Goal: Task Accomplishment & Management: Manage account settings

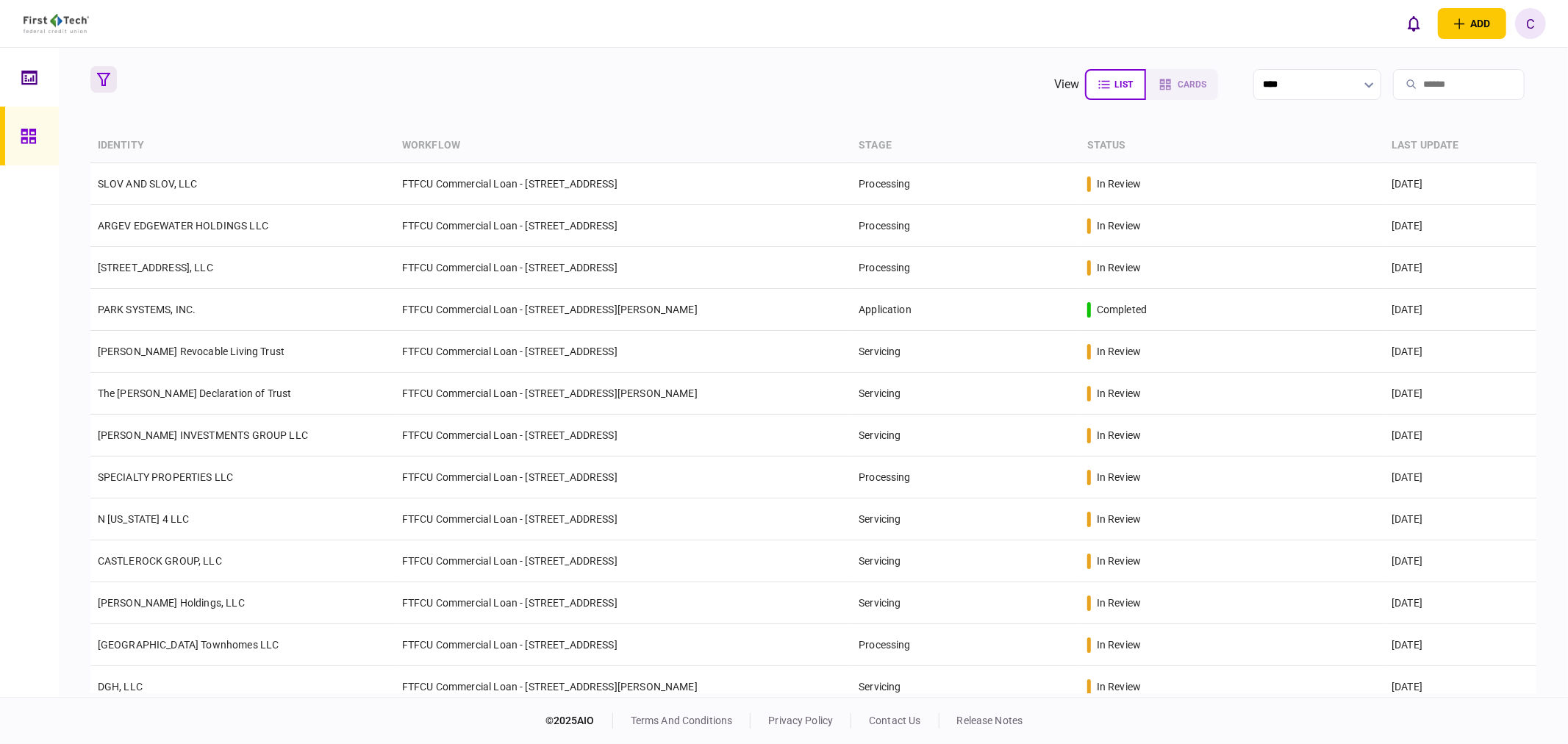
click at [99, 73] on icon "button" at bounding box center [104, 80] width 13 height 13
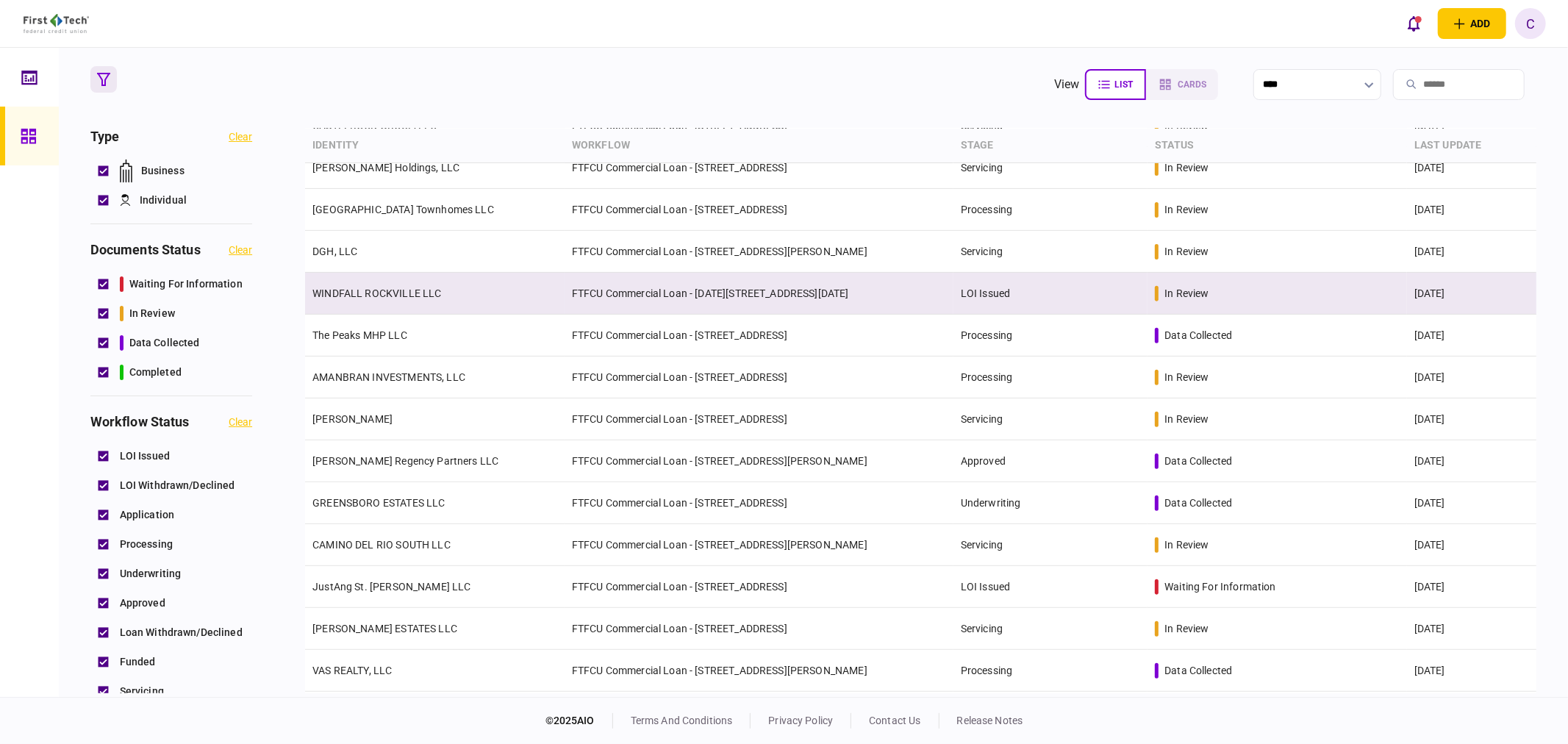
scroll to position [553, 0]
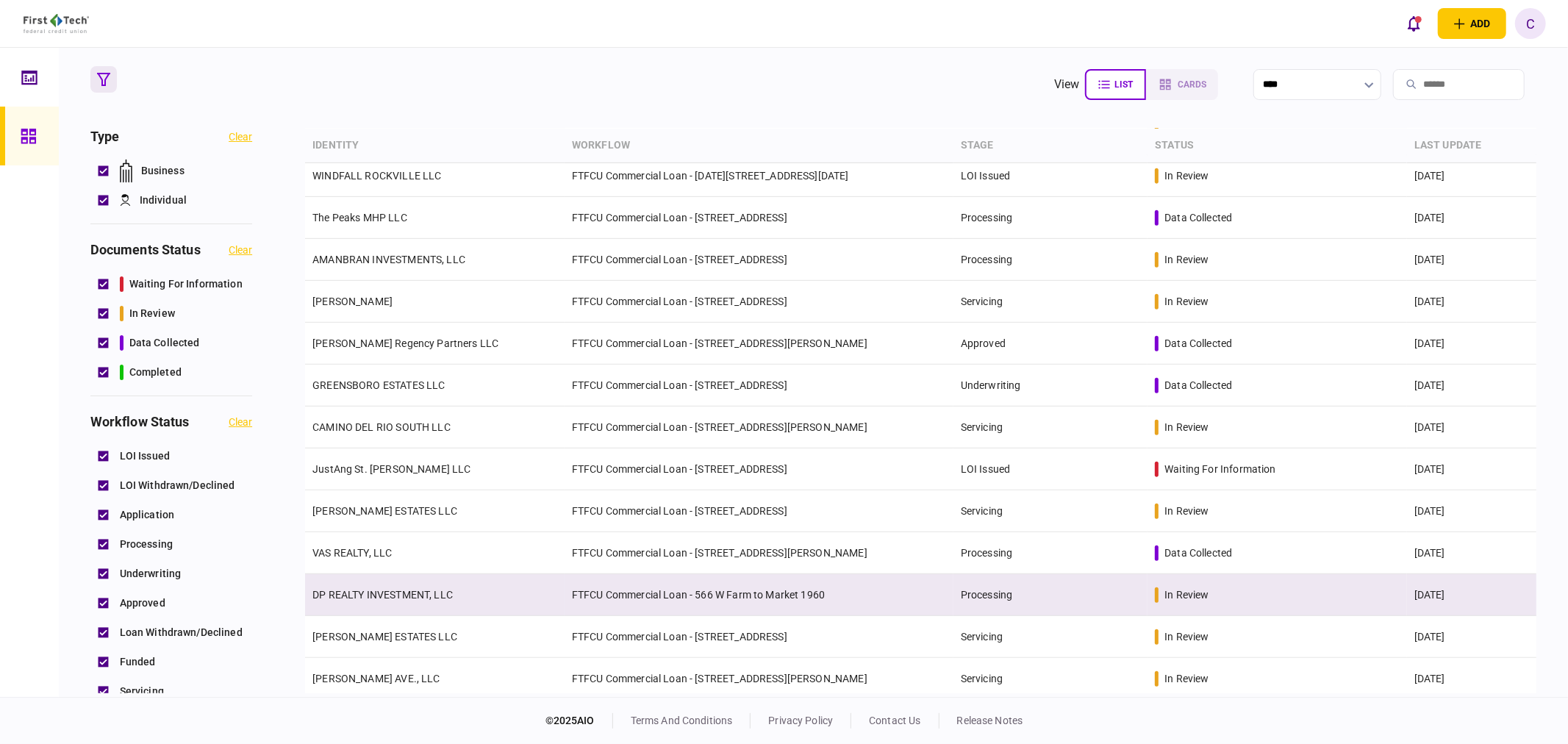
click at [361, 598] on link "DP REALTY INVESTMENT, LLC" at bounding box center [382, 595] width 140 height 12
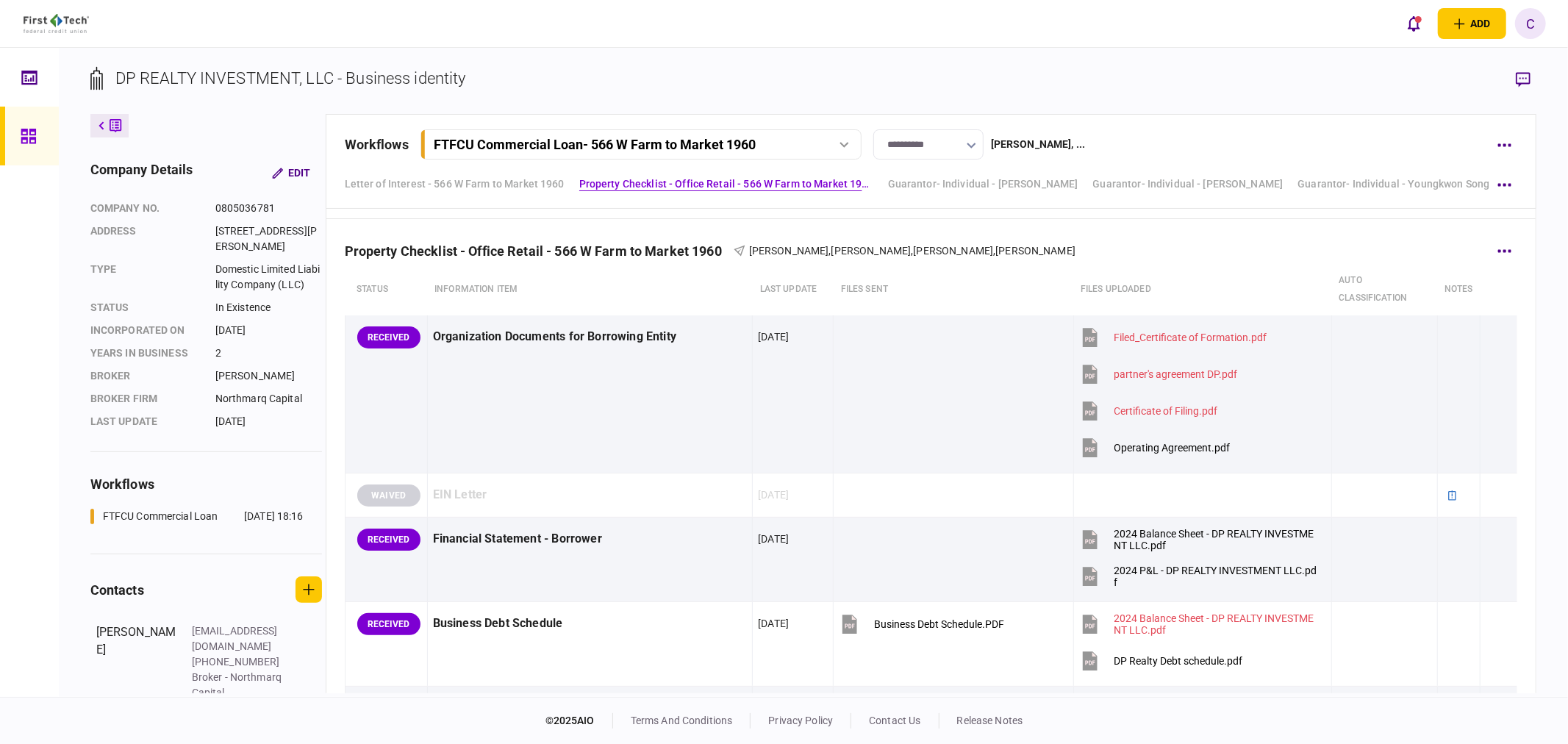
scroll to position [490, 0]
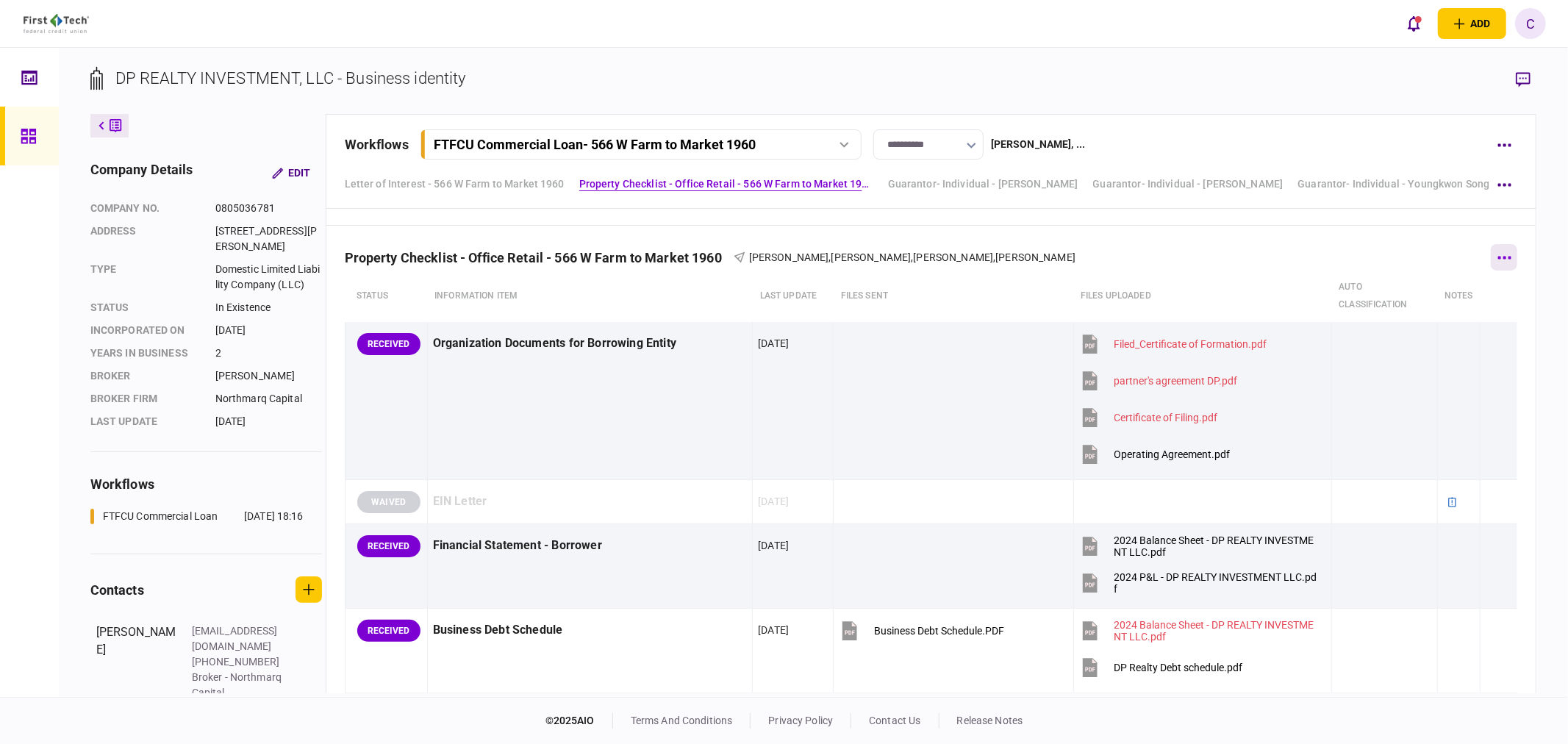
click at [1493, 254] on button "button" at bounding box center [1504, 258] width 27 height 27
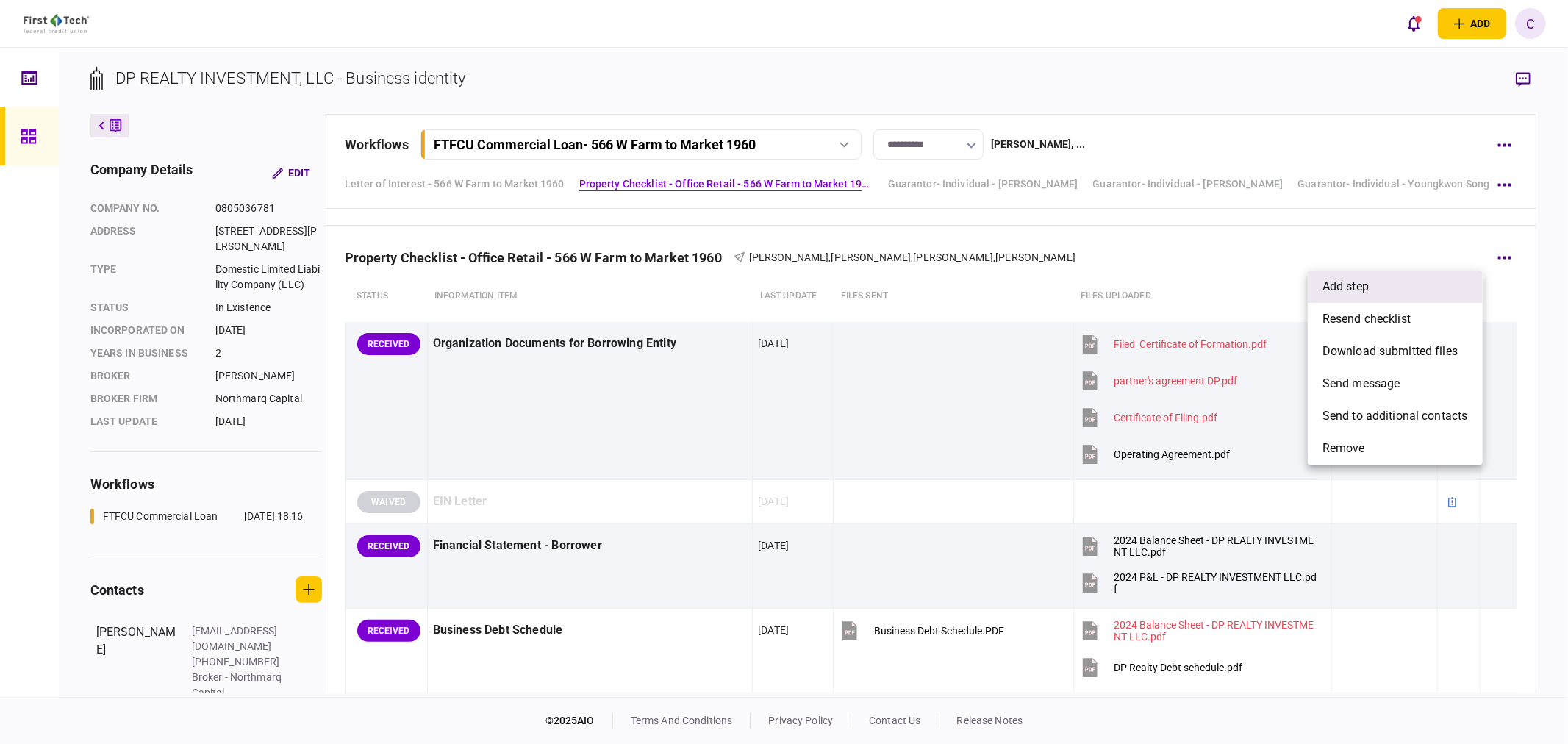
click at [1364, 291] on span "add step" at bounding box center [1346, 286] width 47 height 17
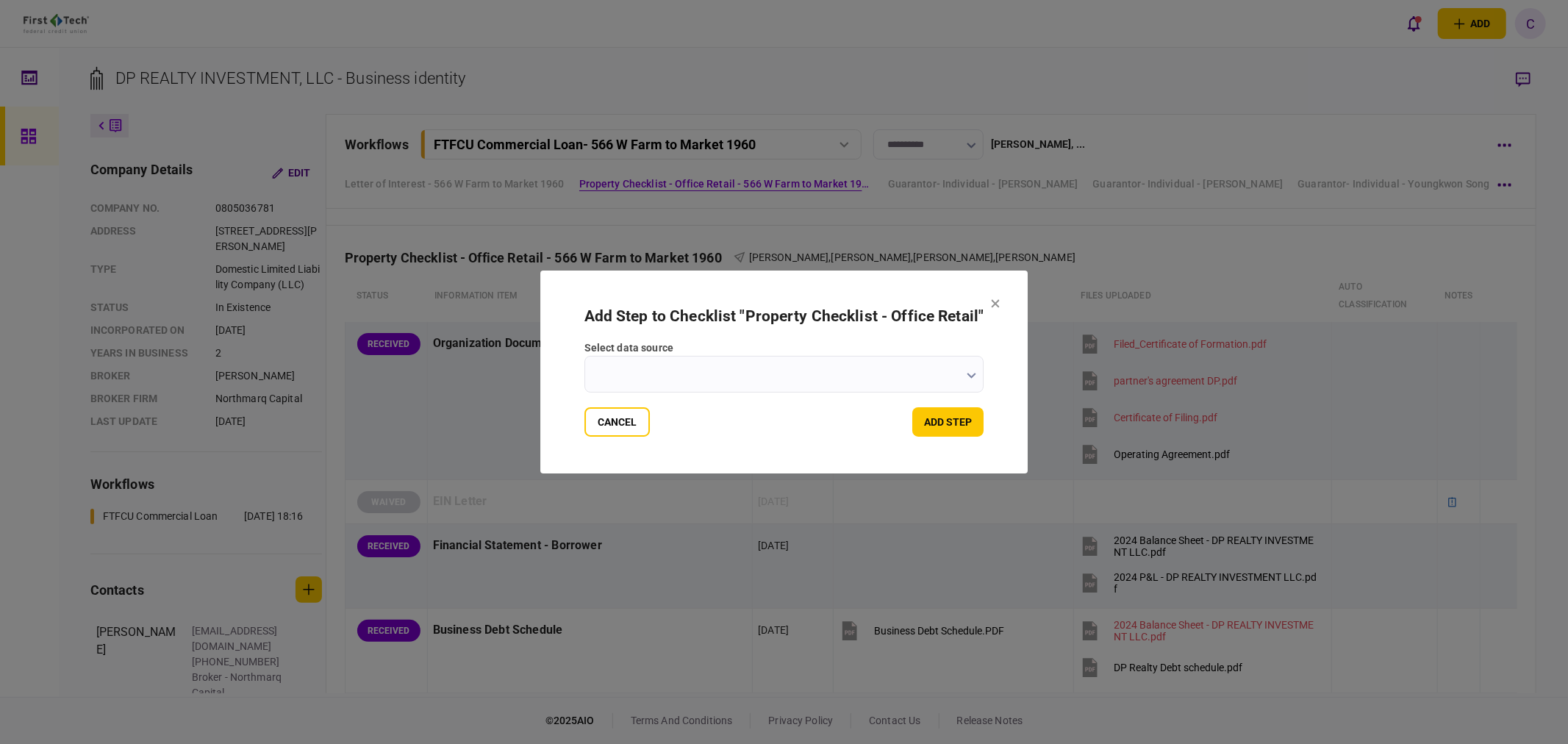
click at [961, 373] on input "select data source" at bounding box center [784, 374] width 400 height 37
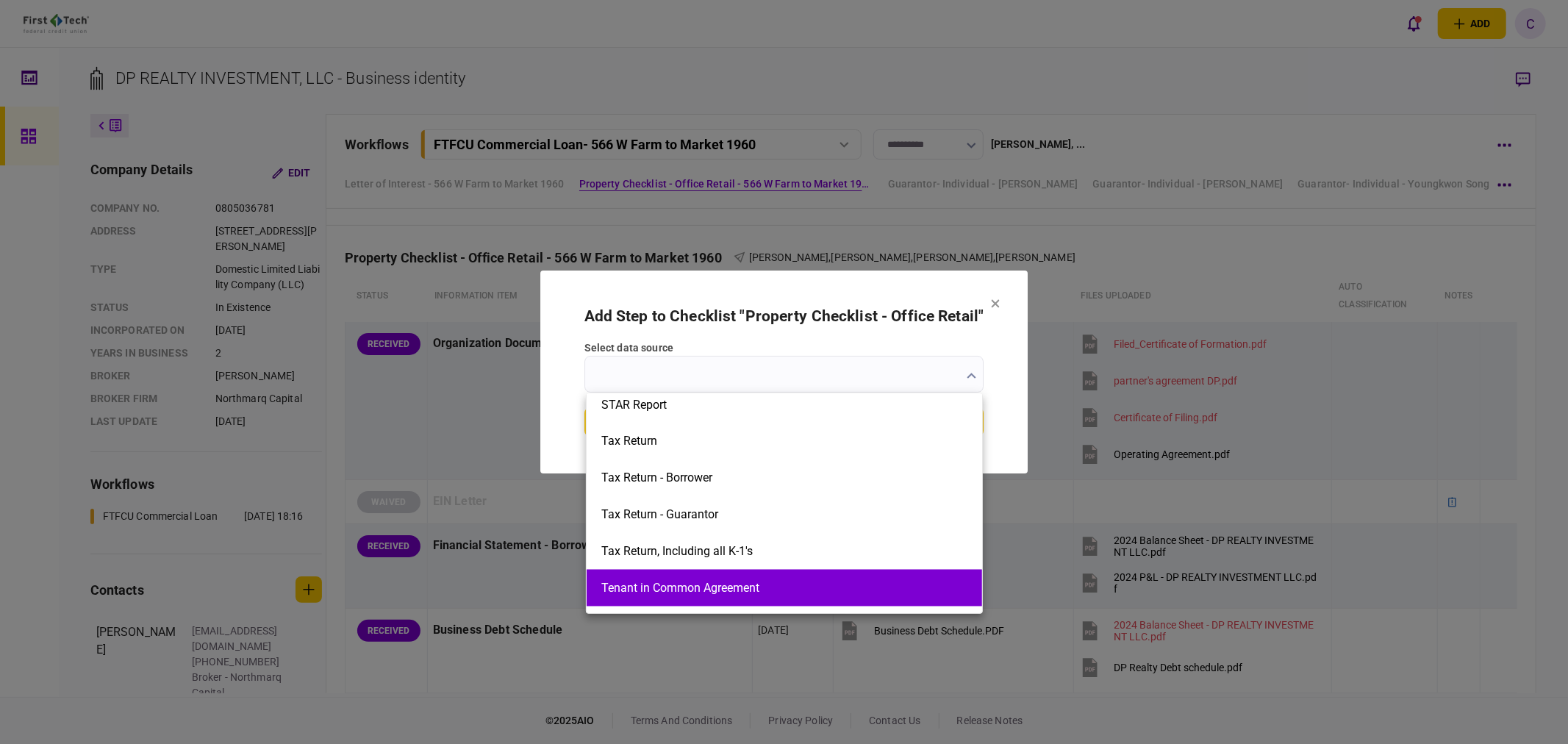
scroll to position [2274, 0]
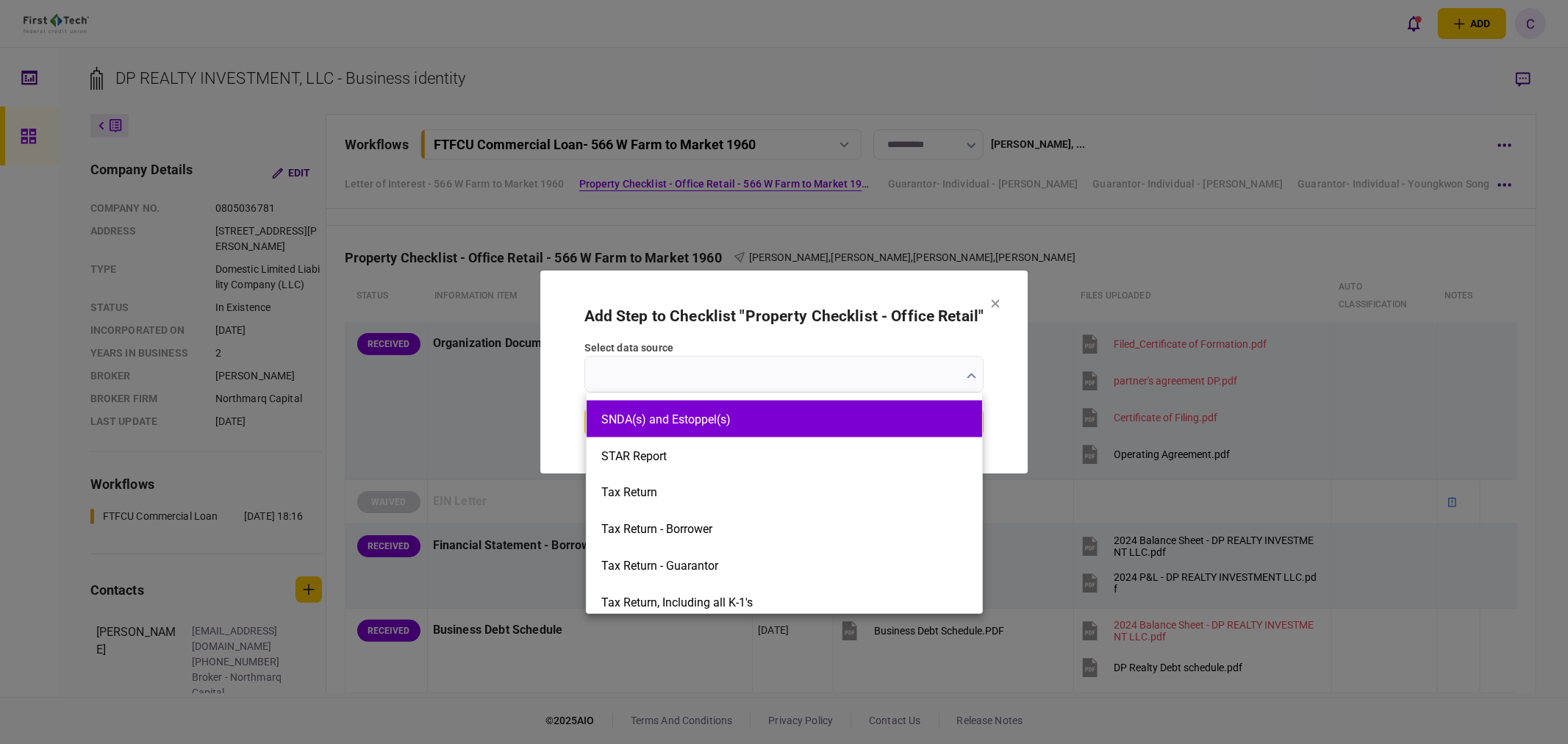
click at [662, 423] on button "SNDA(s) and Estoppel(s)" at bounding box center [784, 419] width 366 height 14
type input "**********"
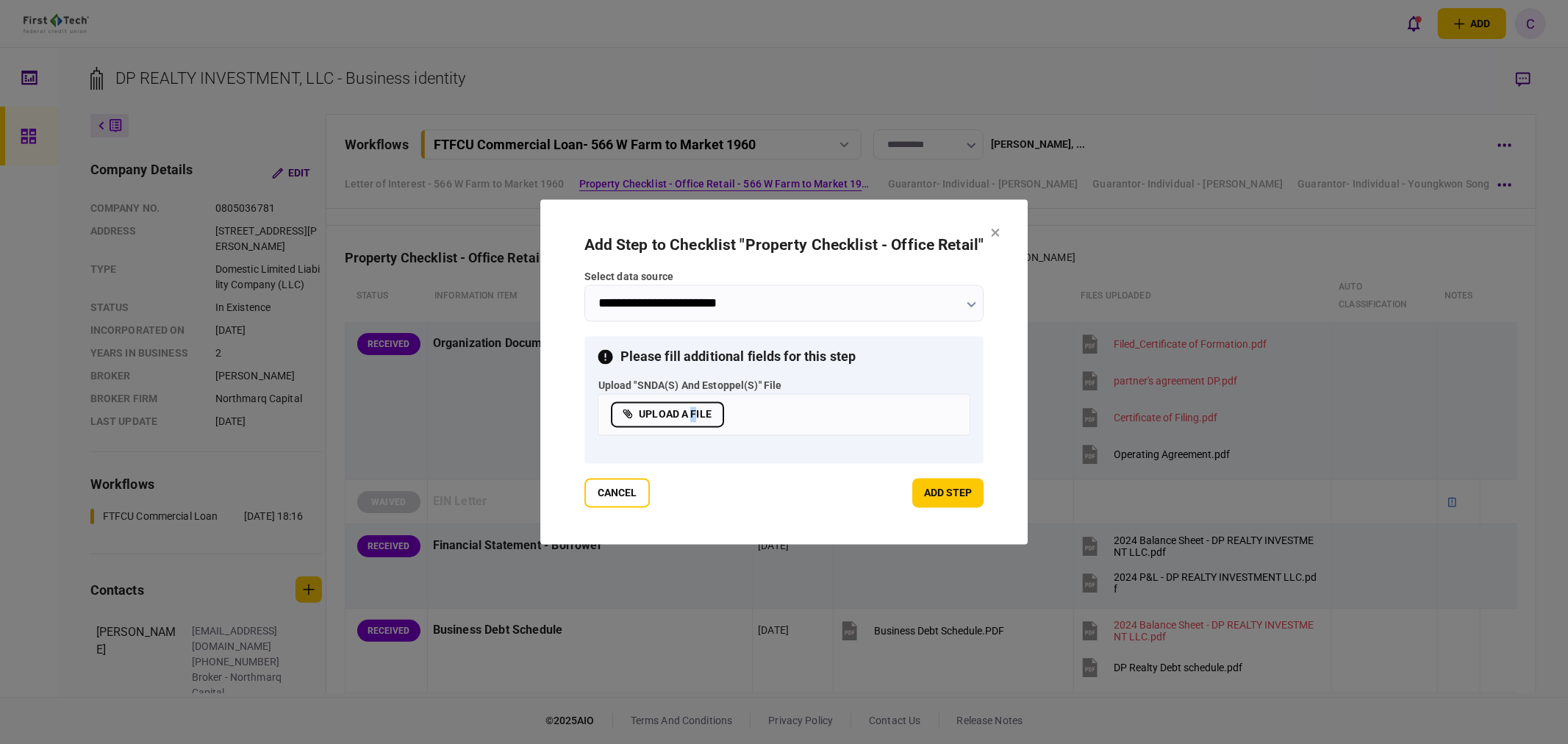
click at [694, 412] on label "upload a file" at bounding box center [667, 415] width 113 height 26
click at [681, 414] on label "upload a file" at bounding box center [667, 415] width 113 height 26
click at [0, 0] on input "upload a file" at bounding box center [0, 0] width 0 height 0
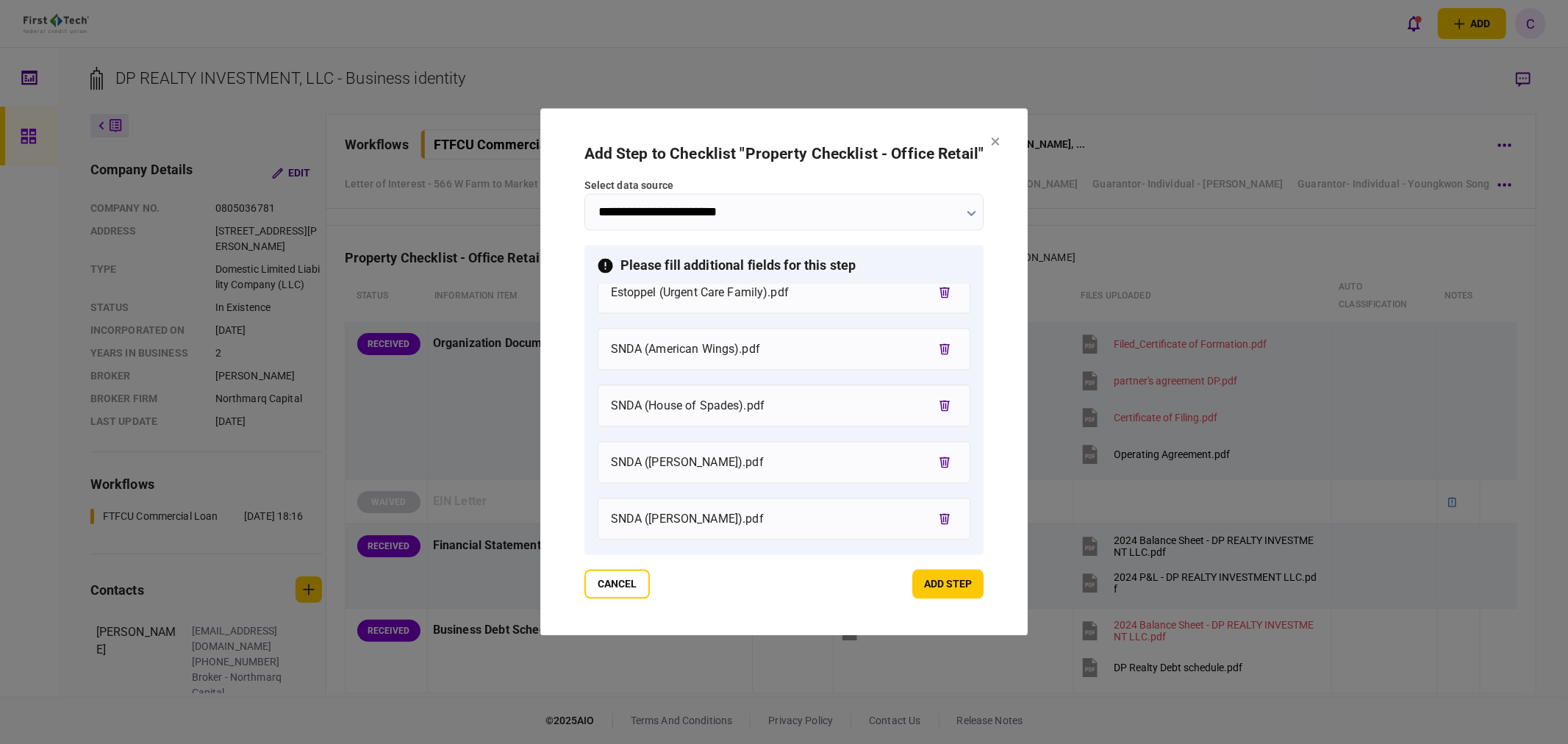
scroll to position [137, 0]
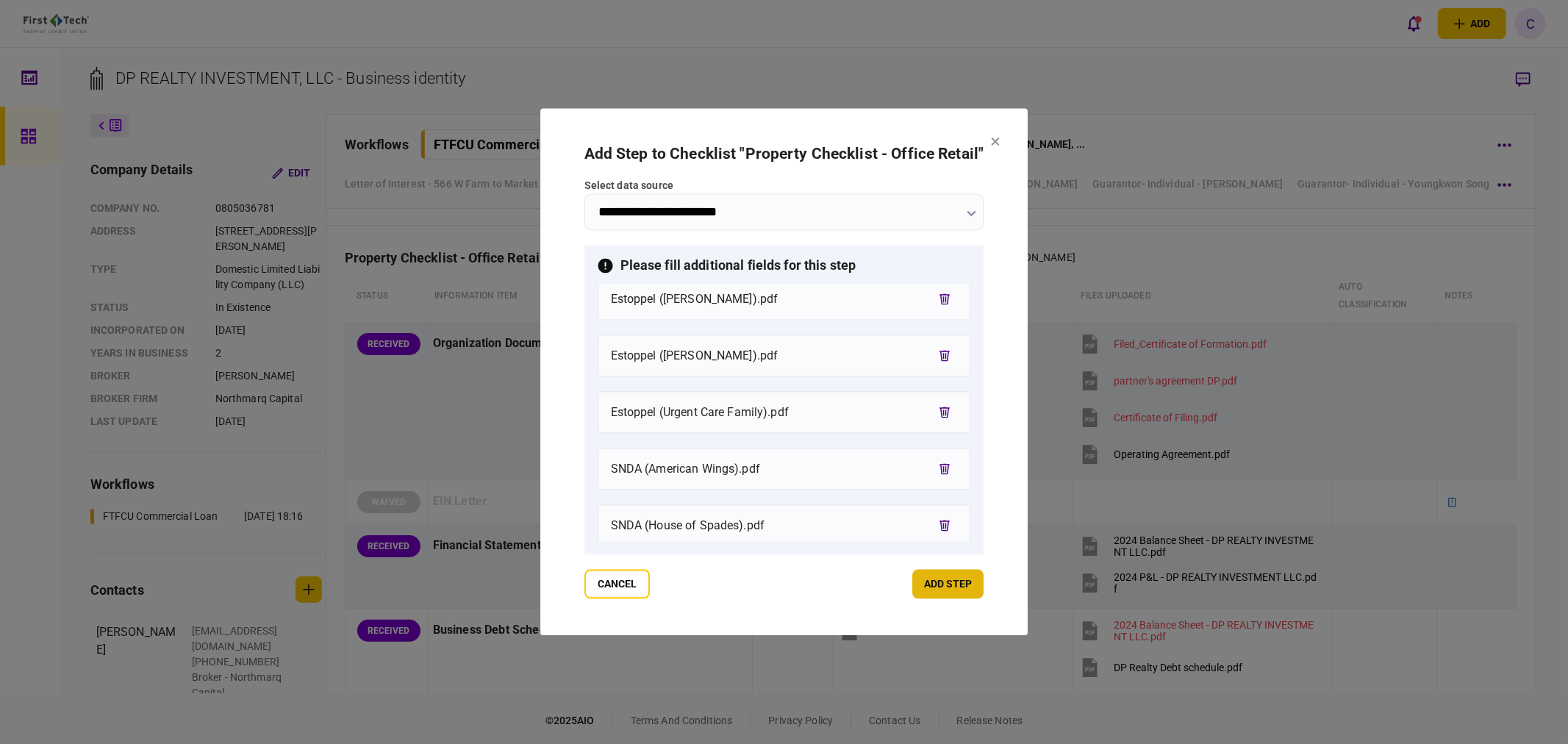
click at [961, 585] on button "add step" at bounding box center [948, 584] width 71 height 29
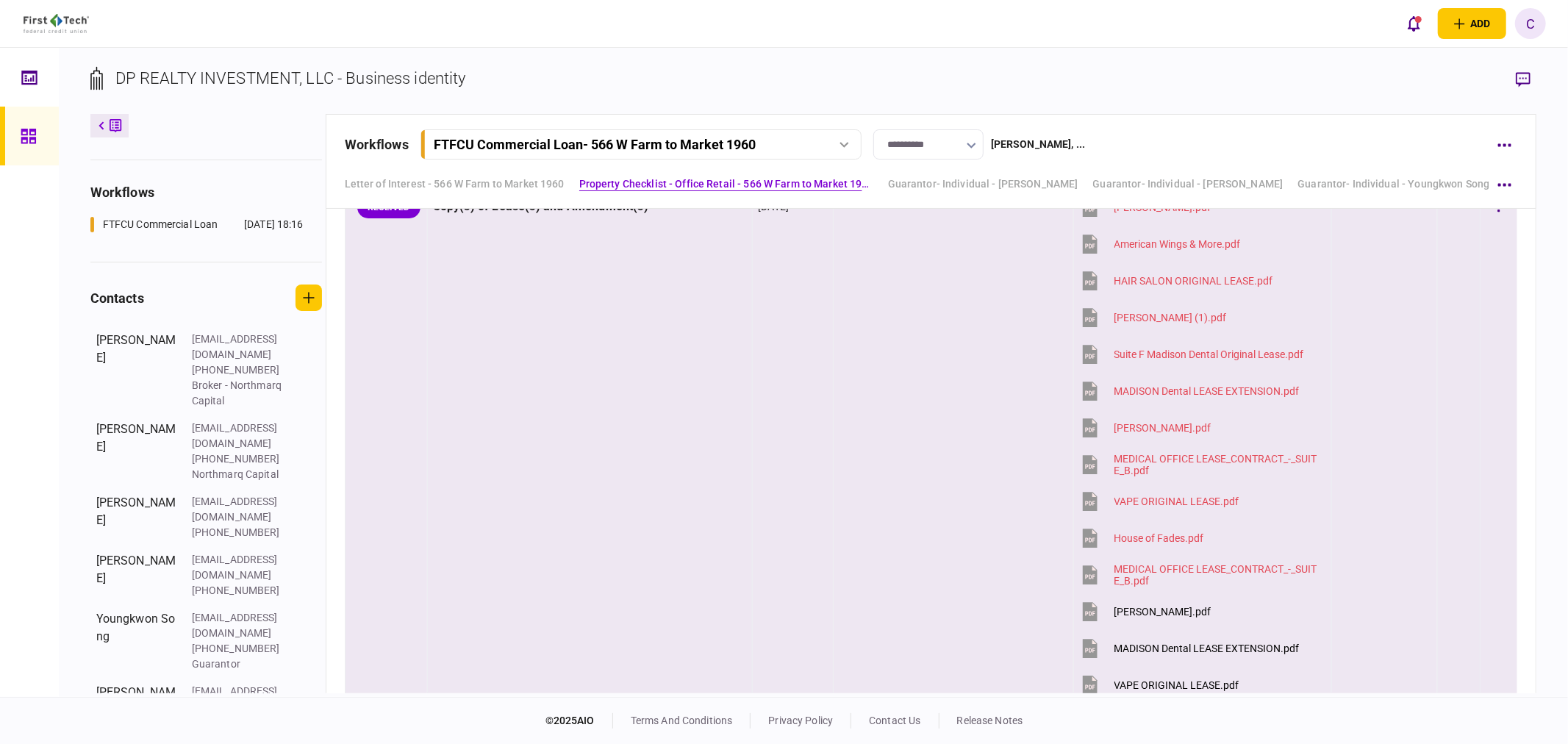
scroll to position [1225, 0]
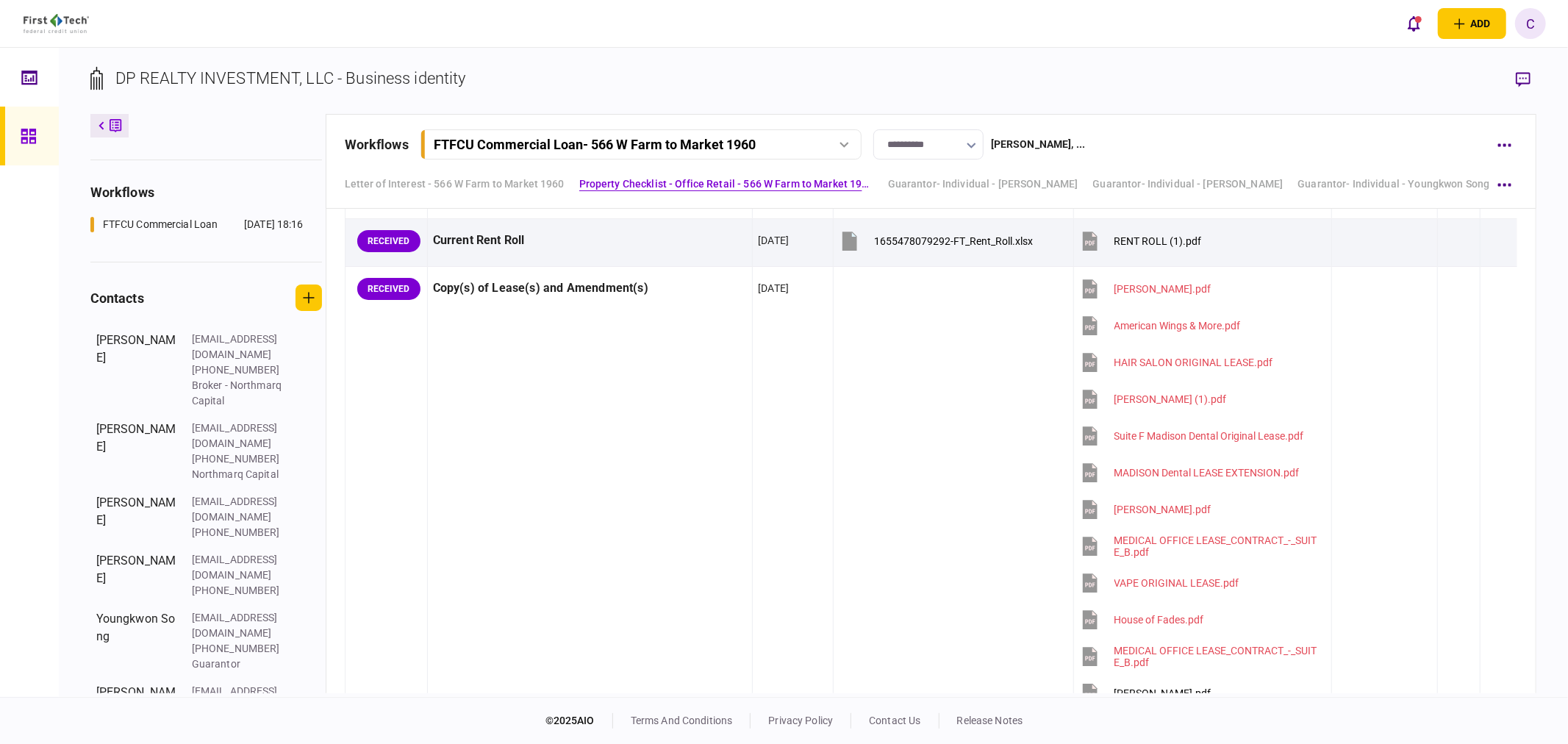
click at [1517, 74] on icon "button" at bounding box center [1523, 80] width 15 height 15
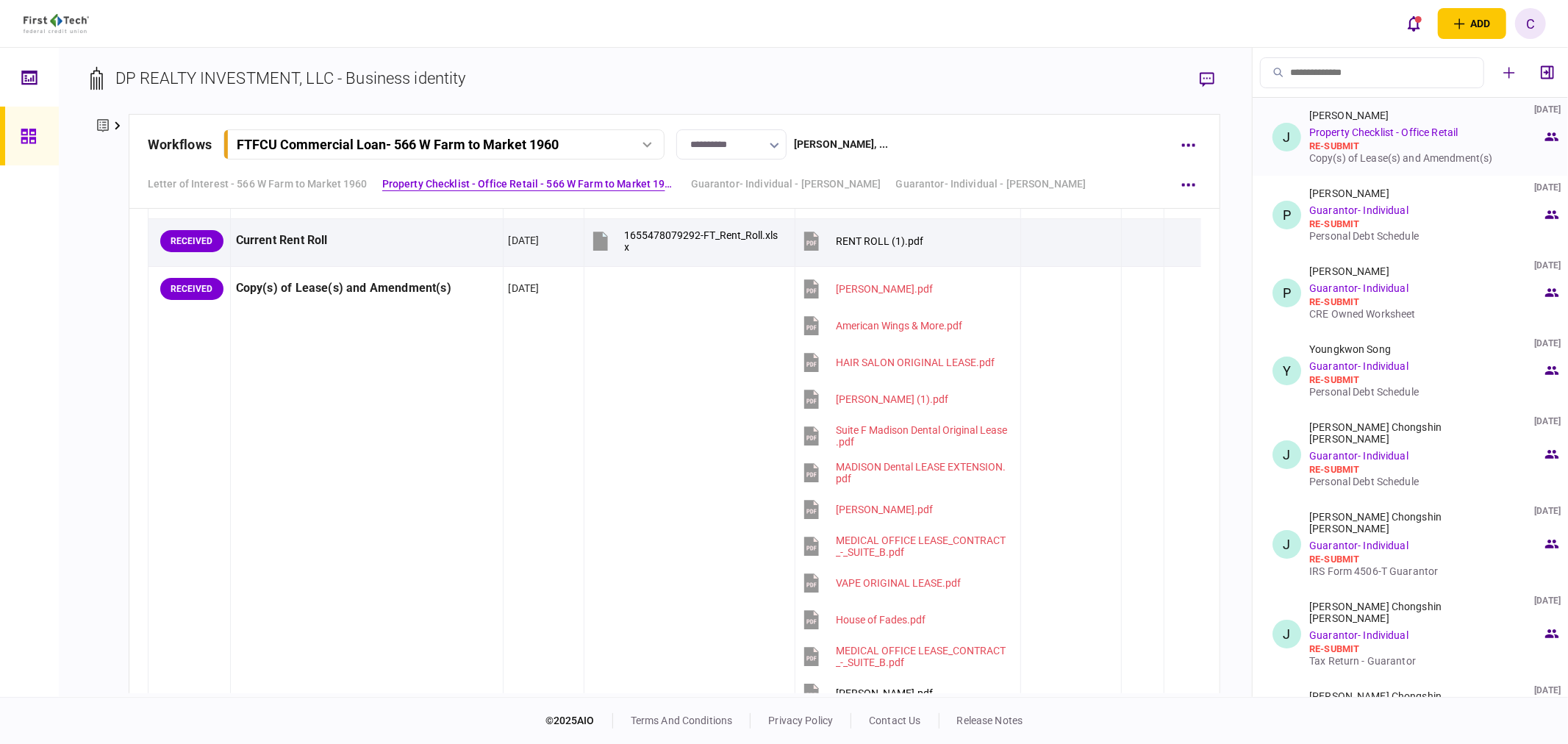
click at [1391, 159] on div "Copy(s) of Lease(s) and Amendment(s)" at bounding box center [1426, 158] width 233 height 12
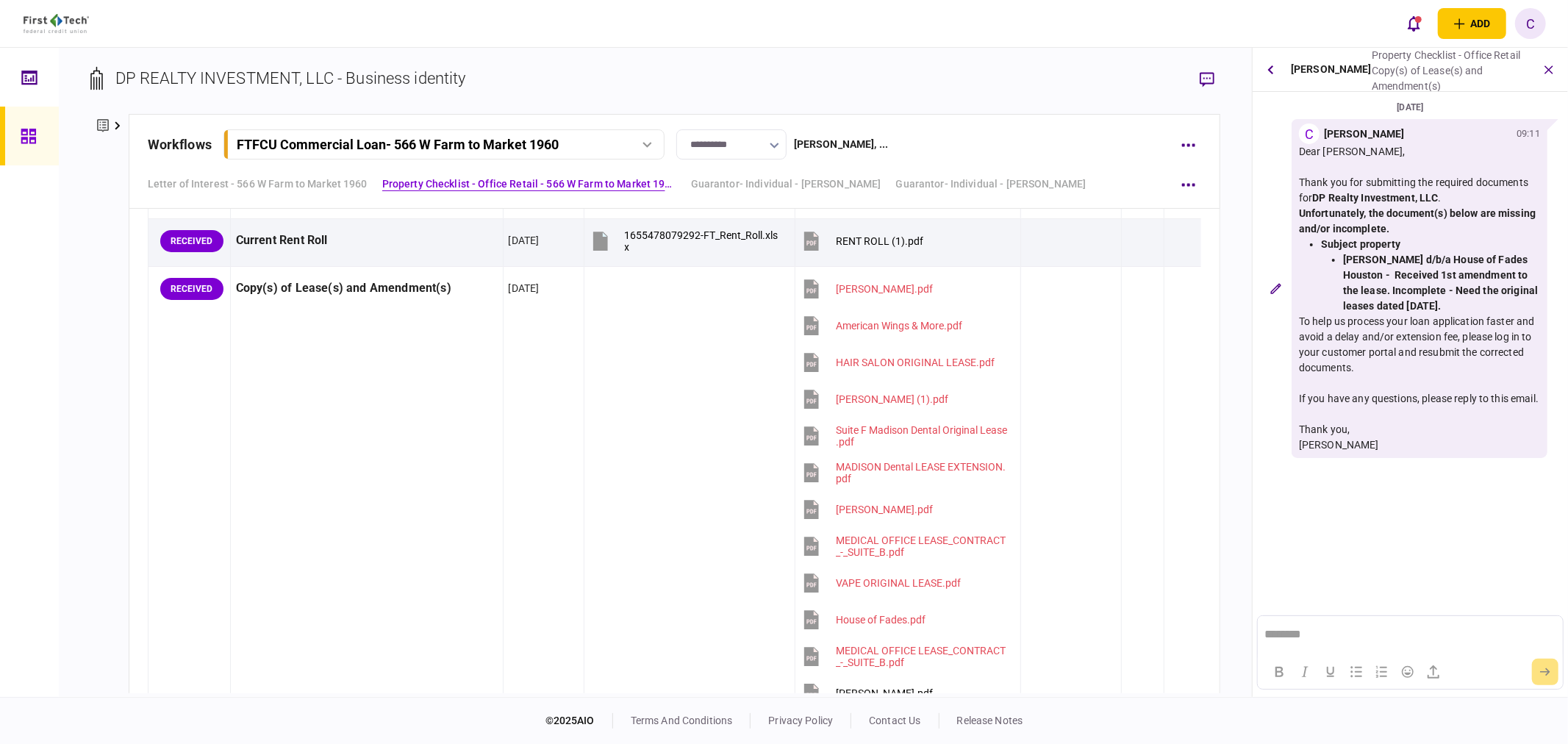
scroll to position [0, 0]
drag, startPoint x: 1467, startPoint y: 303, endPoint x: 1394, endPoint y: 288, distance: 74.5
click at [1394, 288] on li "[PERSON_NAME] d/b/a House of Fades Houston - Received 1st amendment to the leas…" at bounding box center [1442, 283] width 197 height 62
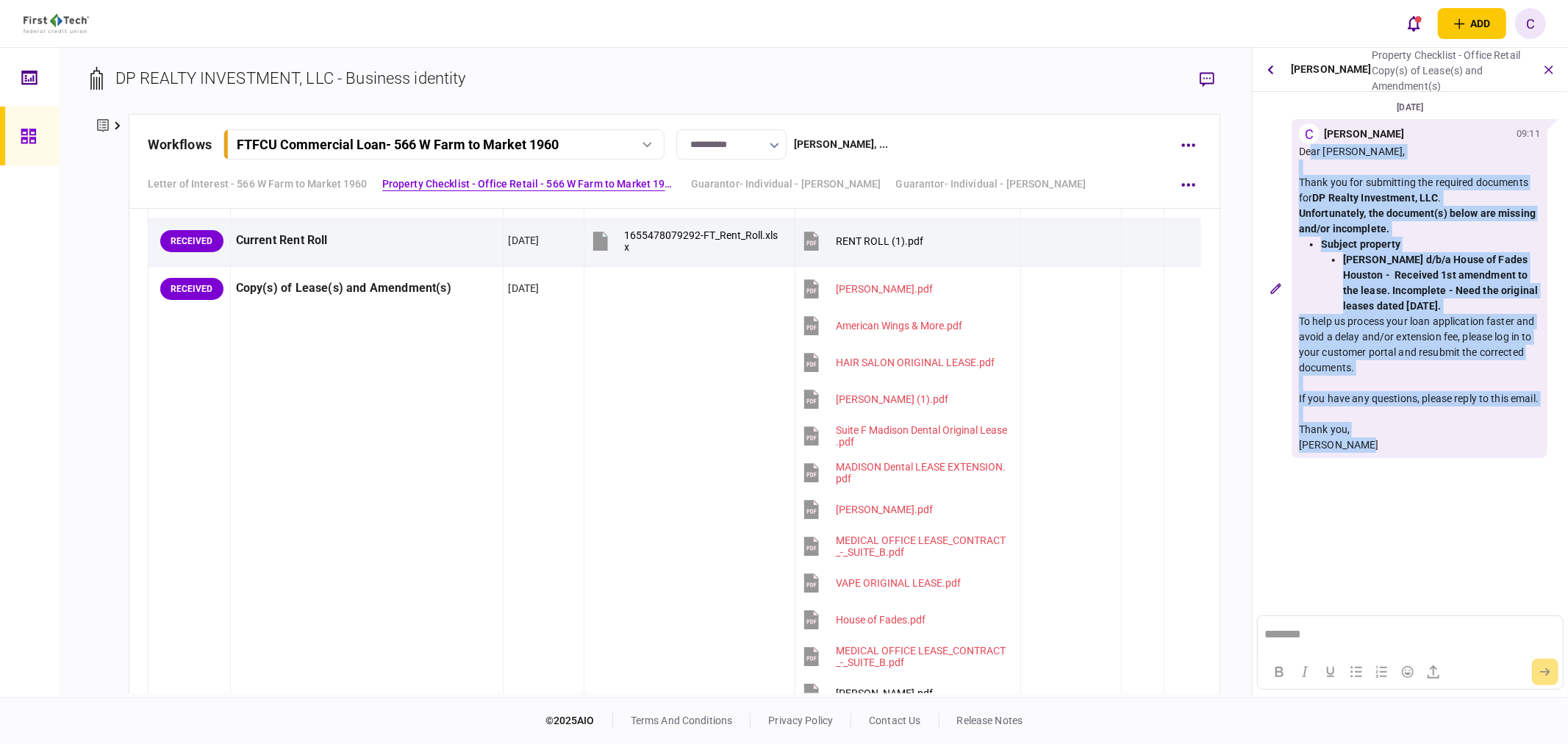
drag, startPoint x: 1302, startPoint y: 149, endPoint x: 1398, endPoint y: 457, distance: 322.6
click at [1398, 453] on div "Dear [PERSON_NAME], Thank you for submitting the required documents for DP Real…" at bounding box center [1419, 298] width 241 height 309
copy div "Dear [PERSON_NAME], Thank you for submitting the required documents for DP Real…"
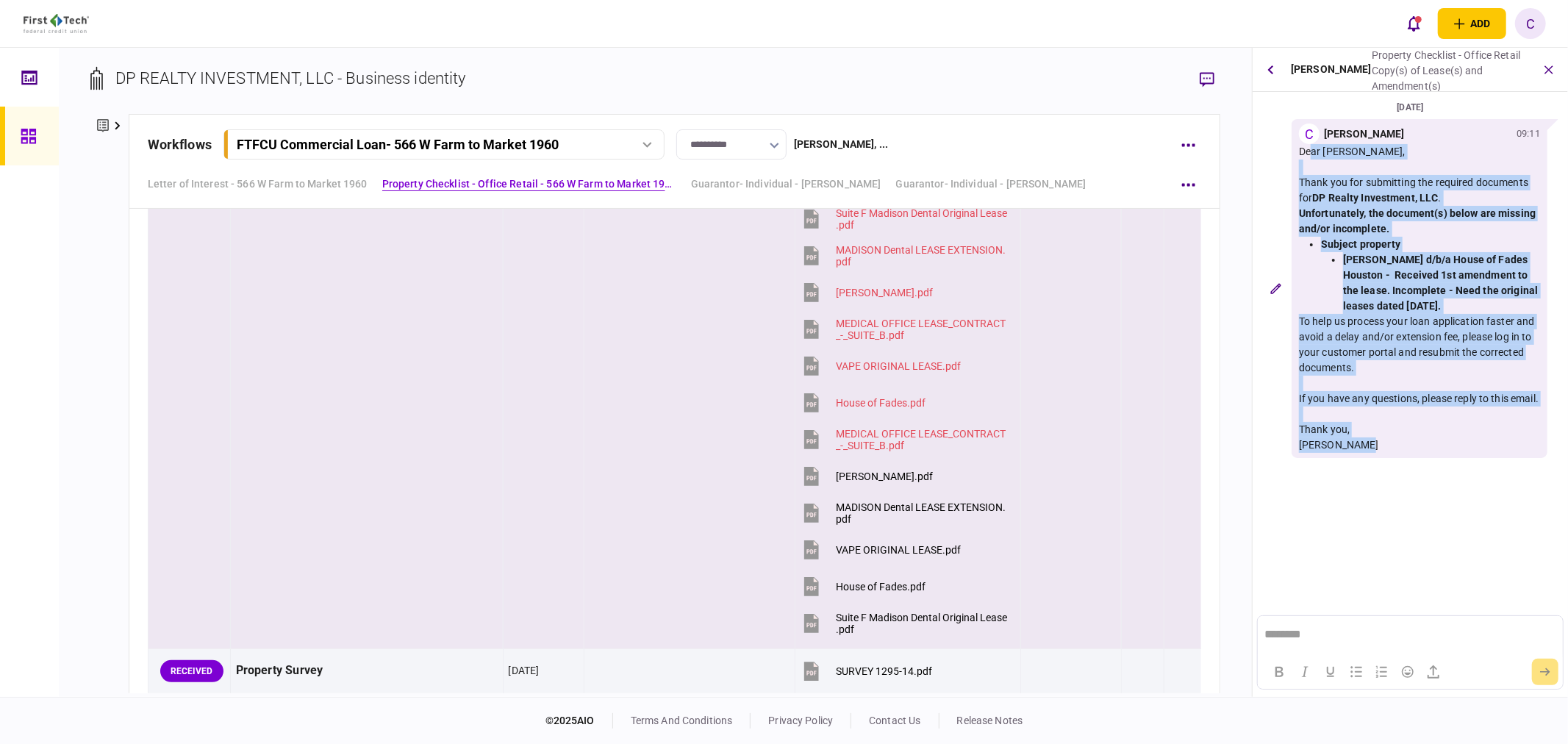
scroll to position [1471, 0]
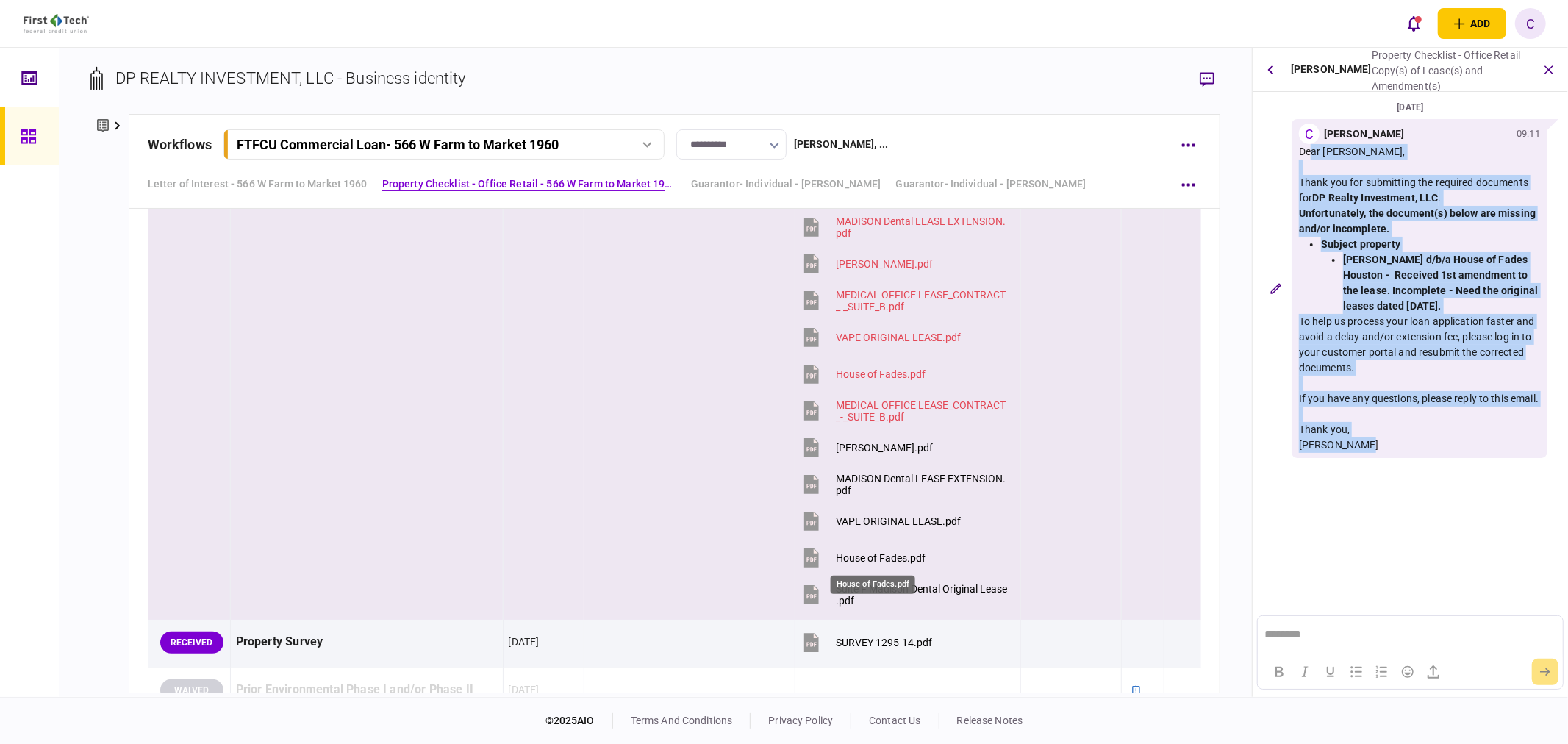
click at [884, 555] on div "House of Fades.pdf" at bounding box center [881, 558] width 90 height 12
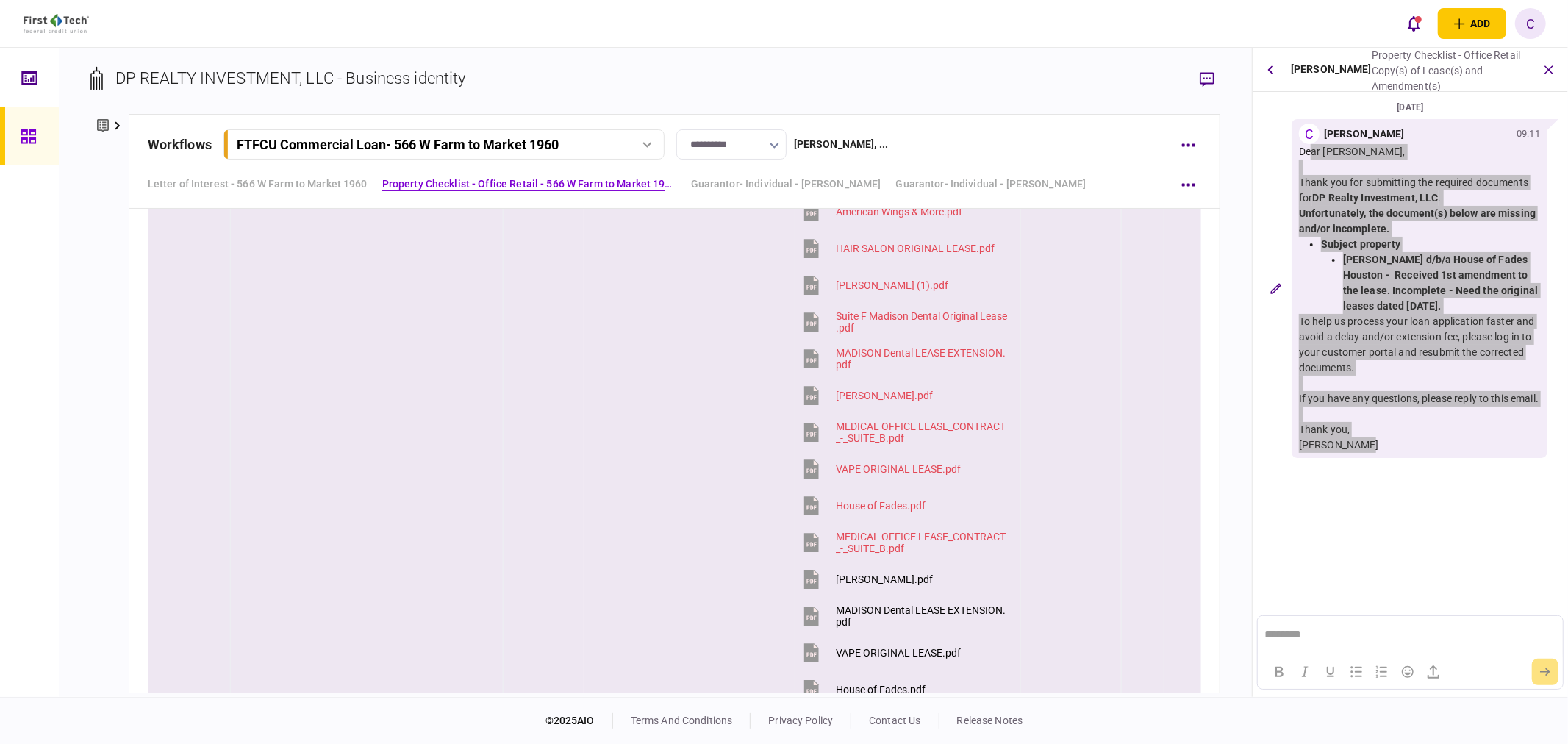
scroll to position [1225, 0]
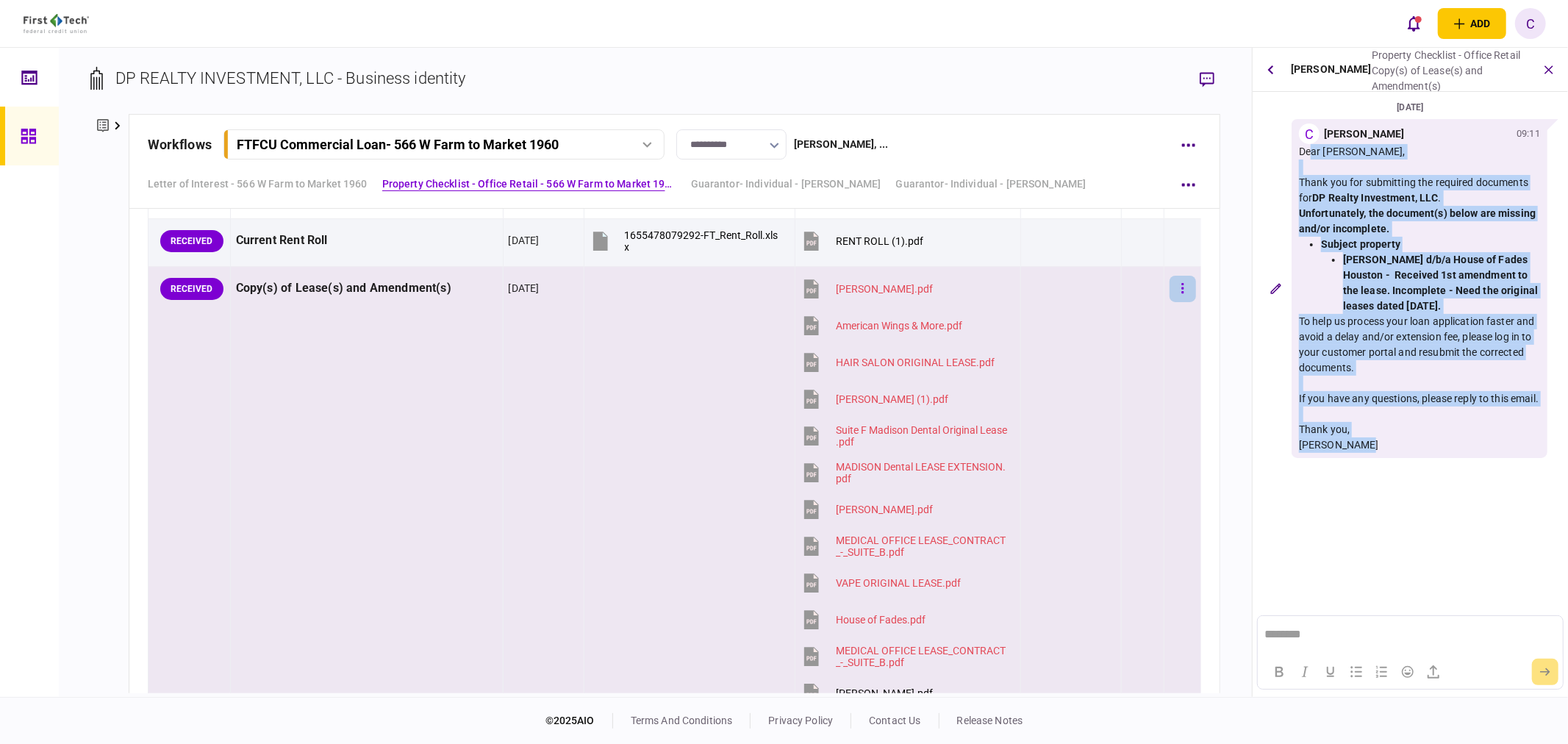
click at [1182, 287] on icon "button" at bounding box center [1183, 288] width 3 height 14
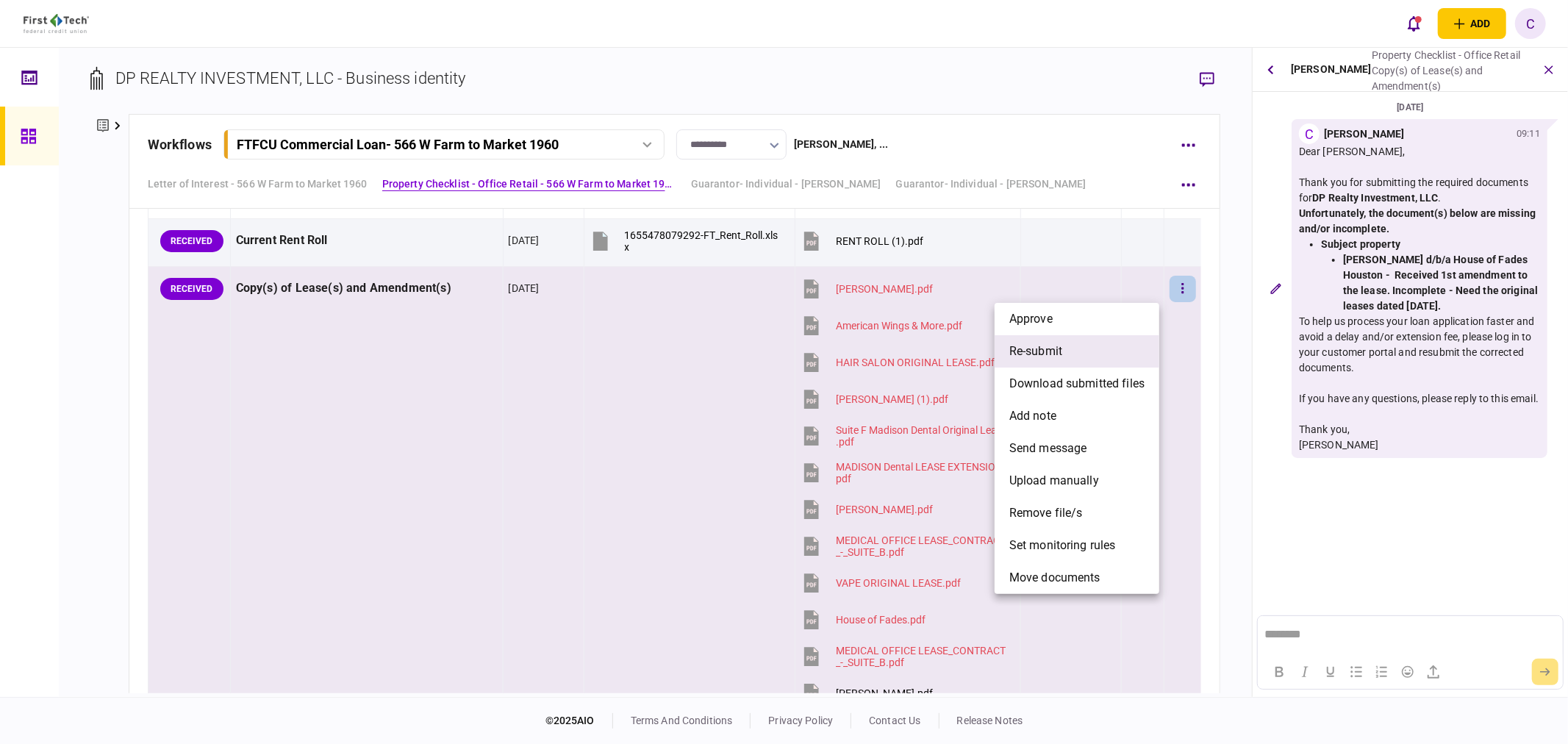
click at [1050, 353] on span "re-submit" at bounding box center [1036, 351] width 53 height 17
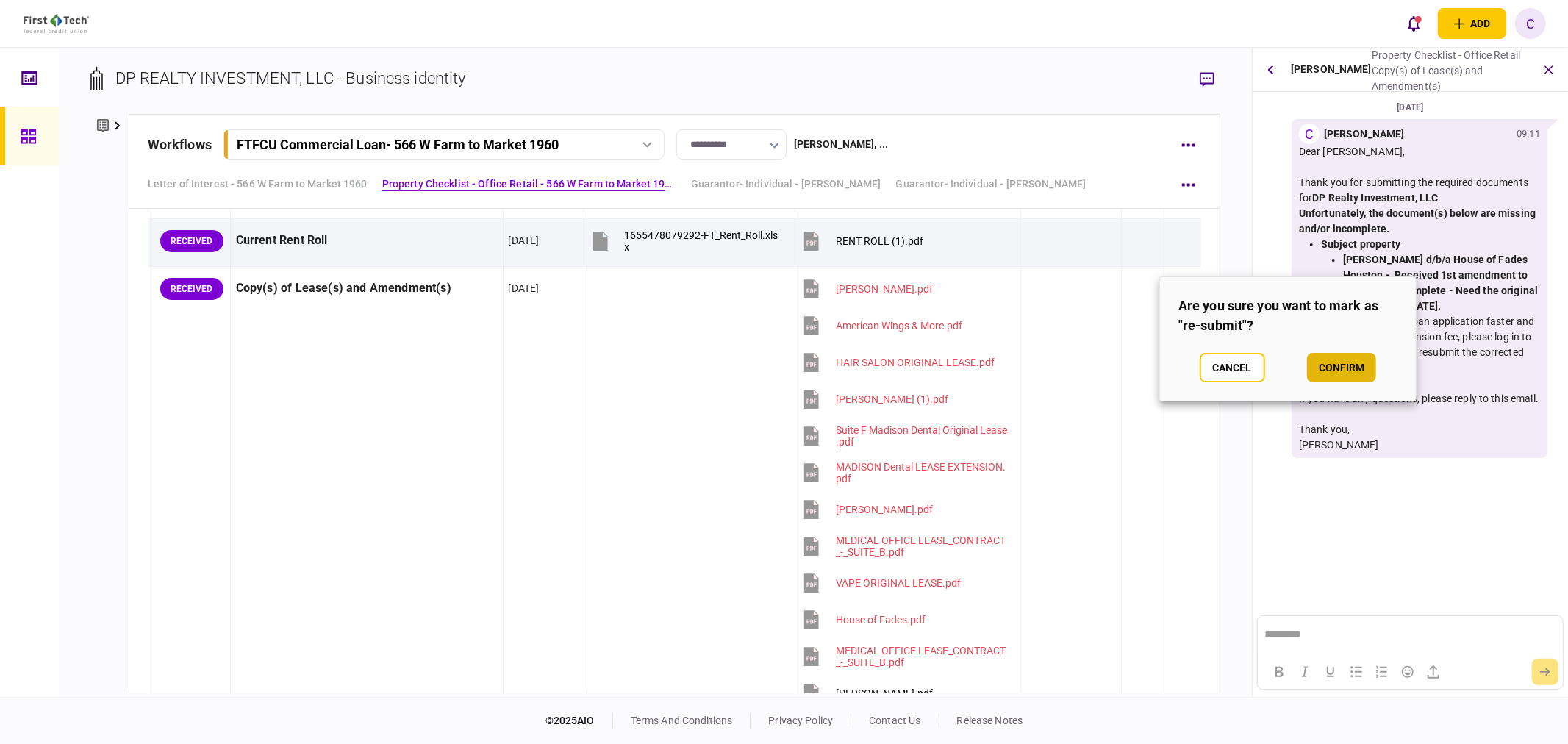
click at [1362, 371] on button "confirm" at bounding box center [1341, 367] width 69 height 29
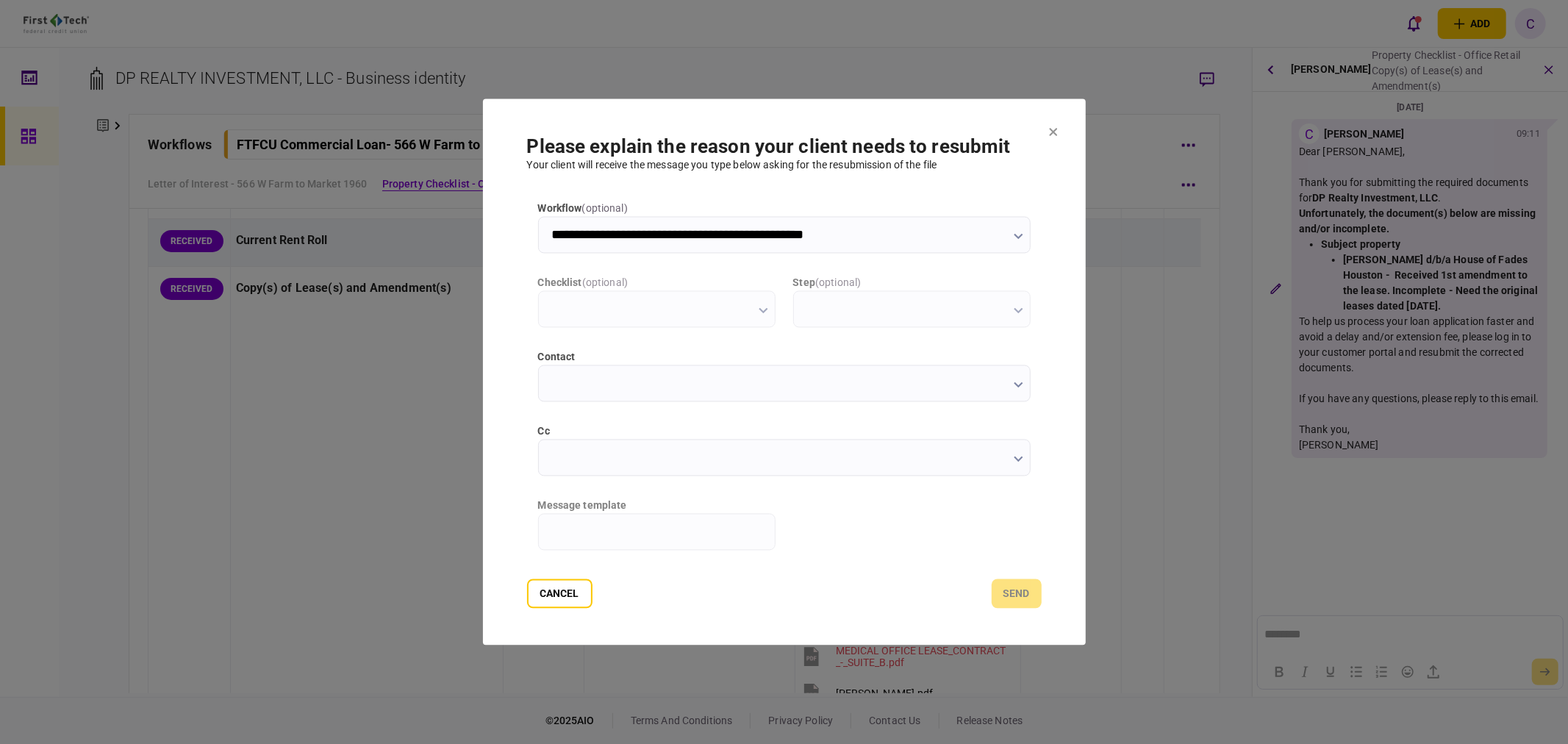
scroll to position [0, 0]
type input "**********"
click at [557, 456] on input "cc" at bounding box center [784, 458] width 493 height 37
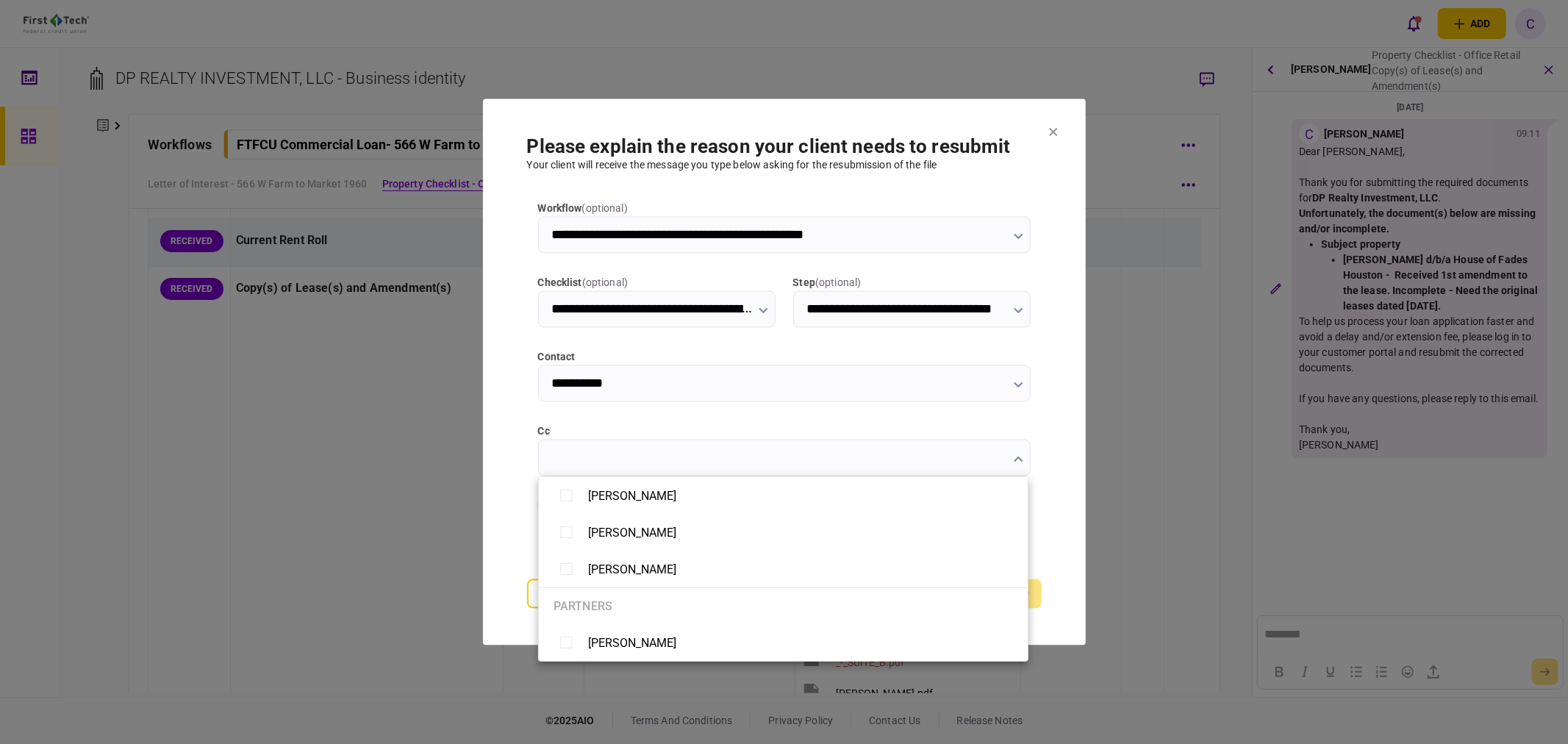
type input "**********"
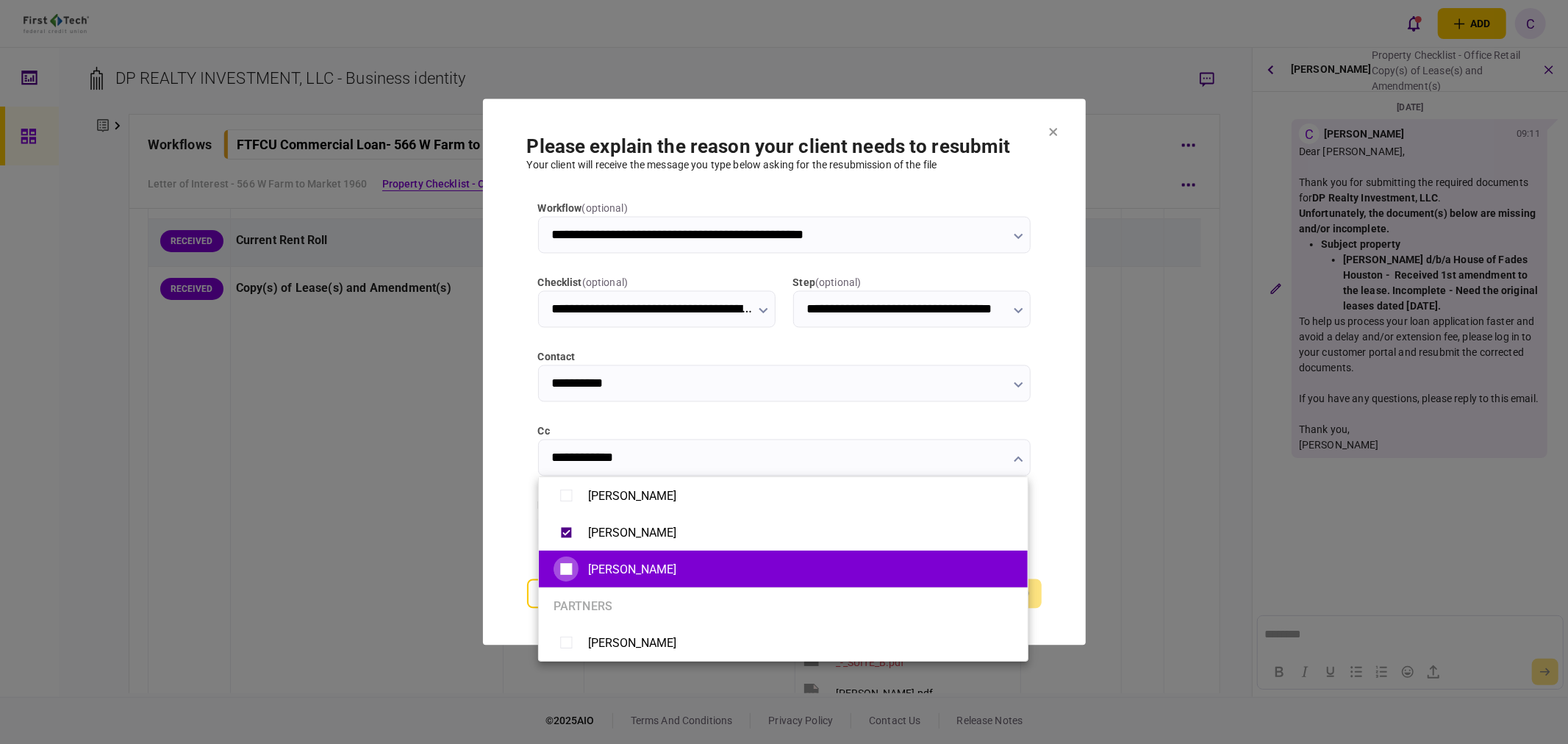
type input "**********"
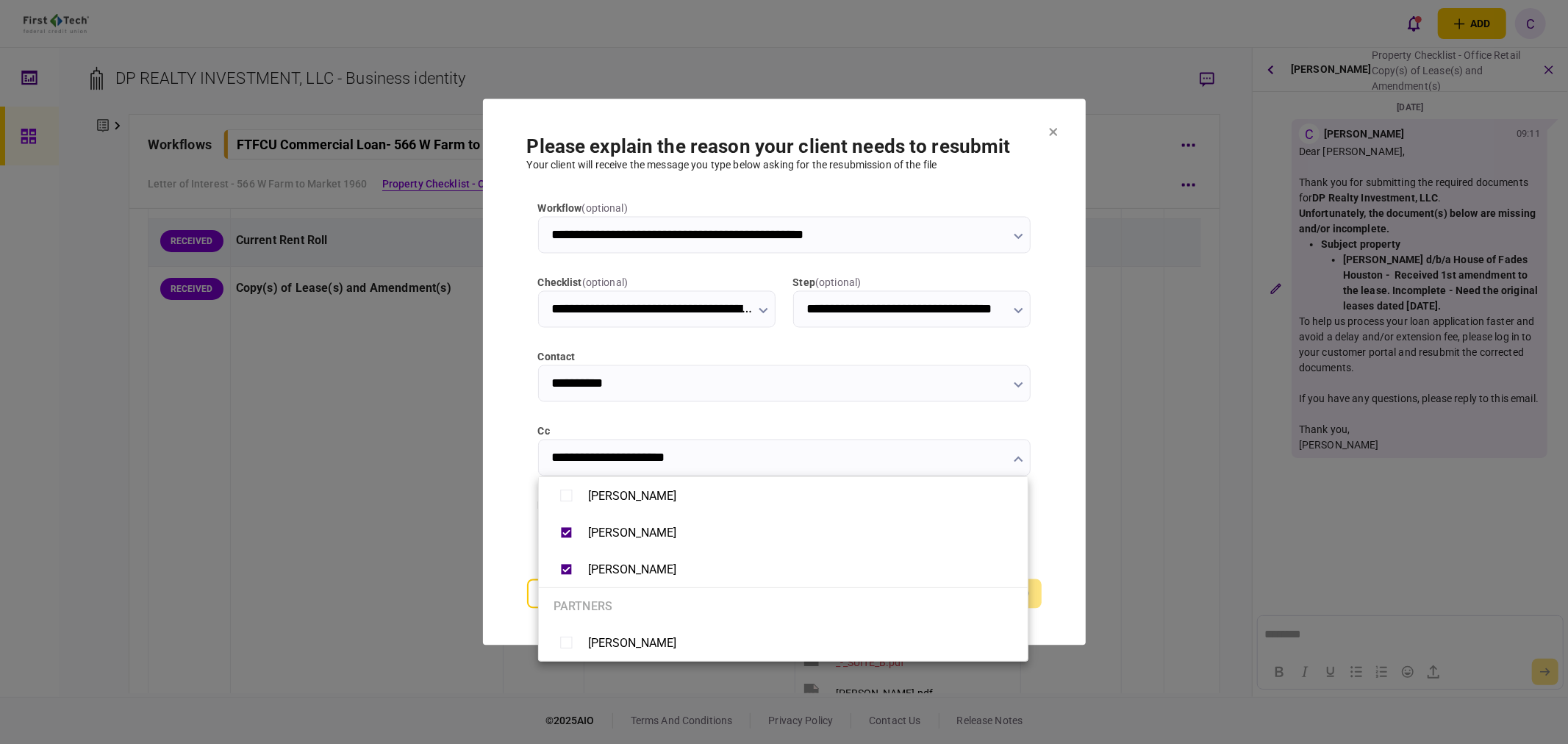
click at [513, 517] on div at bounding box center [784, 372] width 1568 height 744
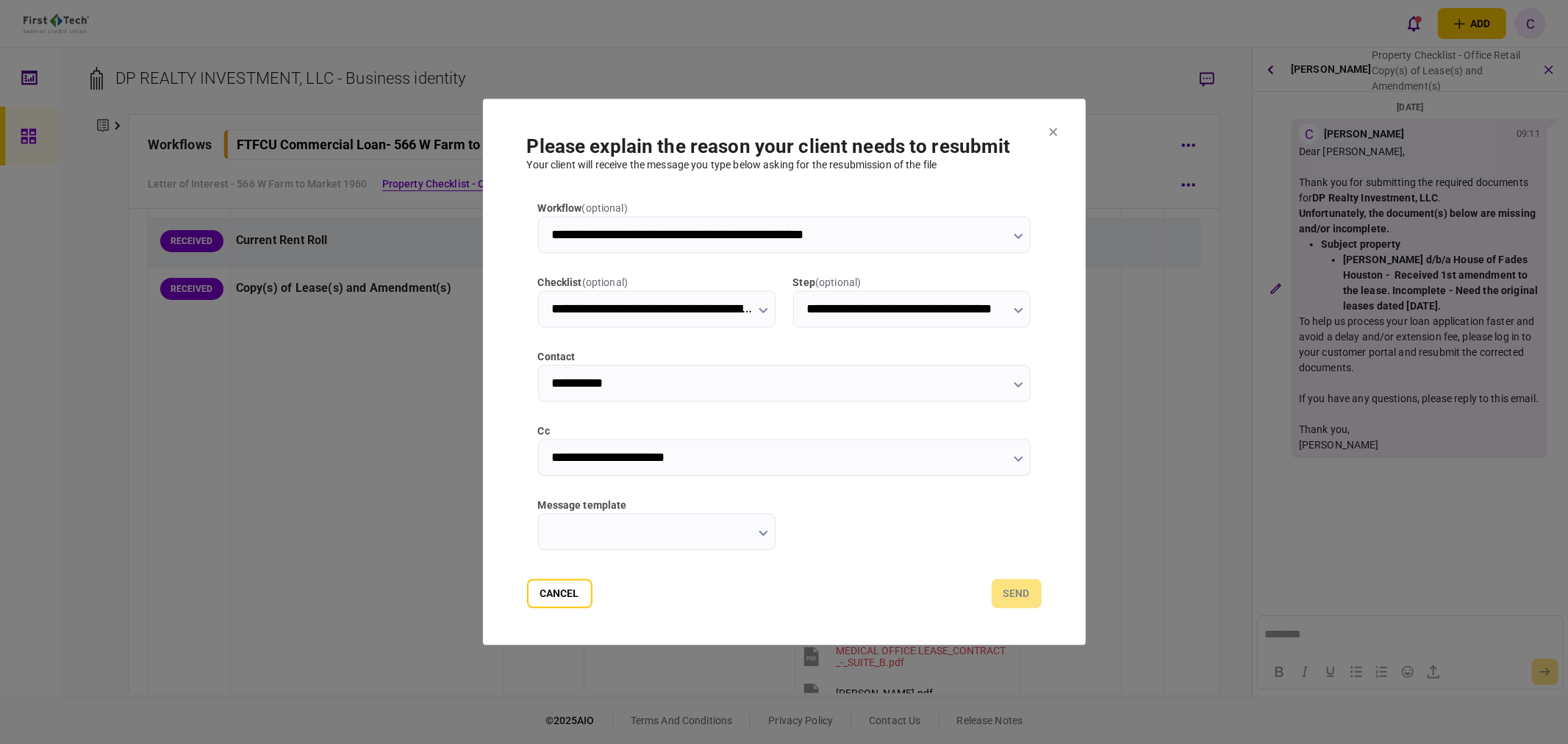
click at [755, 527] on input "message template" at bounding box center [657, 532] width 238 height 37
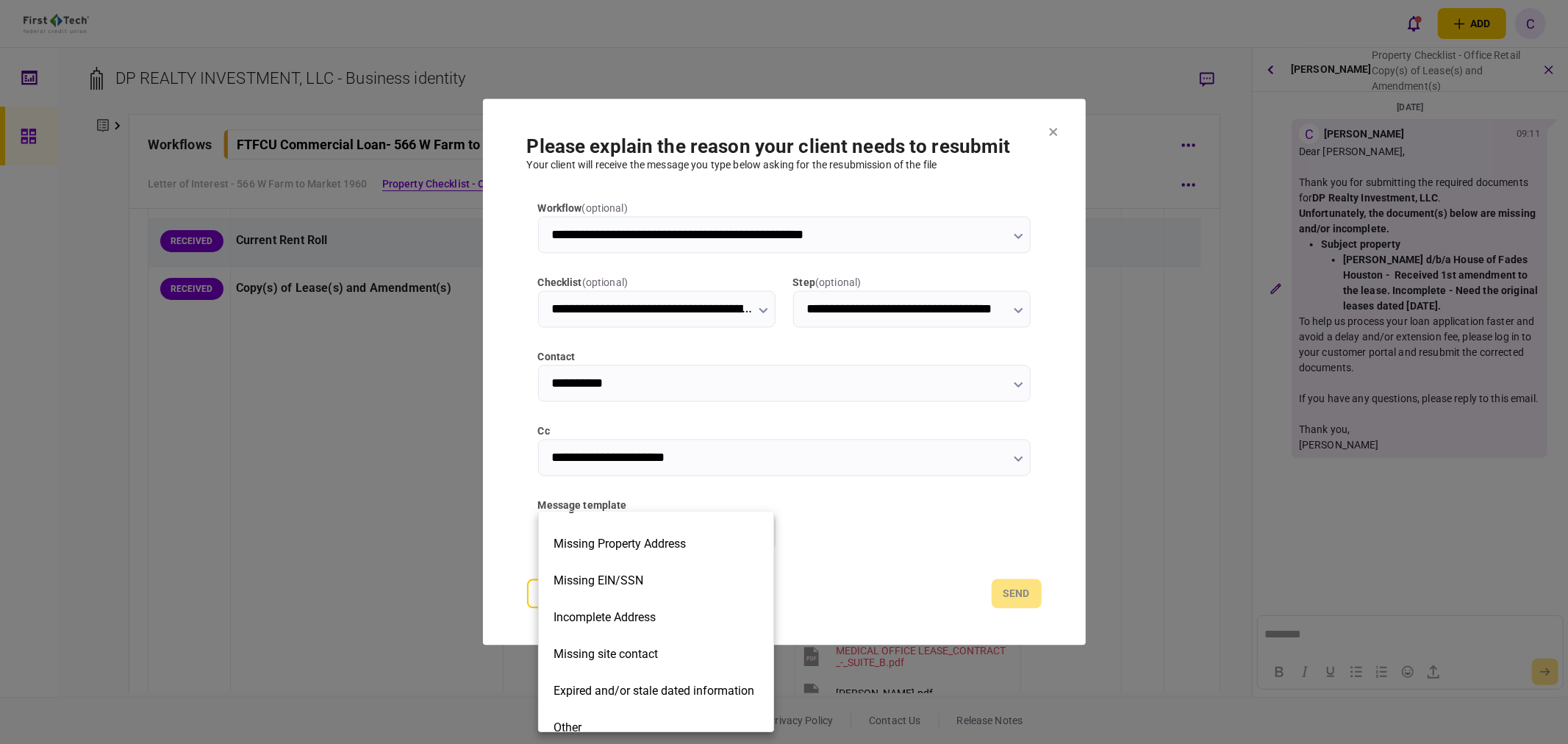
scroll to position [333, 0]
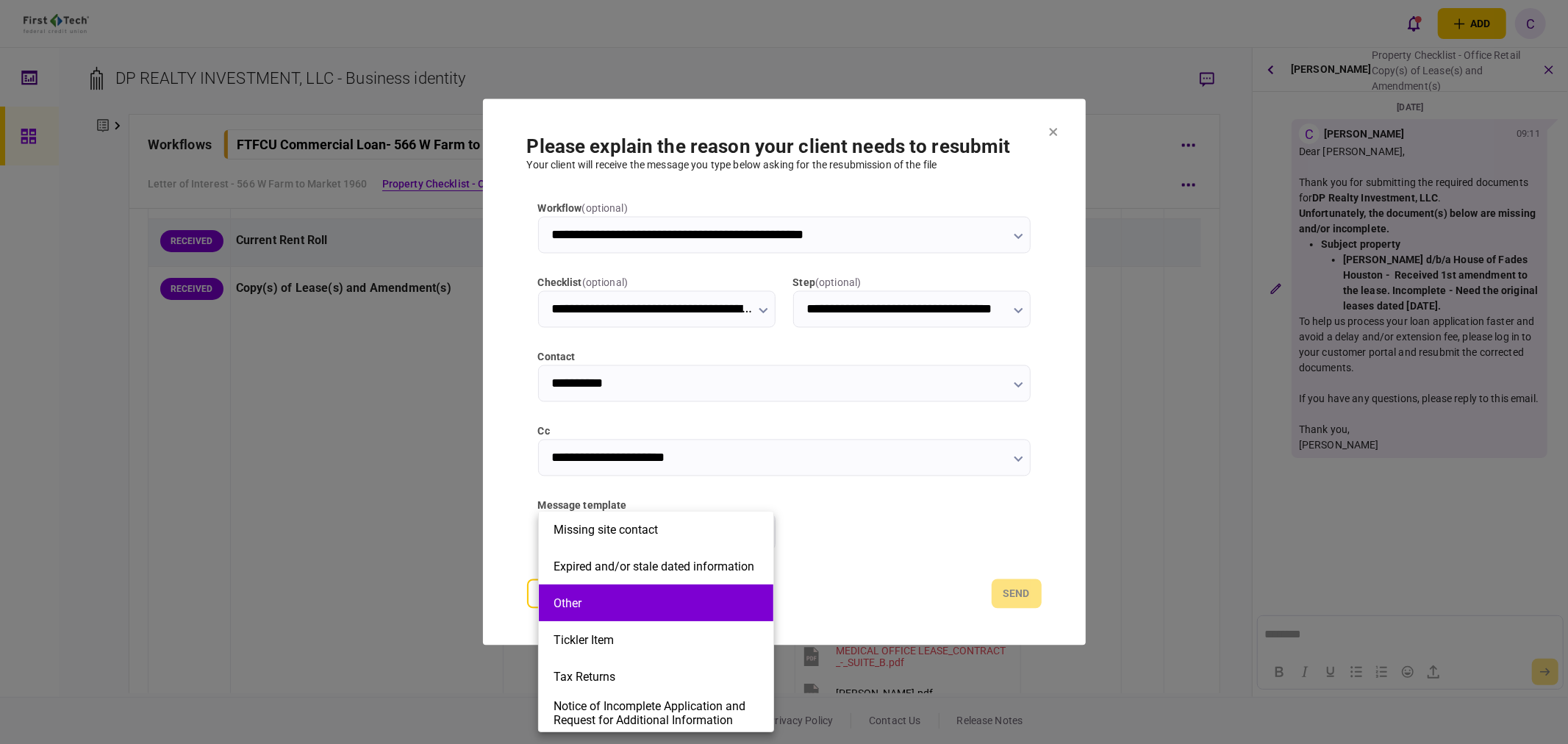
click at [596, 606] on button "Other" at bounding box center [656, 604] width 205 height 14
type input "*****"
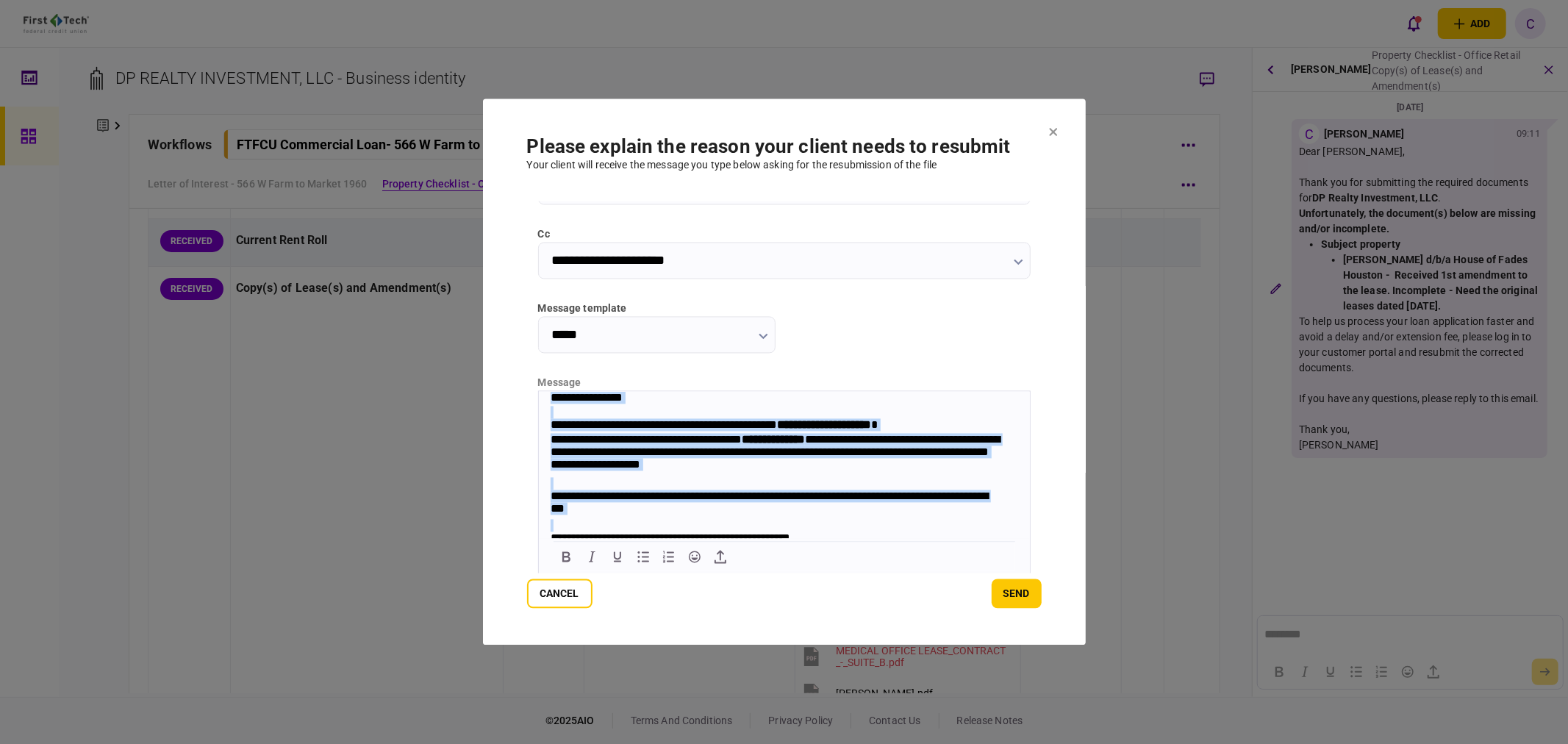
scroll to position [59, 0]
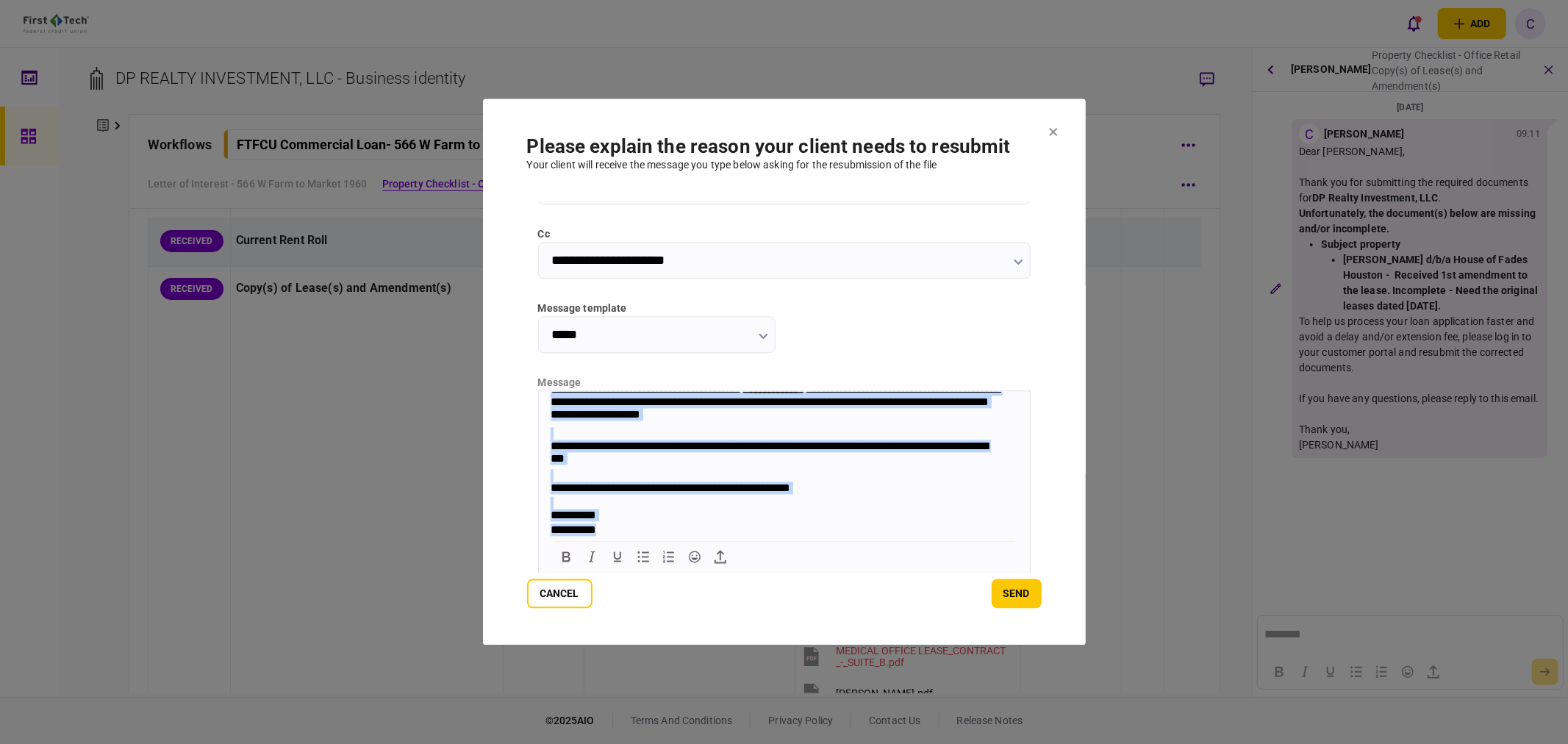
drag, startPoint x: 549, startPoint y: 394, endPoint x: 834, endPoint y: 586, distance: 343.6
click at [834, 539] on html "**********" at bounding box center [784, 440] width 491 height 197
paste body "Rich Text Area. Press ALT-0 for help."
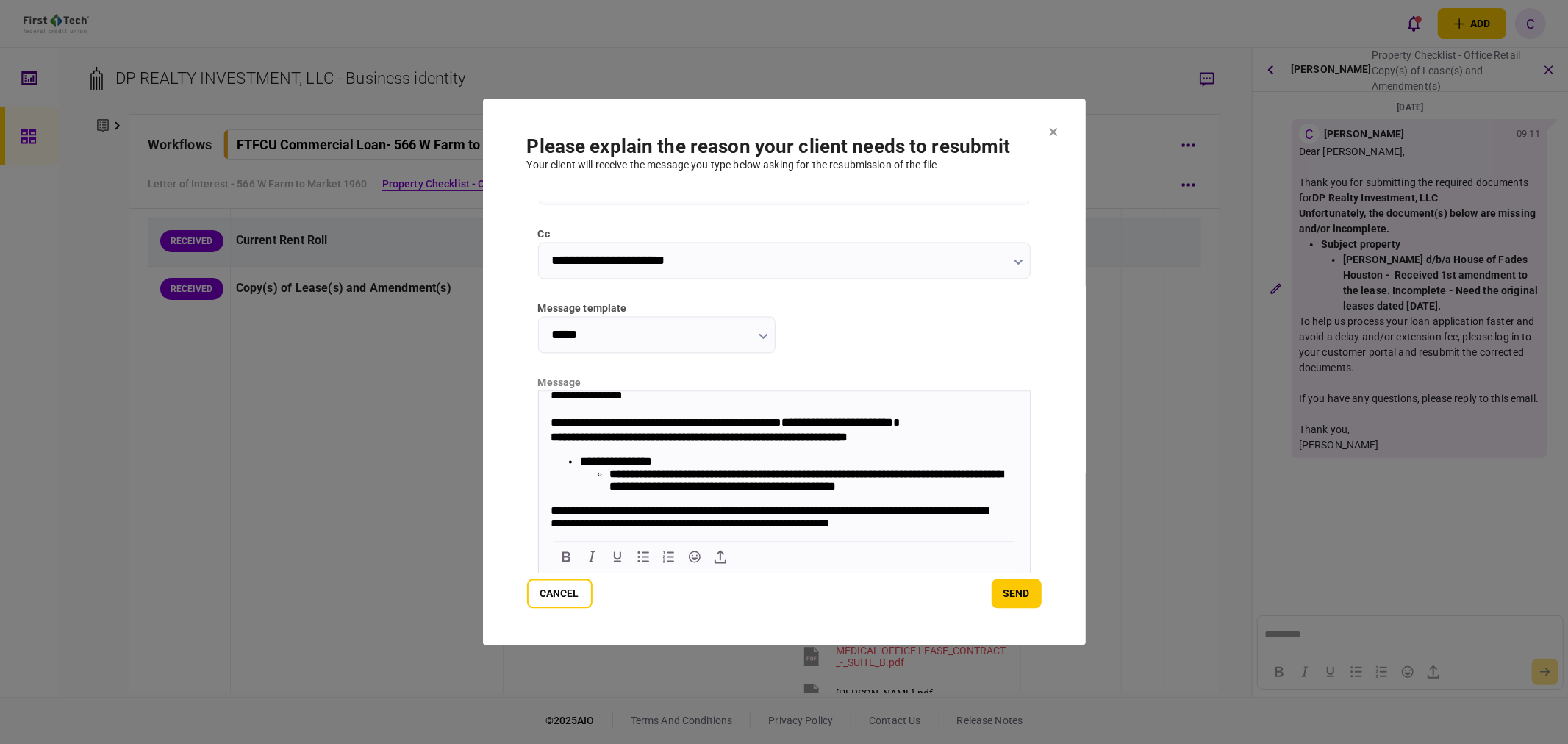
scroll to position [0, 0]
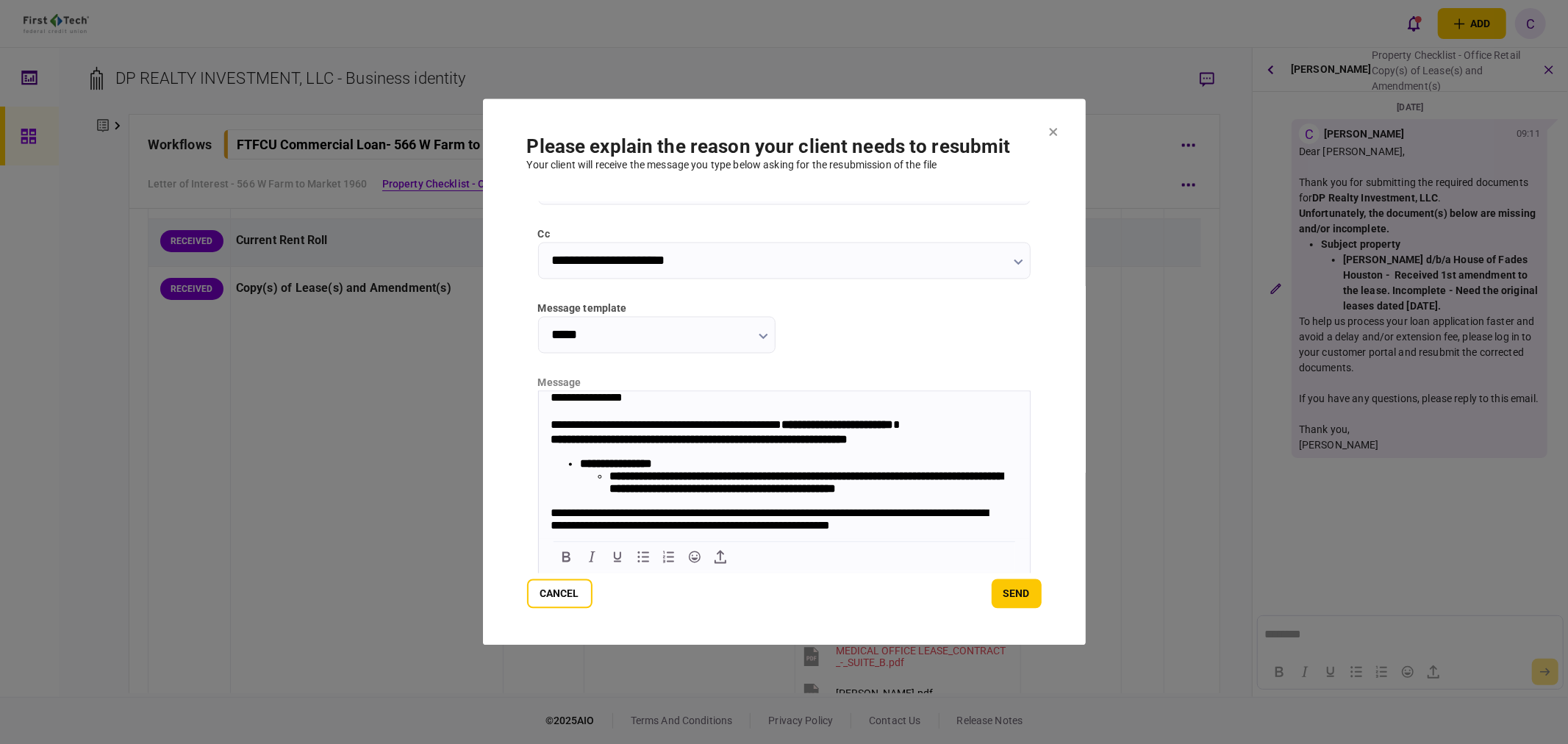
click at [682, 495] on li "**********" at bounding box center [813, 482] width 409 height 25
click at [812, 495] on strong "**********" at bounding box center [805, 482] width 393 height 23
click at [743, 495] on strong "**********" at bounding box center [805, 482] width 393 height 23
click at [941, 495] on li "**********" at bounding box center [828, 488] width 380 height 12
click at [1031, 599] on button "send" at bounding box center [1017, 594] width 50 height 29
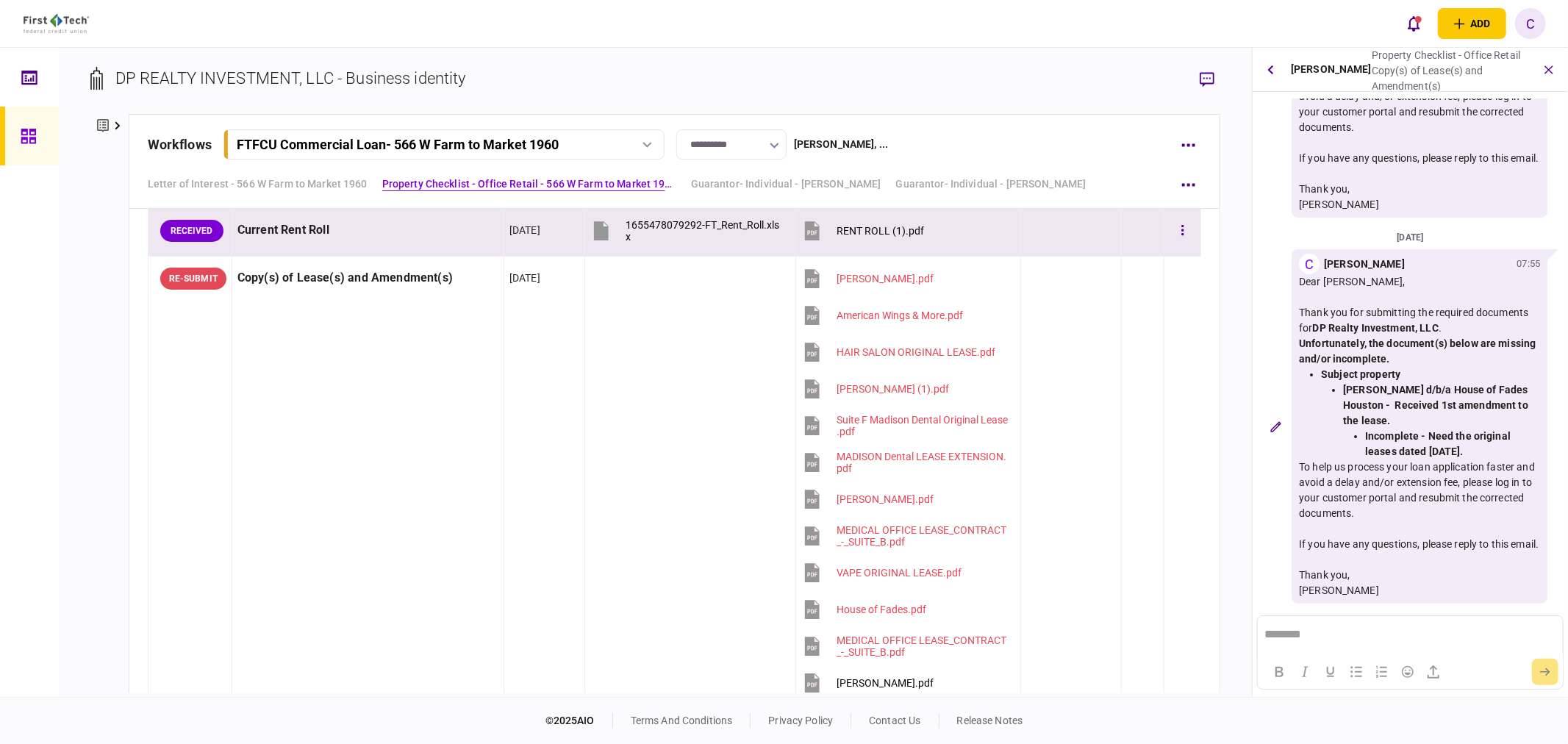
scroll to position [1225, 0]
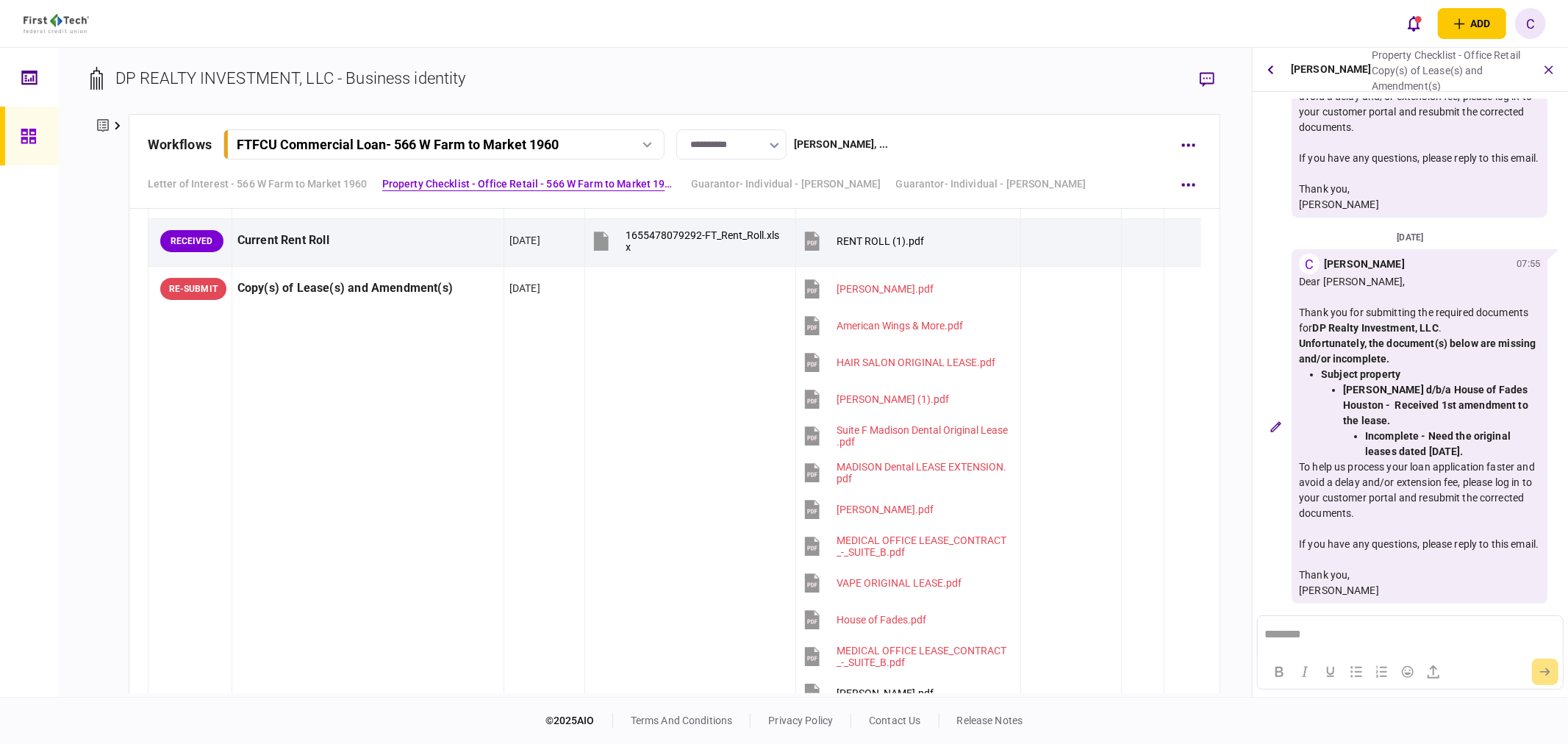
click at [120, 126] on button at bounding box center [110, 126] width 38 height 23
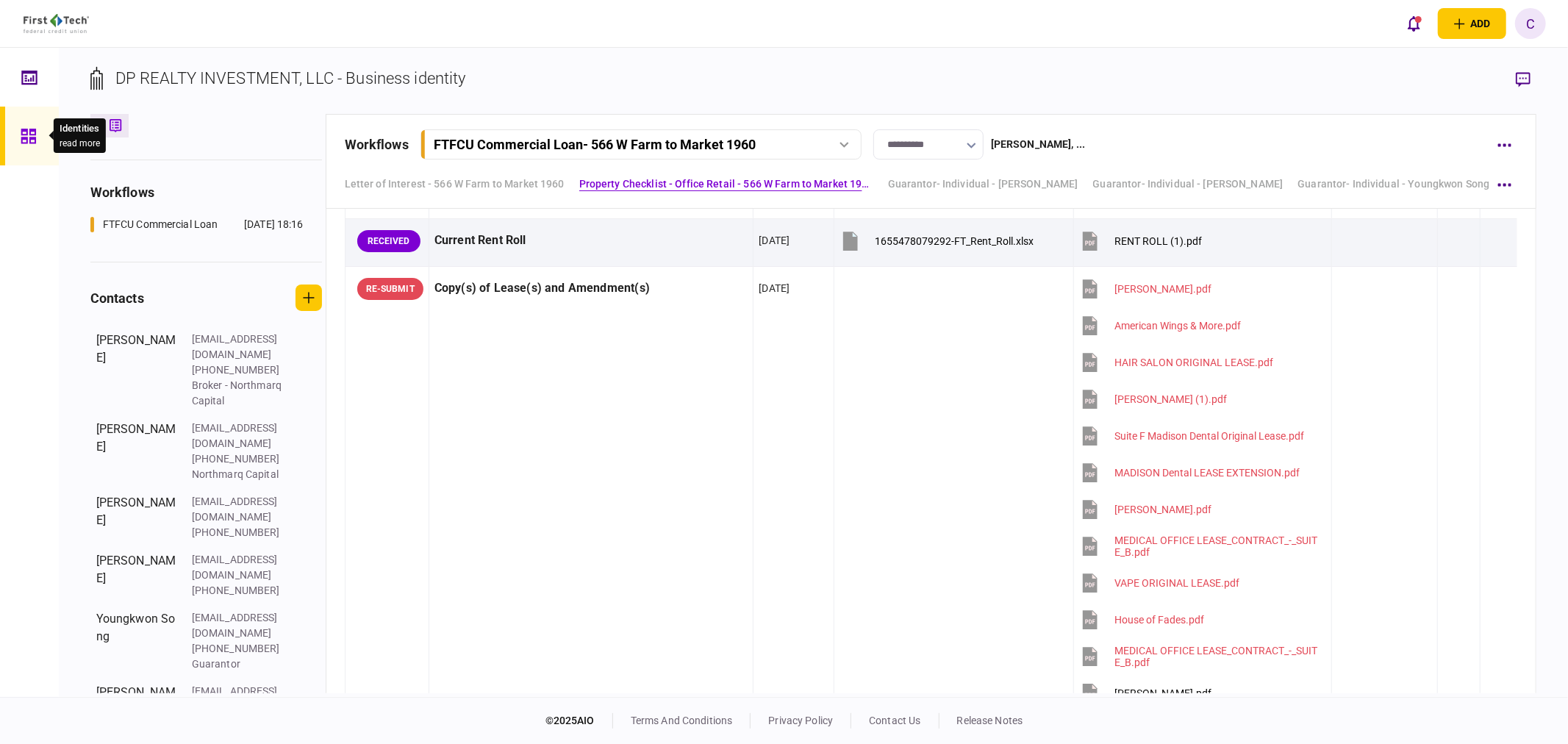
click at [30, 135] on icon at bounding box center [28, 136] width 16 height 17
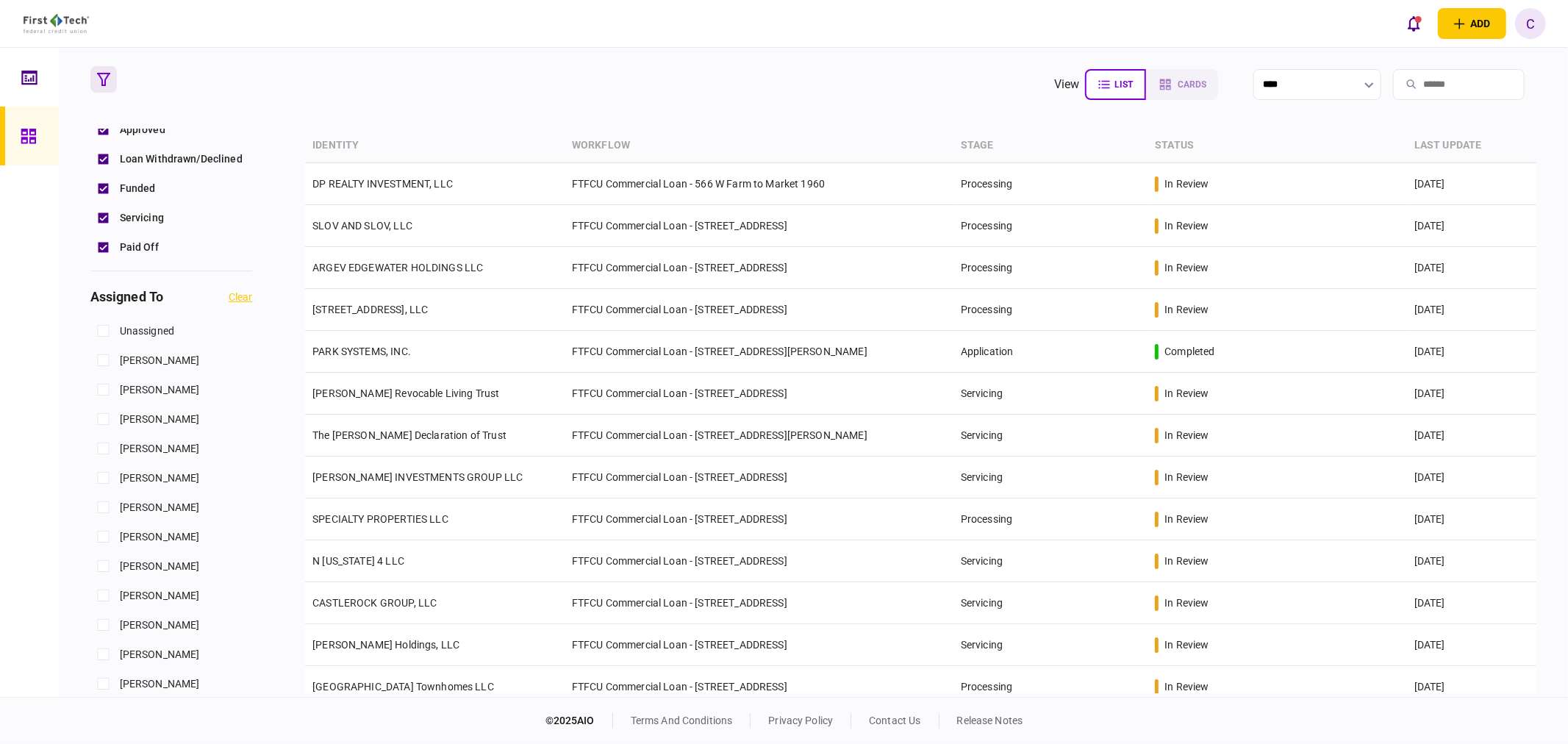
scroll to position [490, 0]
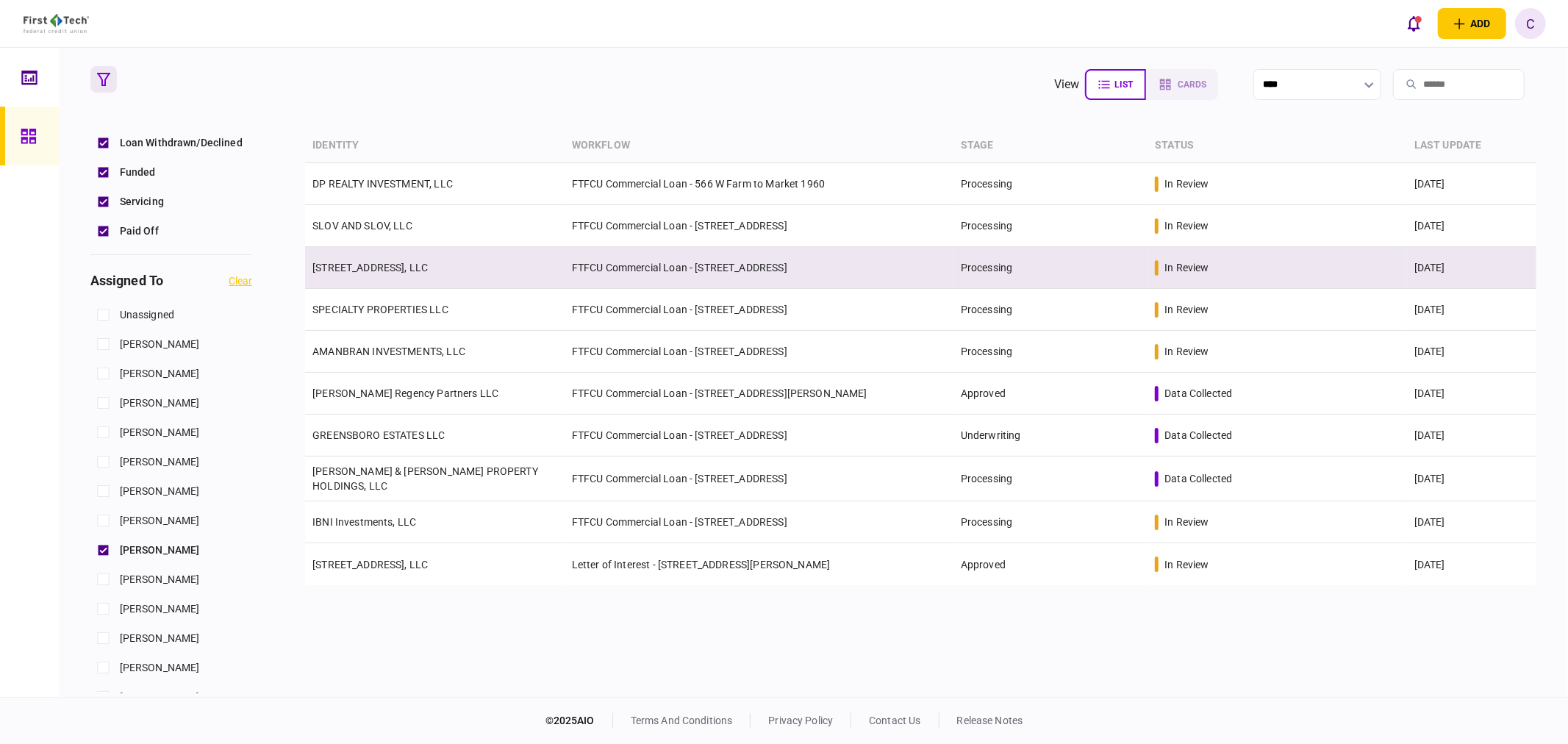
click at [375, 273] on link "[STREET_ADDRESS], LLC" at bounding box center [370, 268] width 116 height 12
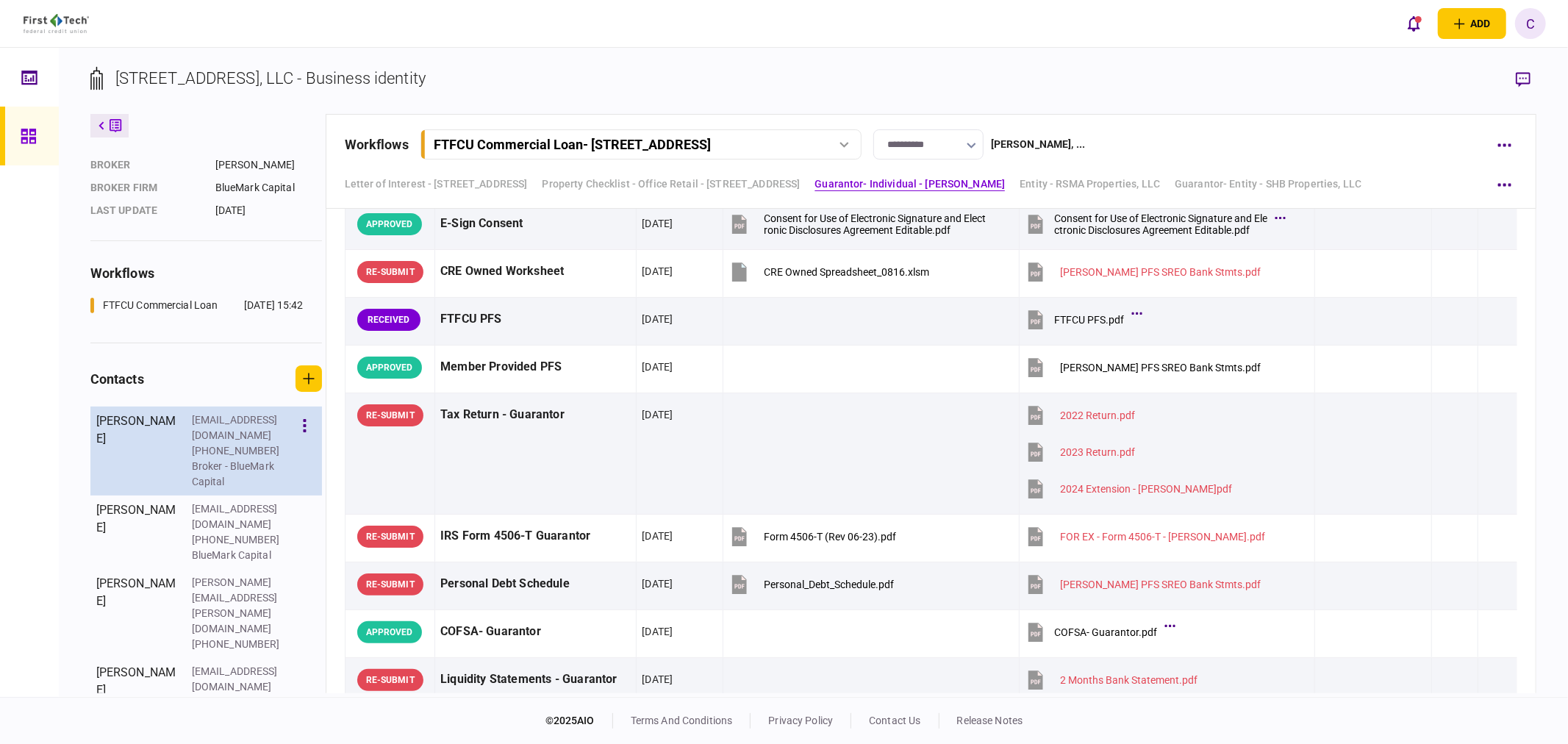
scroll to position [2124, 0]
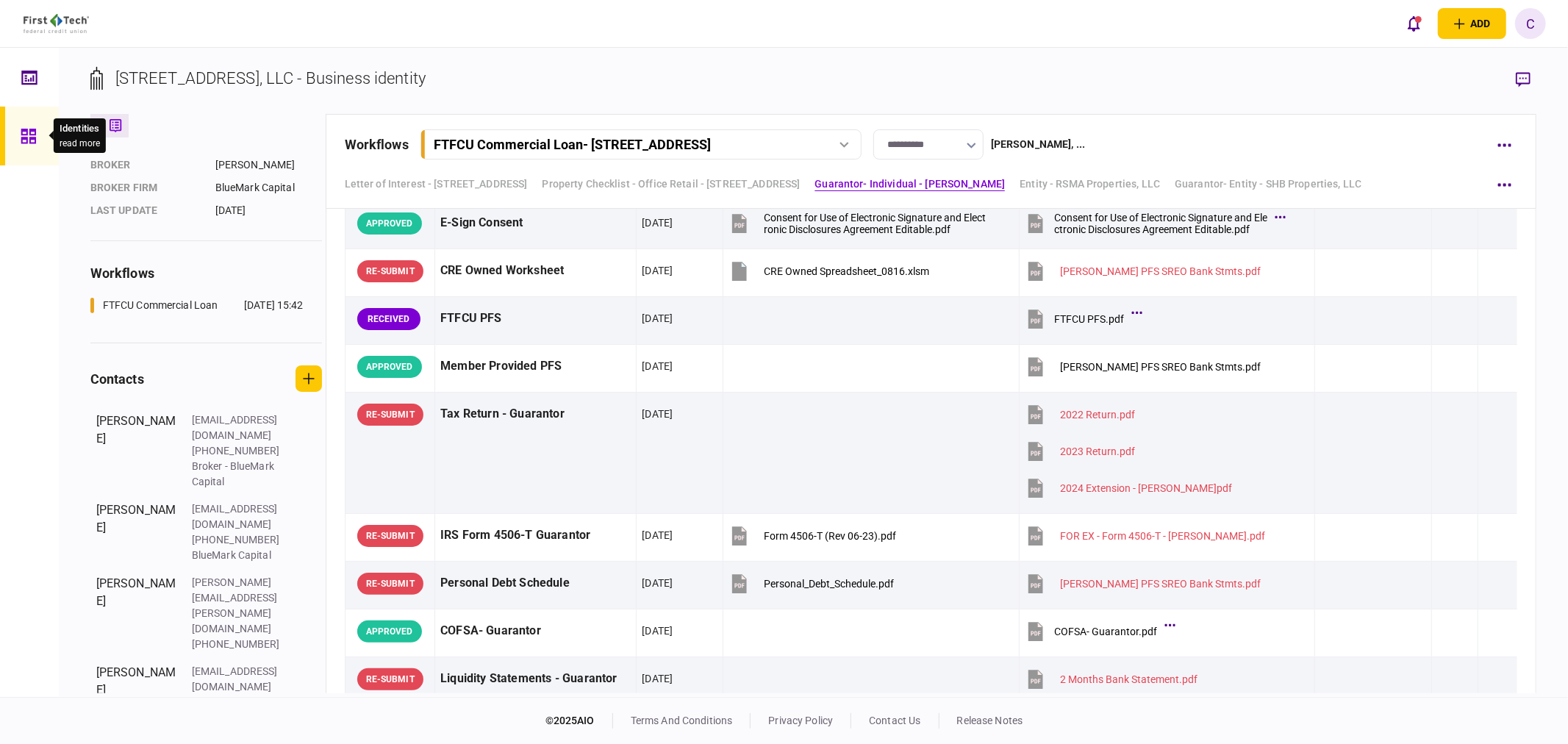
click at [32, 133] on icon at bounding box center [28, 136] width 16 height 17
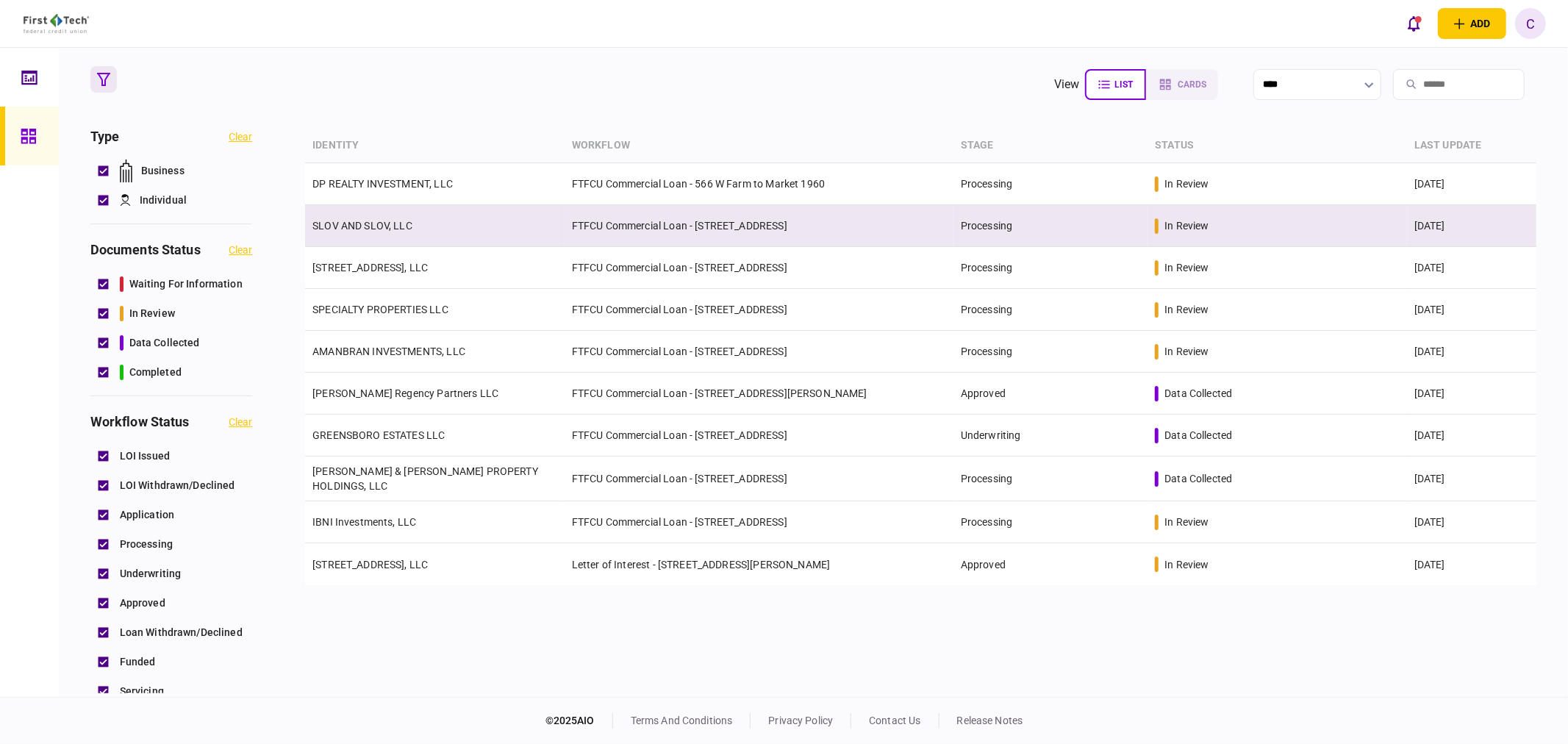
click at [407, 220] on link "SLOV AND SLOV, LLC" at bounding box center [362, 226] width 100 height 12
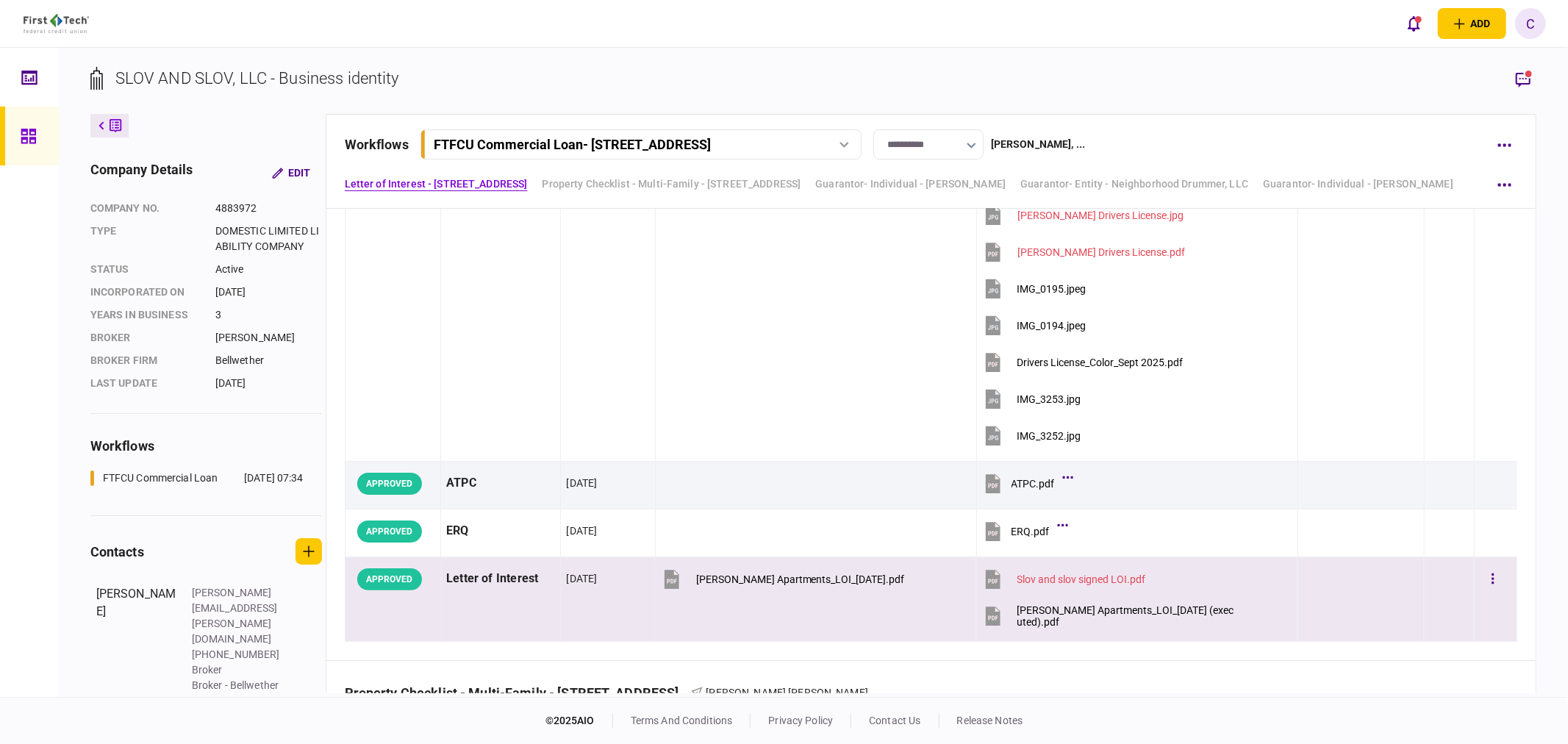
scroll to position [408, 0]
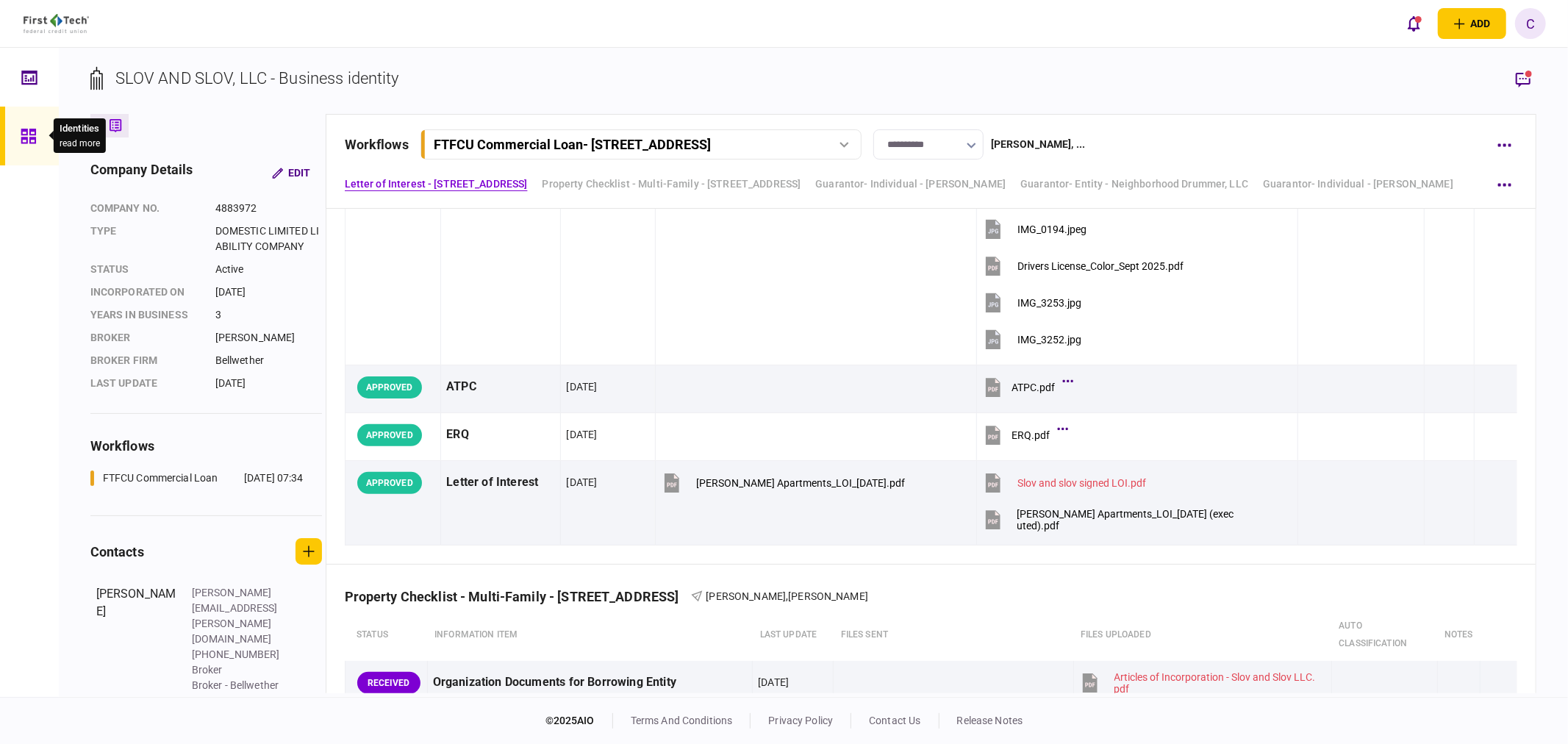
click at [25, 135] on icon at bounding box center [28, 136] width 15 height 15
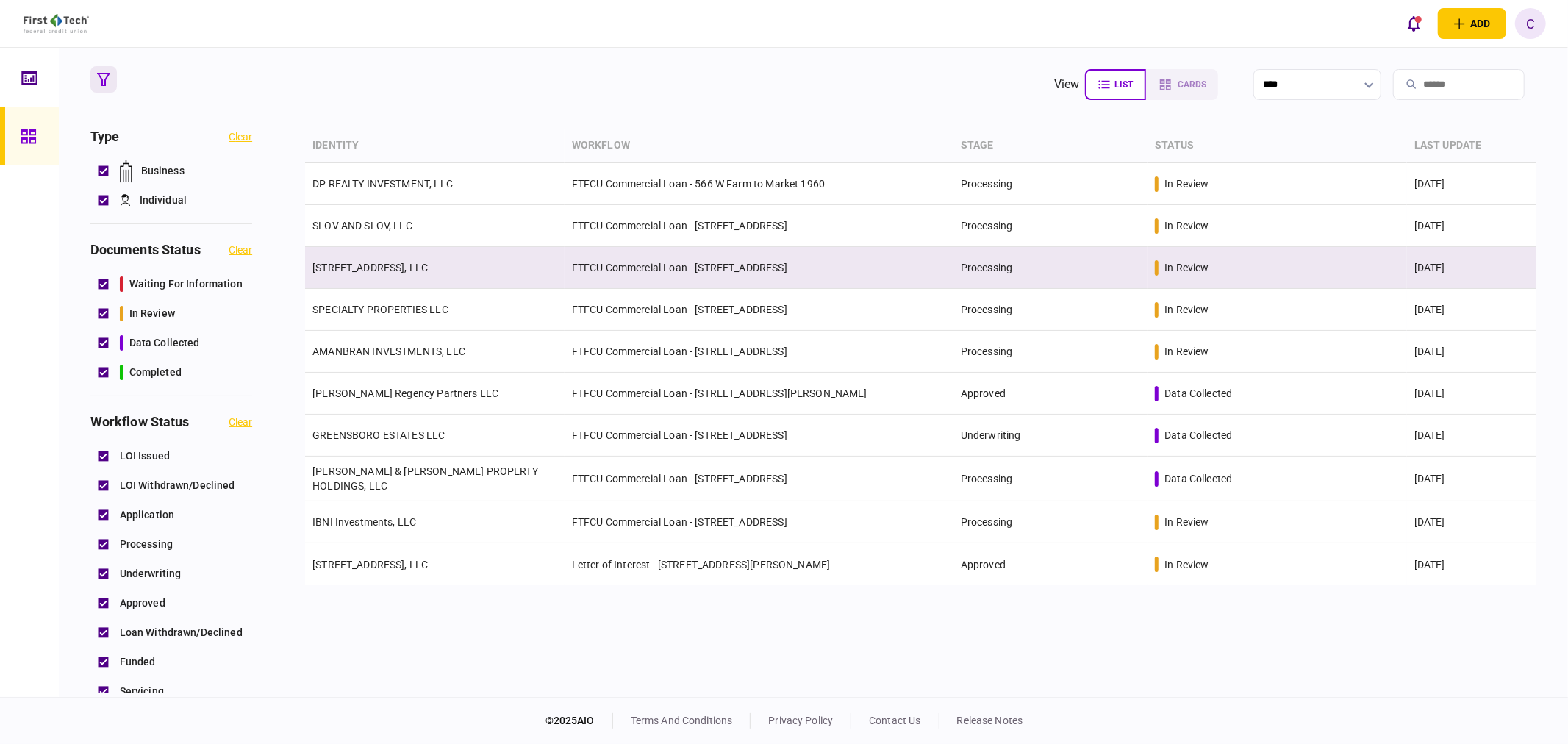
click at [406, 262] on link "[STREET_ADDRESS], LLC" at bounding box center [370, 268] width 116 height 12
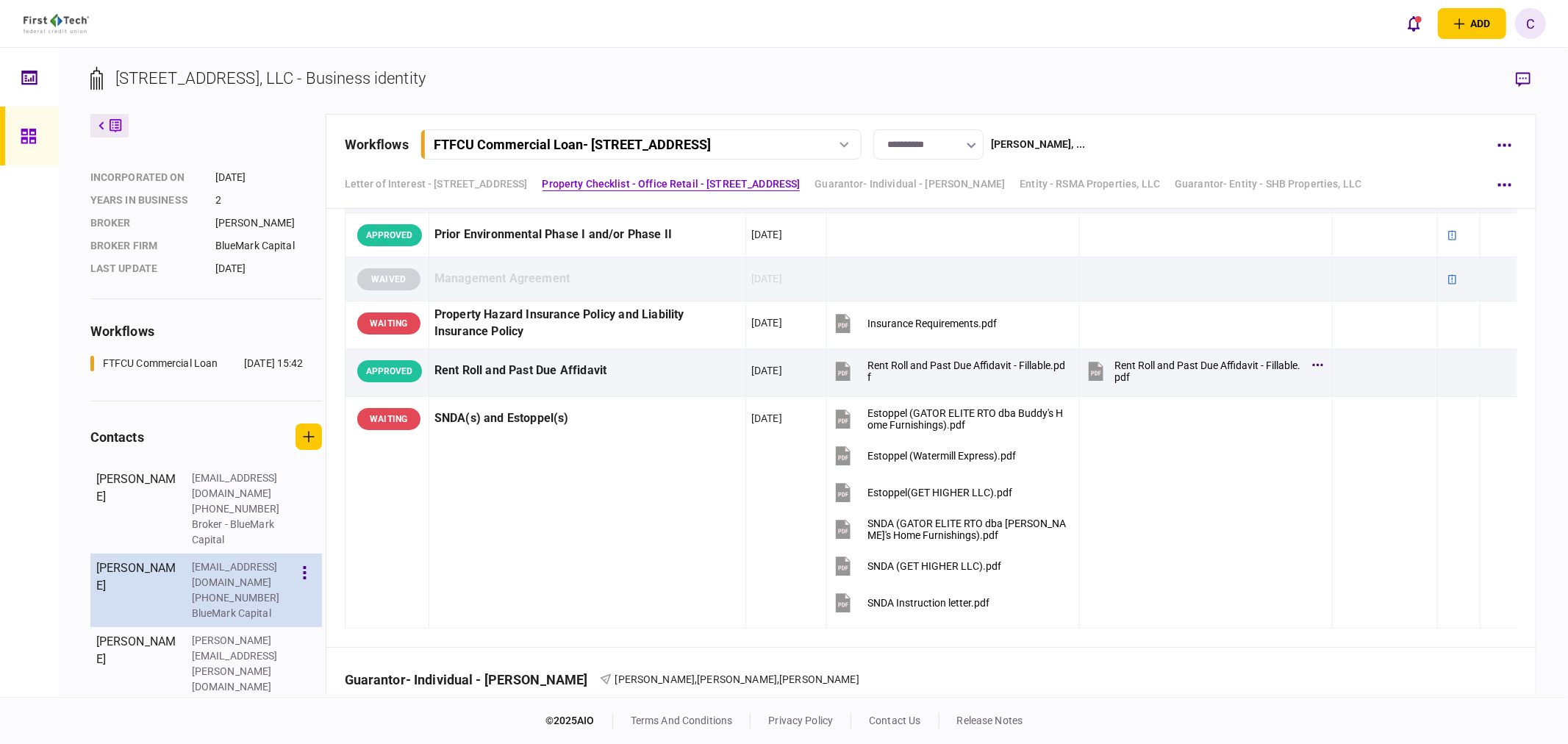
scroll to position [195, 0]
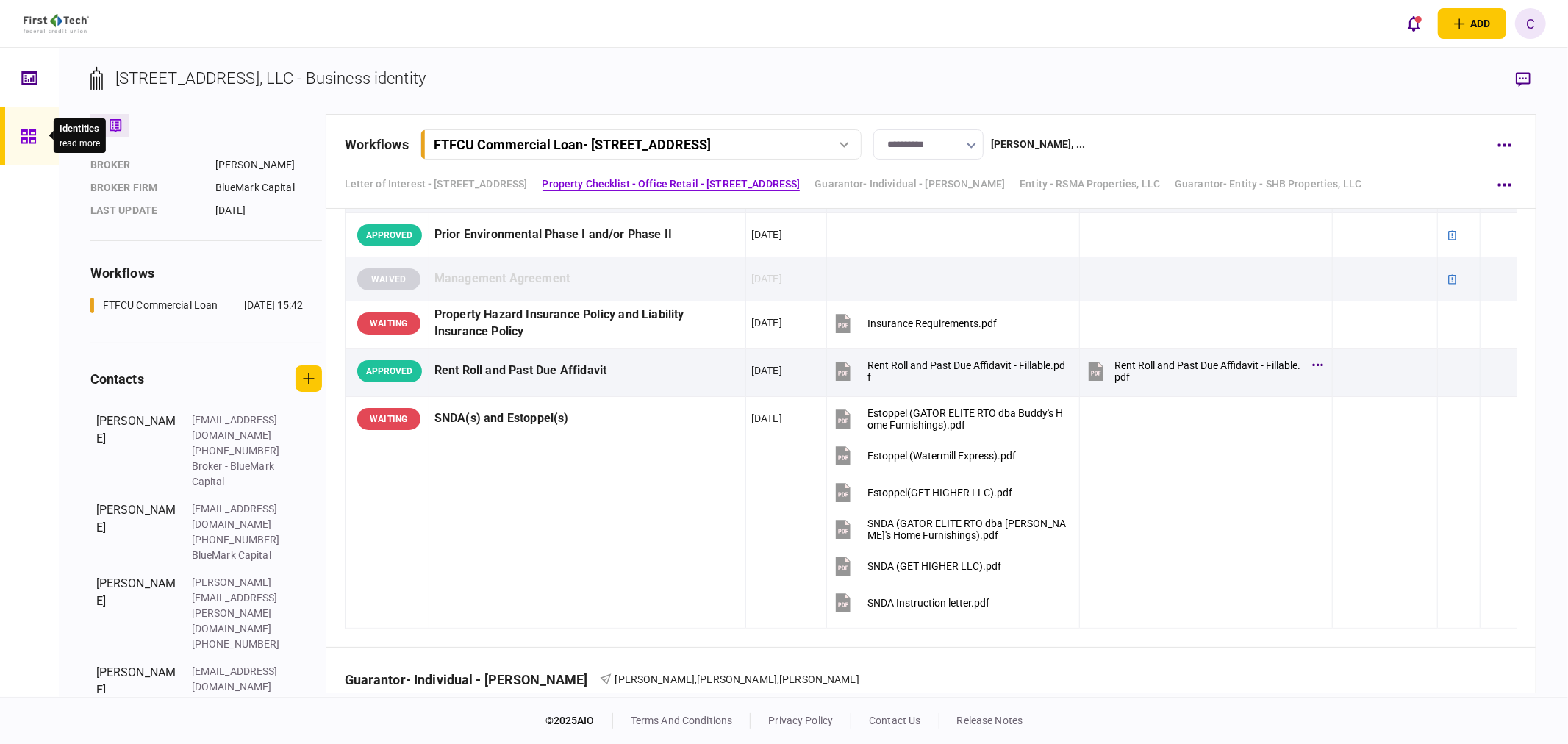
drag, startPoint x: 30, startPoint y: 140, endPoint x: 32, endPoint y: 151, distance: 11.2
click at [30, 140] on icon at bounding box center [28, 136] width 15 height 15
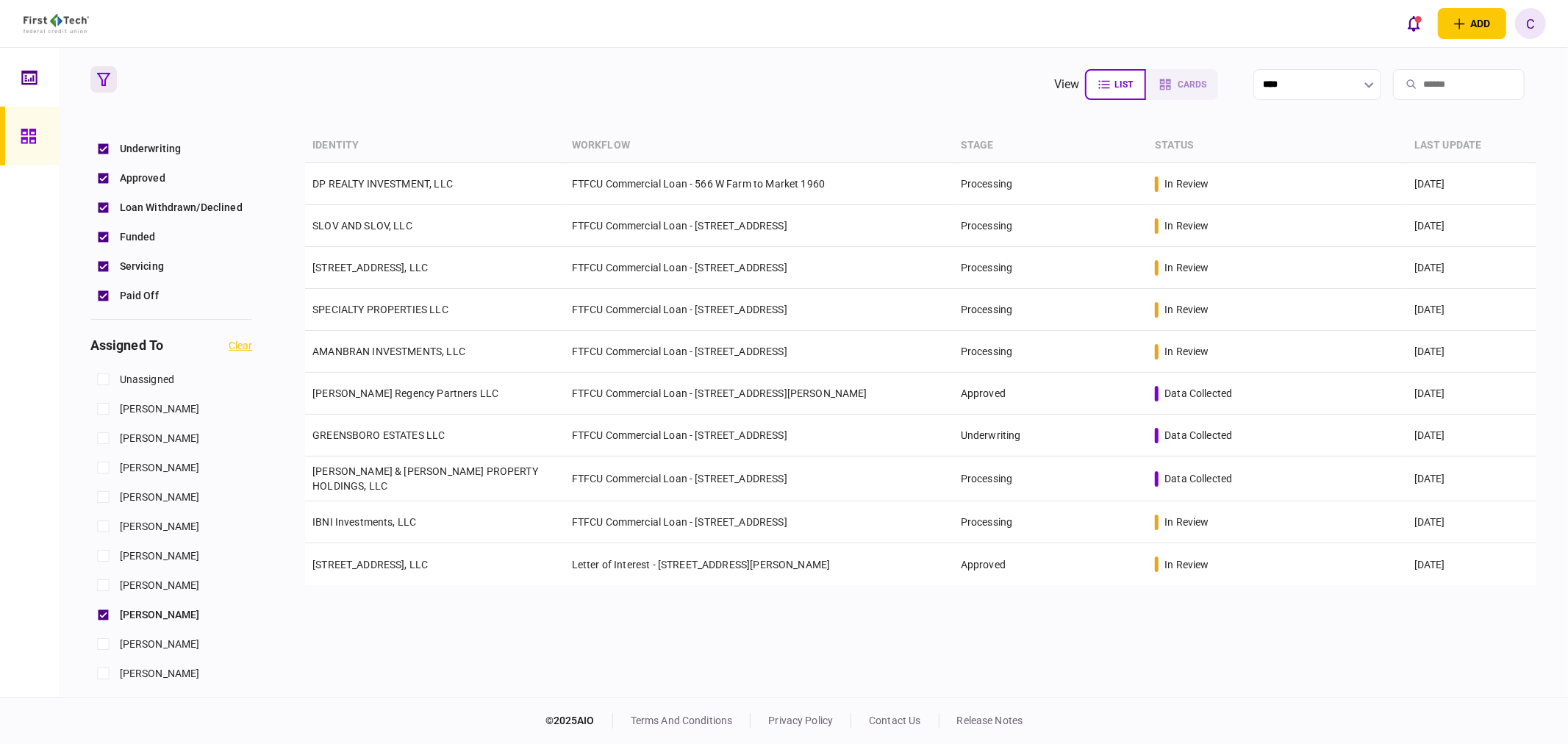
scroll to position [490, 0]
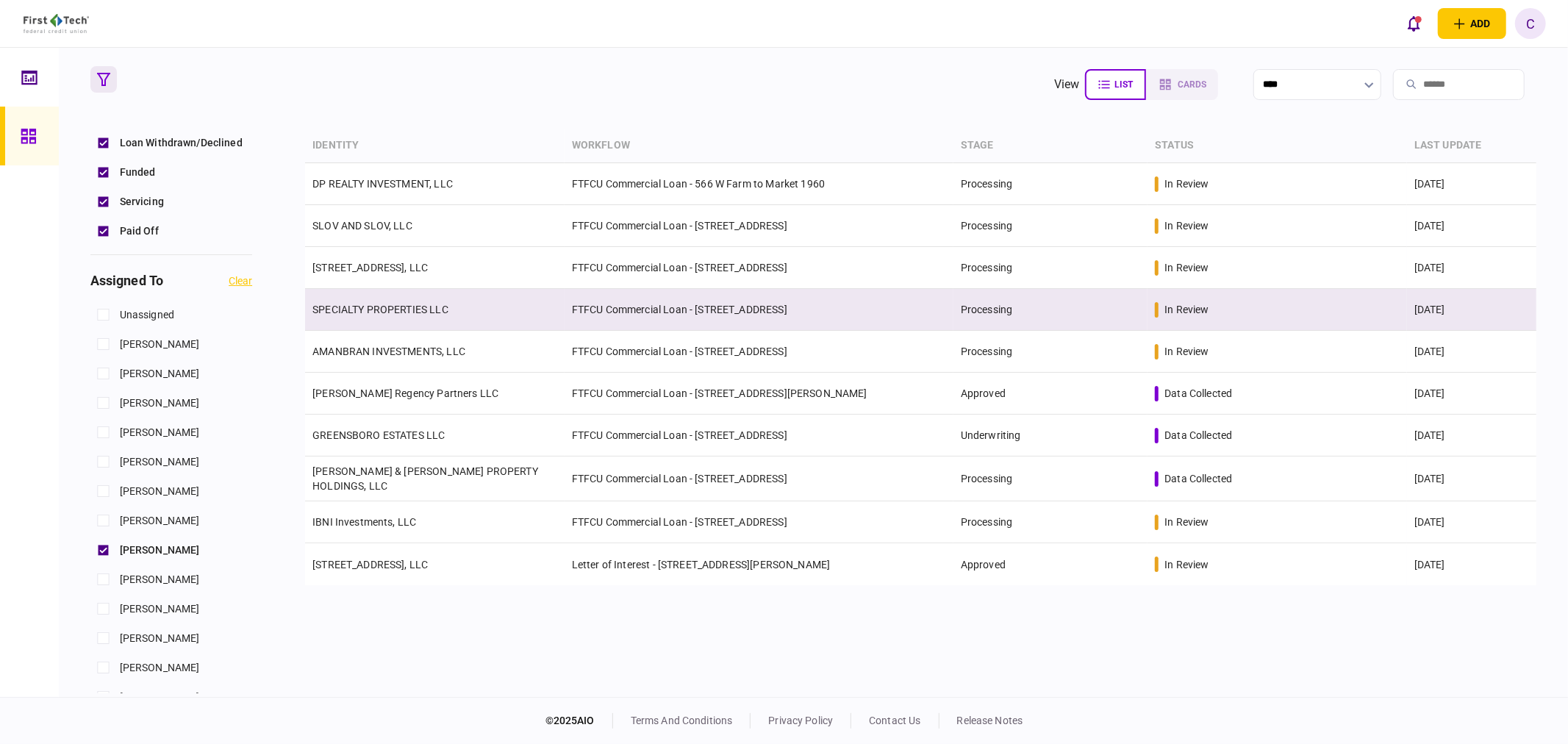
click at [392, 313] on link "SPECIALTY PROPERTIES LLC" at bounding box center [381, 309] width 136 height 12
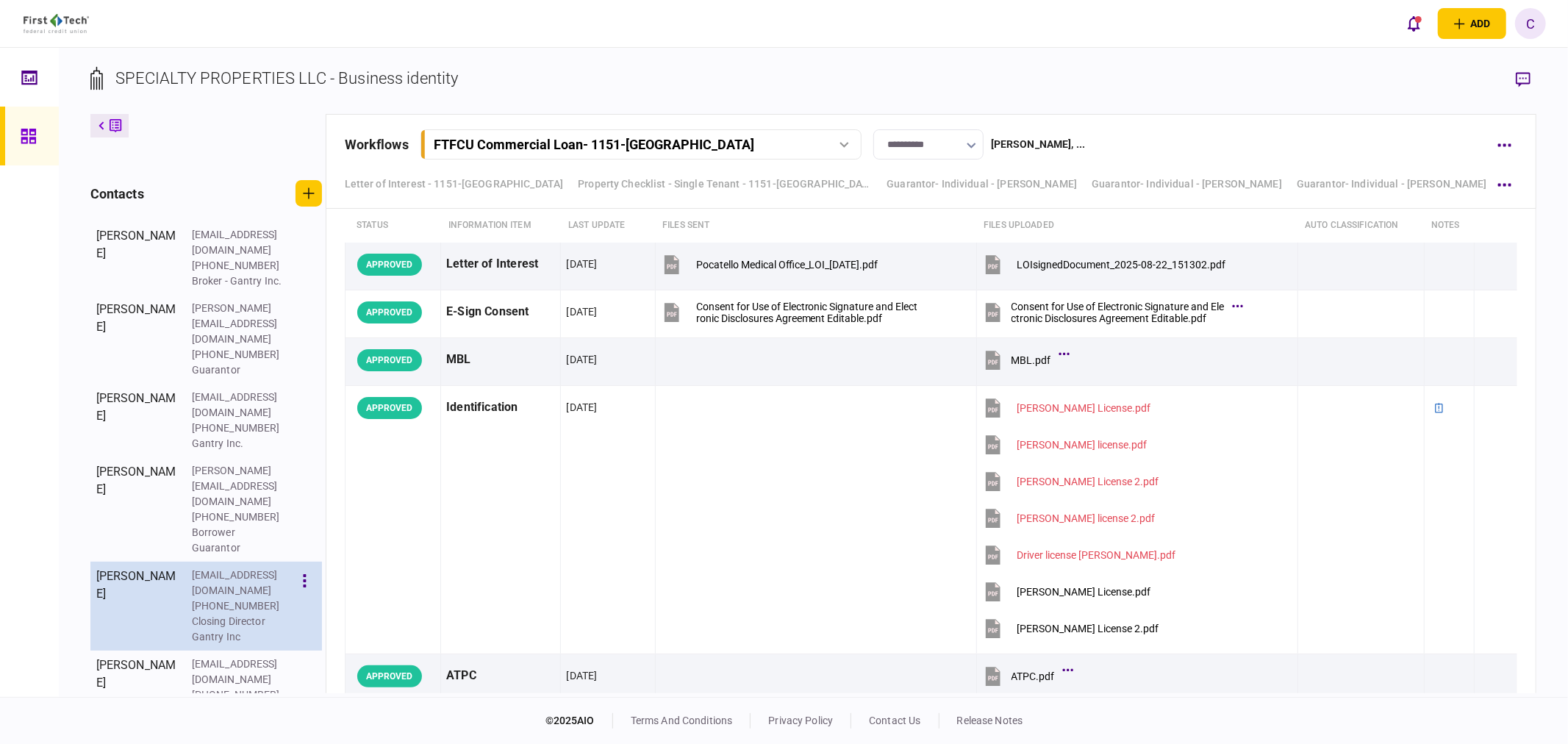
scroll to position [396, 0]
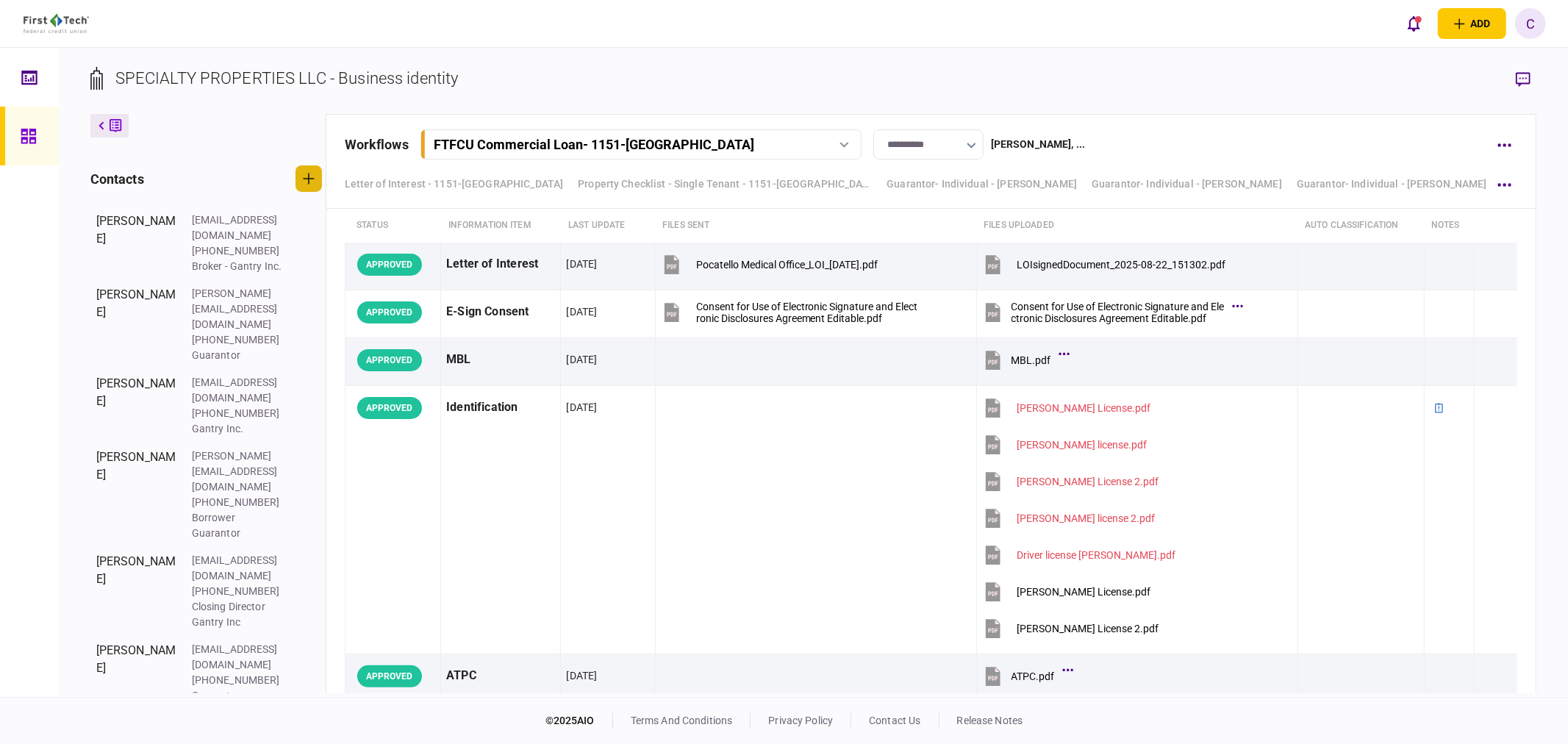
click at [314, 192] on button "button" at bounding box center [309, 179] width 27 height 27
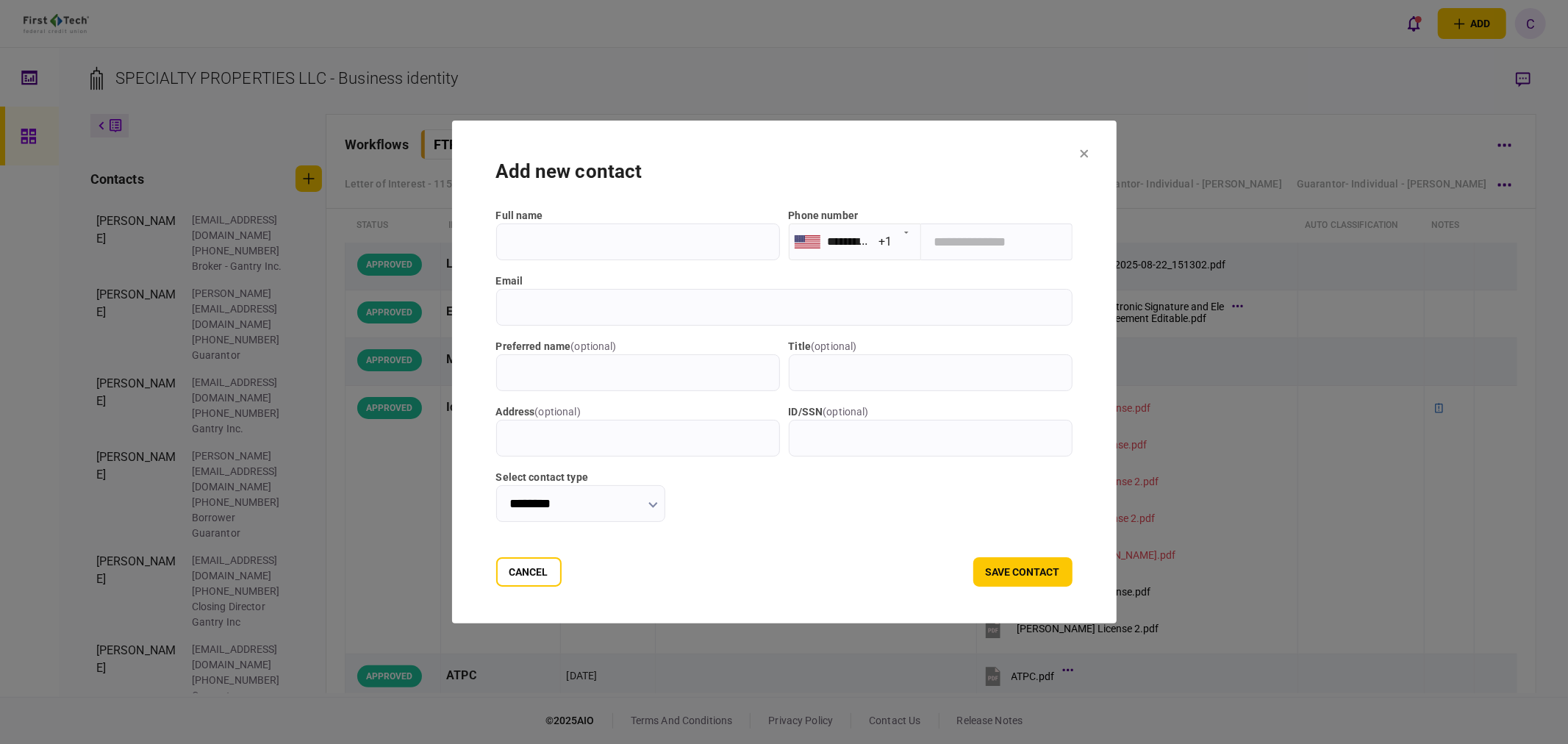
click at [548, 244] on input "full name" at bounding box center [638, 242] width 284 height 37
type input "**********"
click at [996, 244] on input "tel" at bounding box center [997, 242] width 151 height 37
type input "**********"
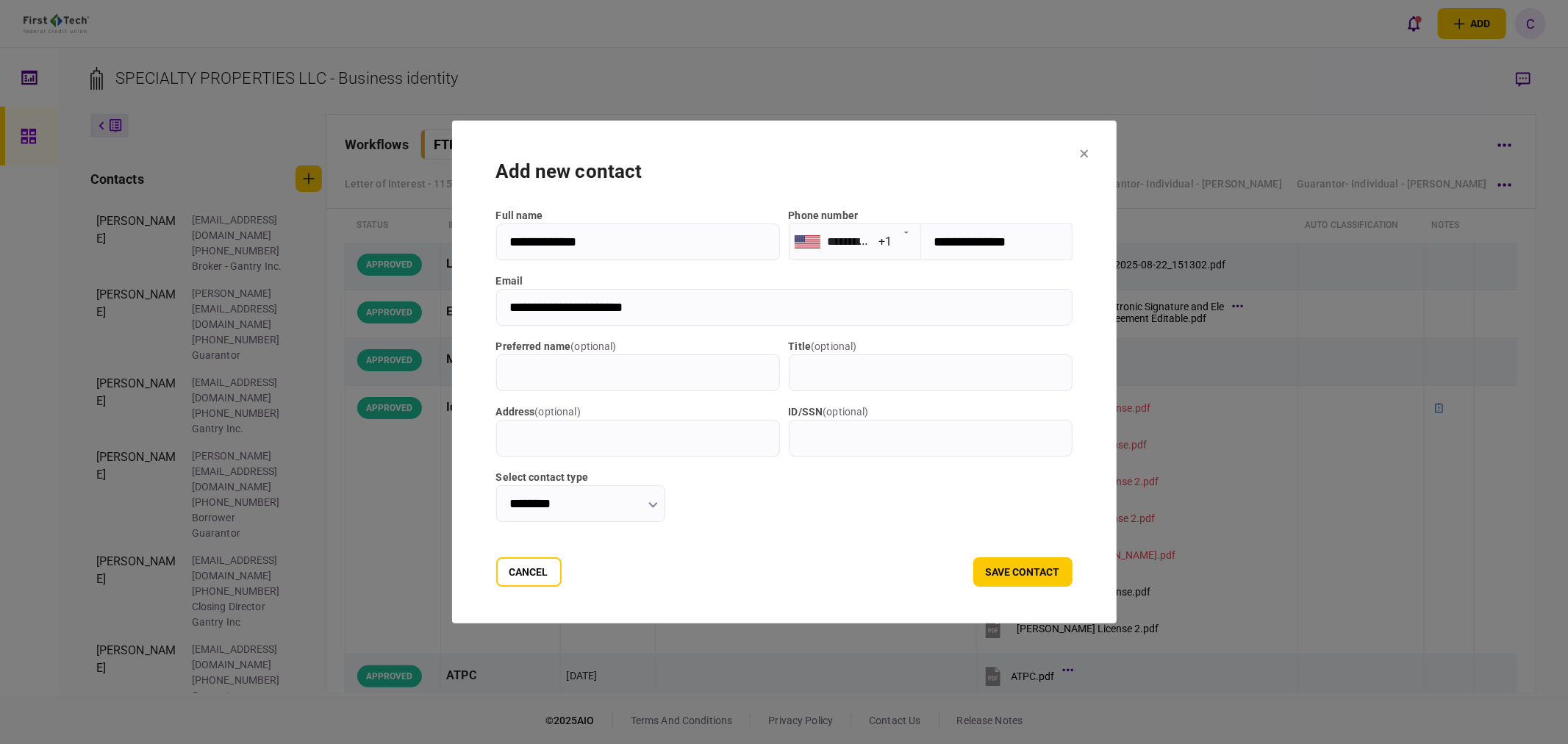
click at [642, 500] on input "********" at bounding box center [581, 504] width 170 height 37
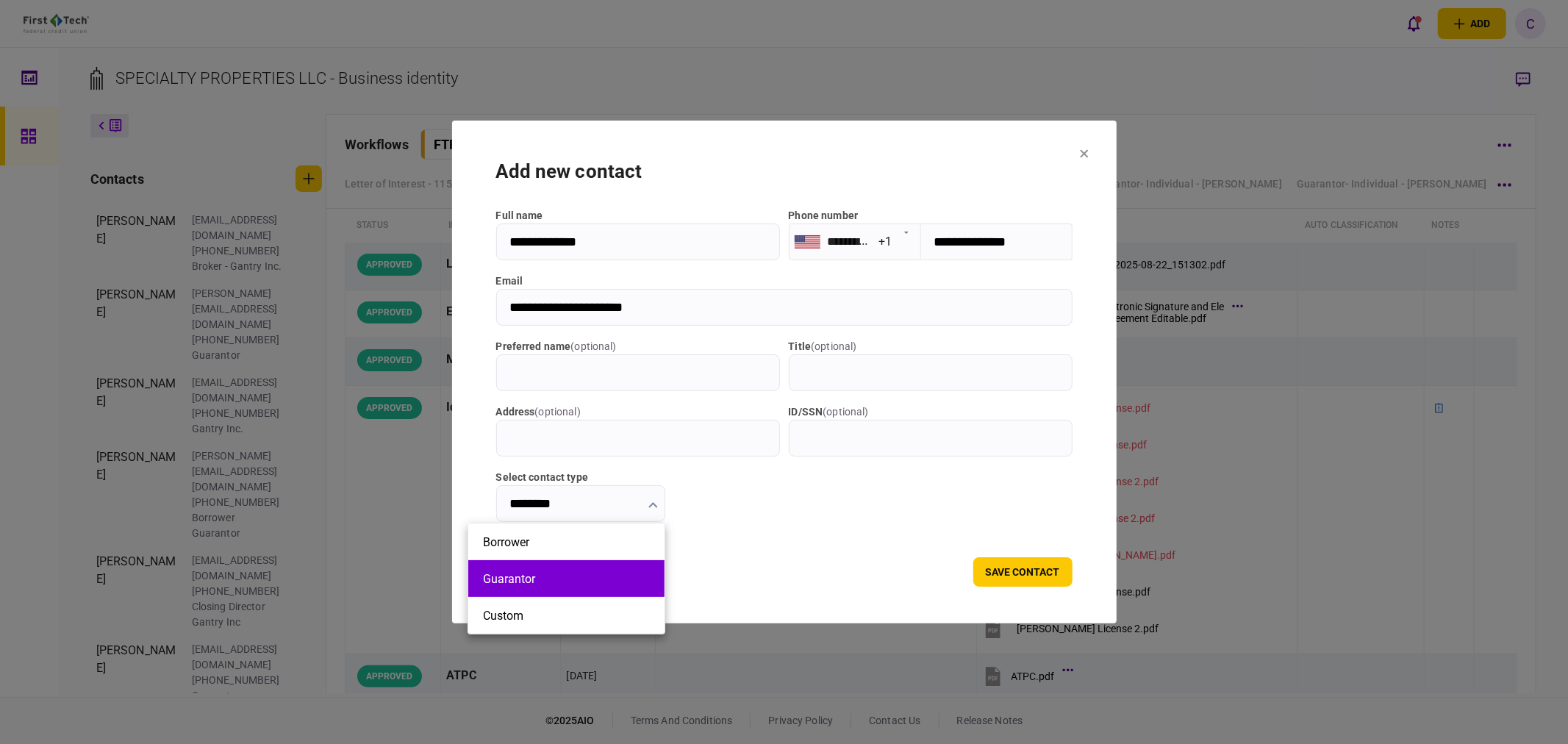
click at [563, 577] on button "Guarantor" at bounding box center [566, 579] width 167 height 14
type input "*********"
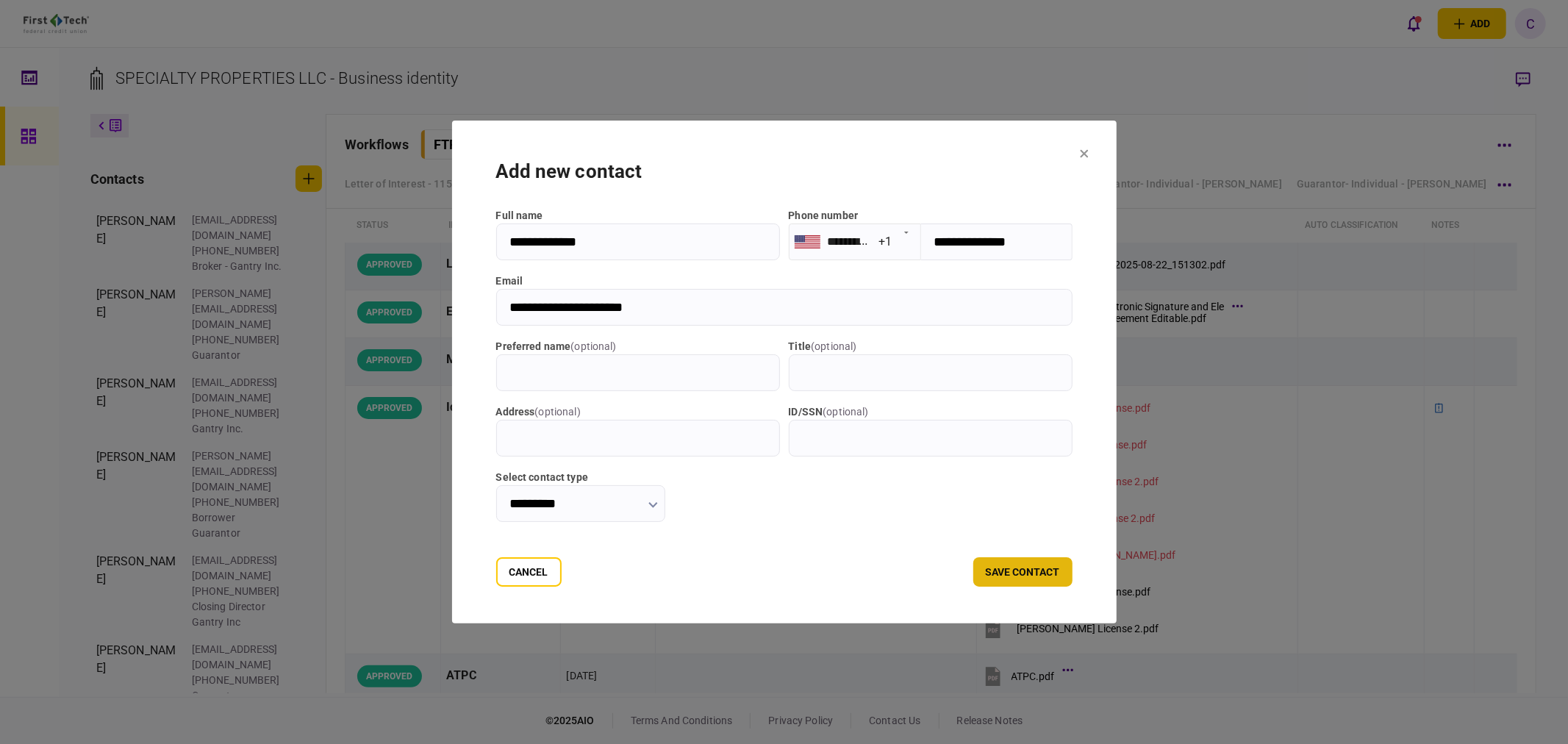
click at [1045, 567] on button "save contact" at bounding box center [1022, 572] width 99 height 29
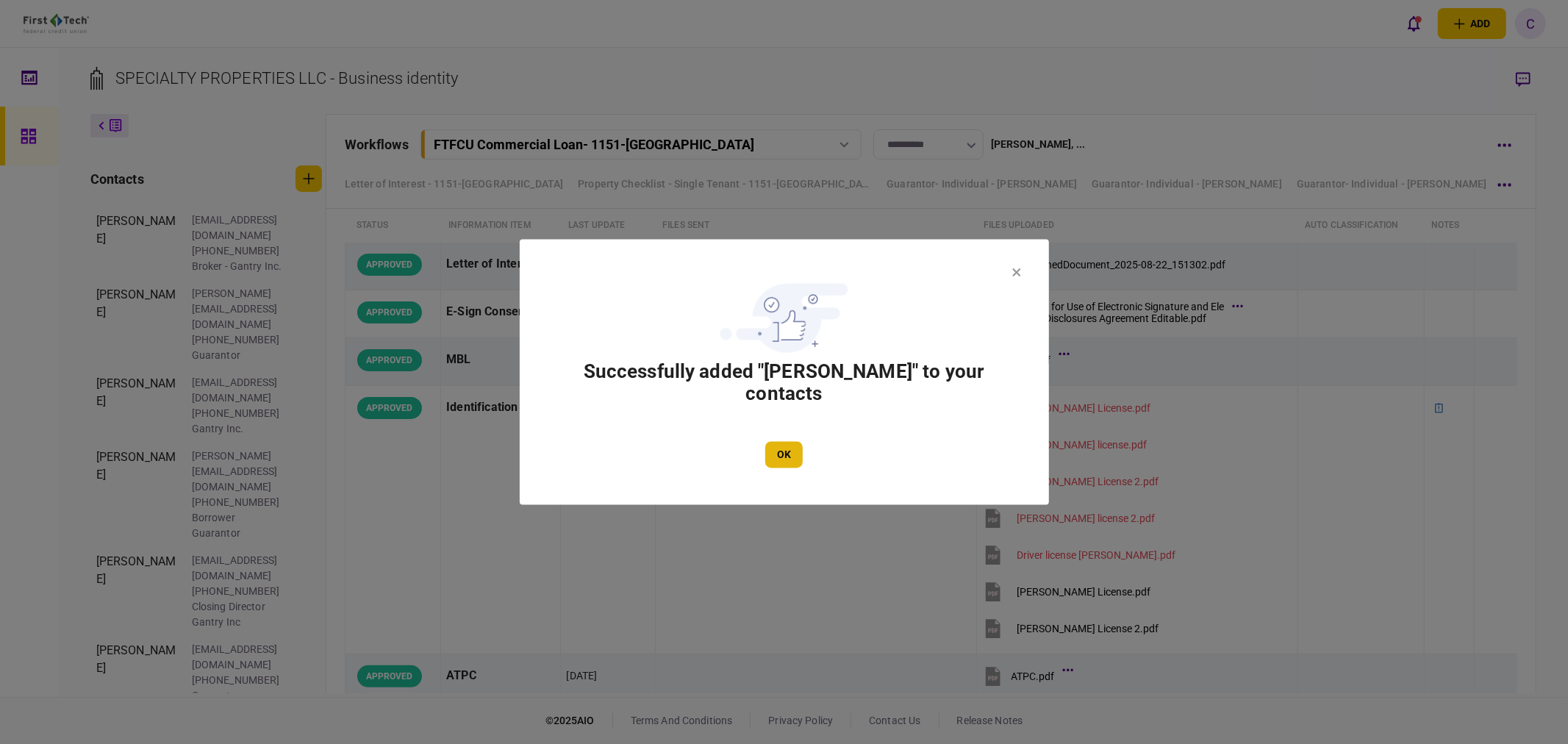
click at [782, 465] on button "OK" at bounding box center [784, 456] width 37 height 27
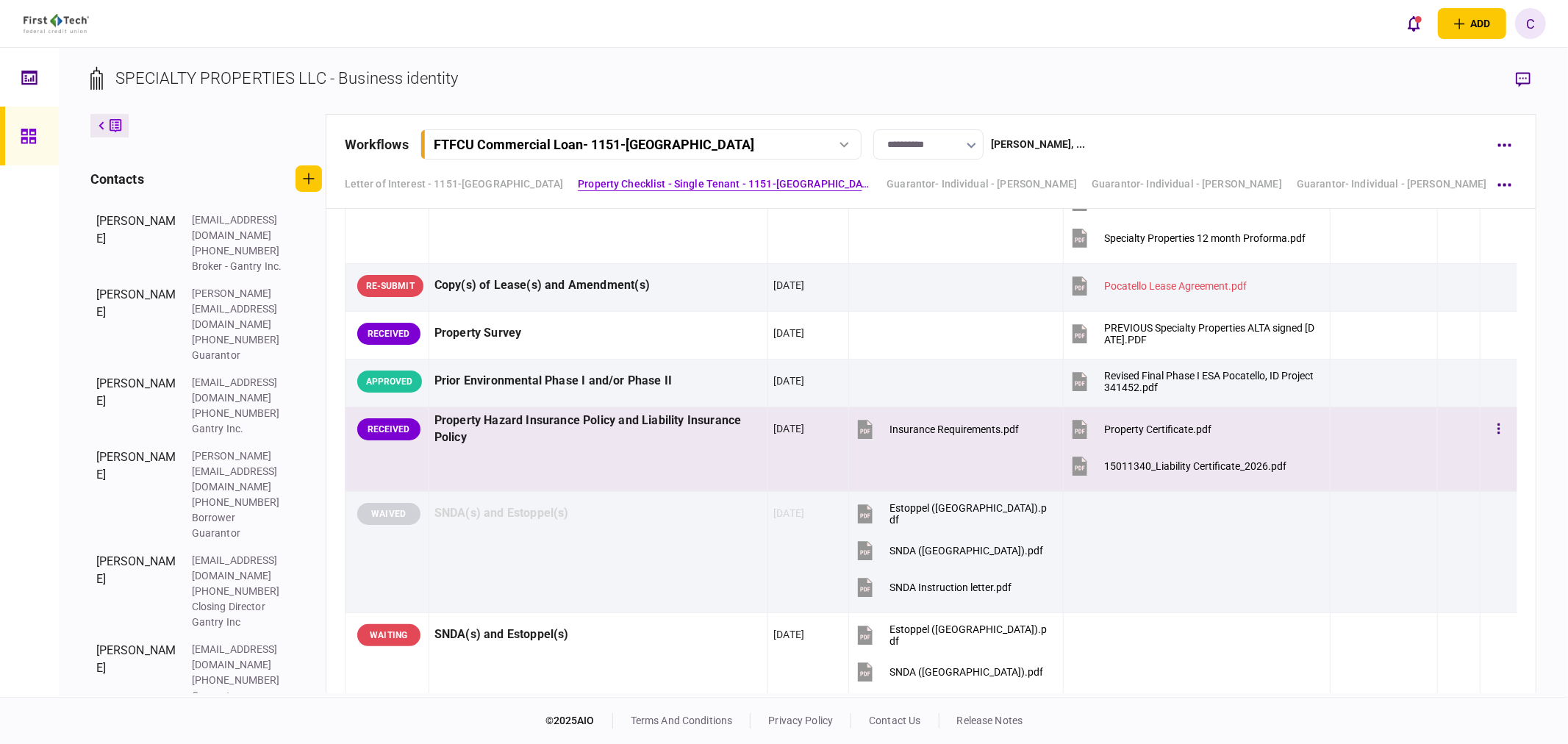
scroll to position [1435, 0]
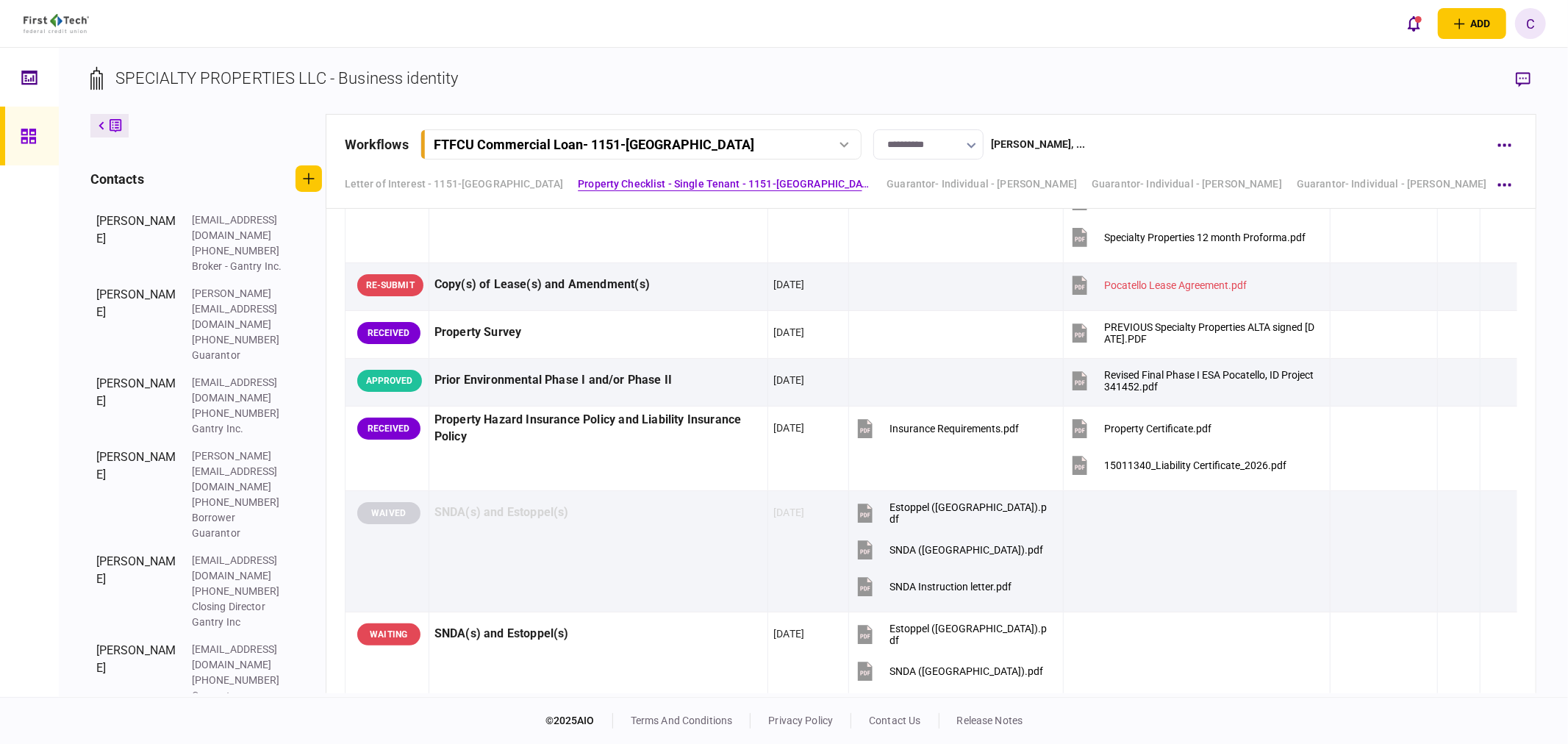
drag, startPoint x: 1539, startPoint y: 331, endPoint x: 1557, endPoint y: 612, distance: 281.6
click at [1557, 615] on div "SPECIALTY PROPERTIES LLC - Business identity company details Edit company no. 0…" at bounding box center [813, 372] width 1510 height 649
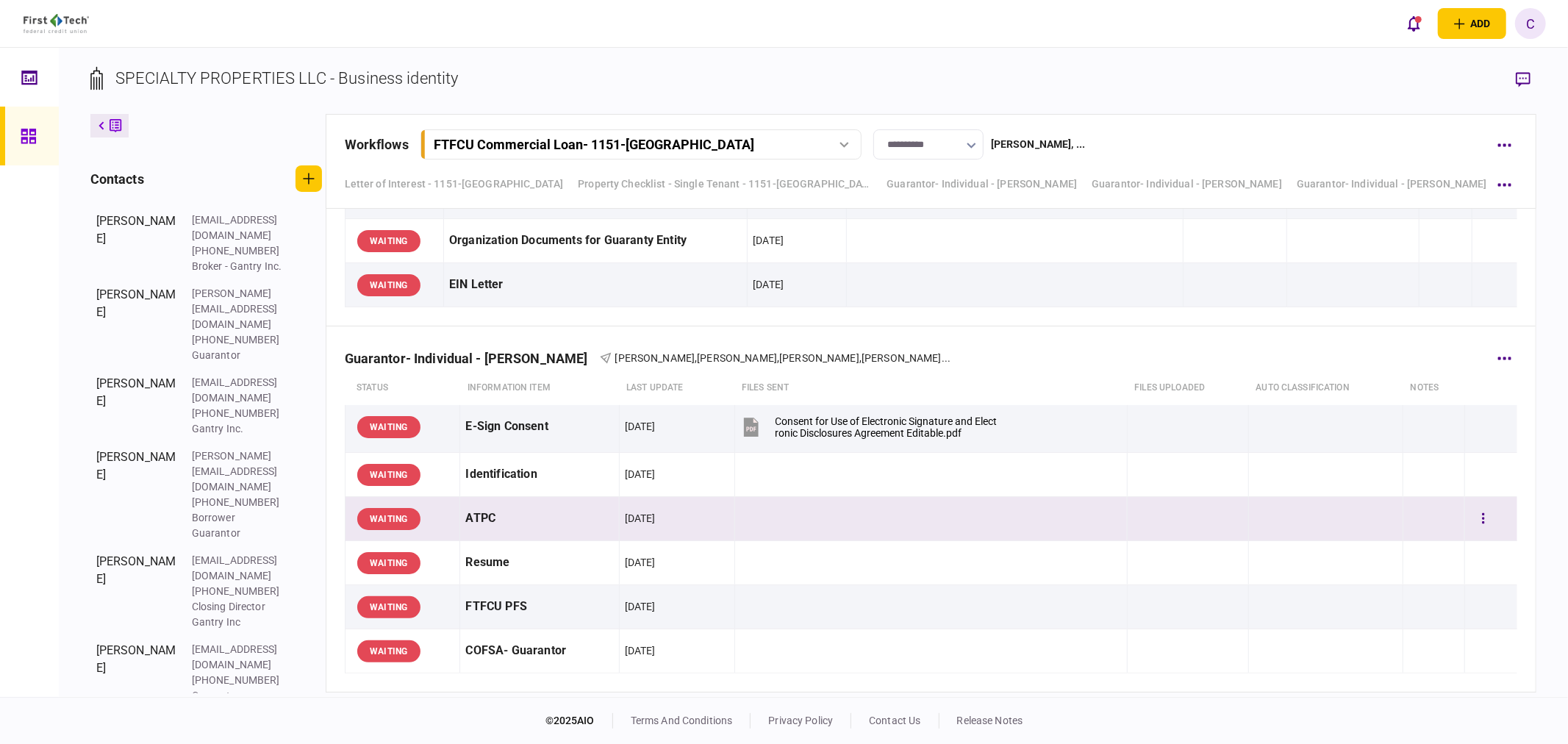
scroll to position [6283, 0]
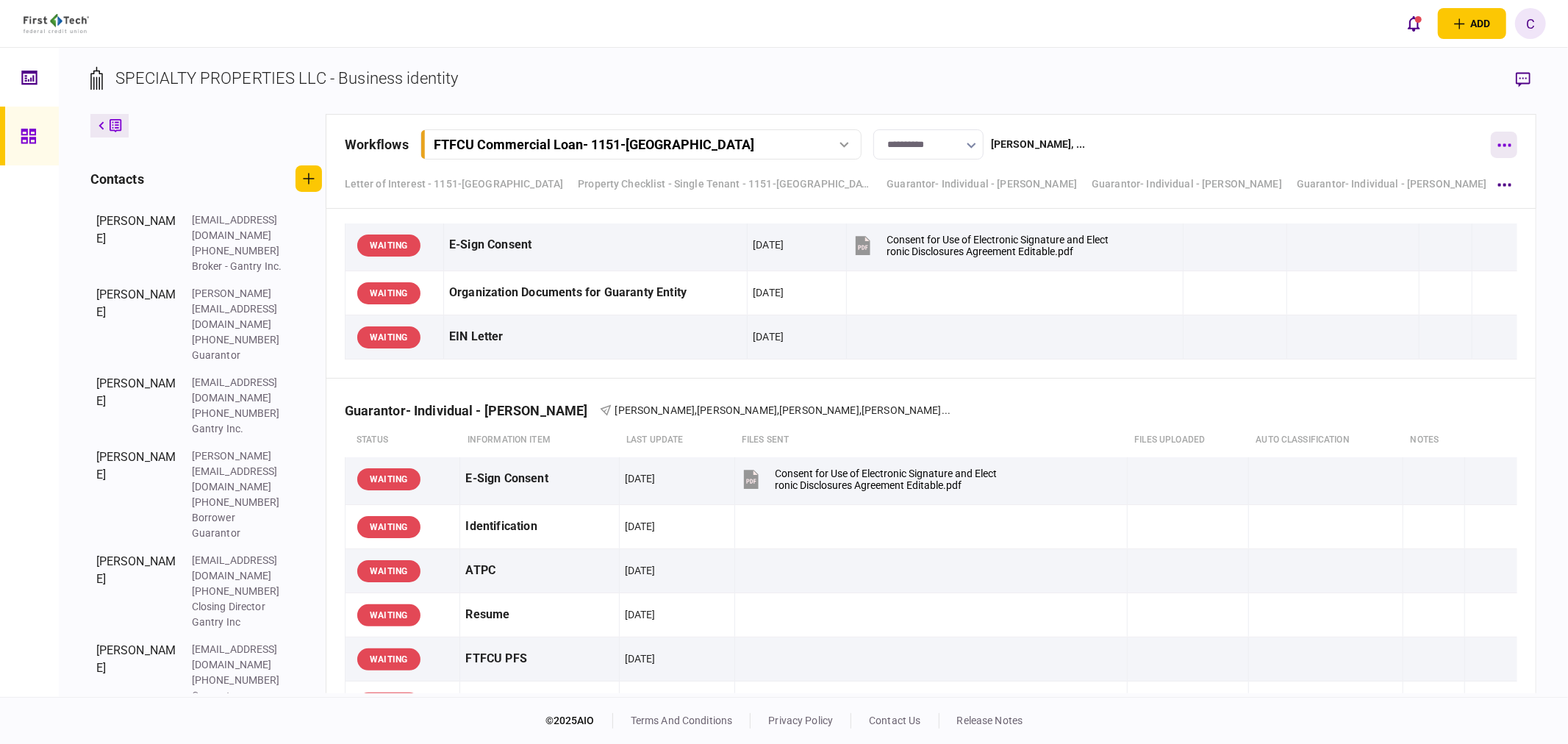
click at [1505, 150] on button "button" at bounding box center [1504, 145] width 27 height 27
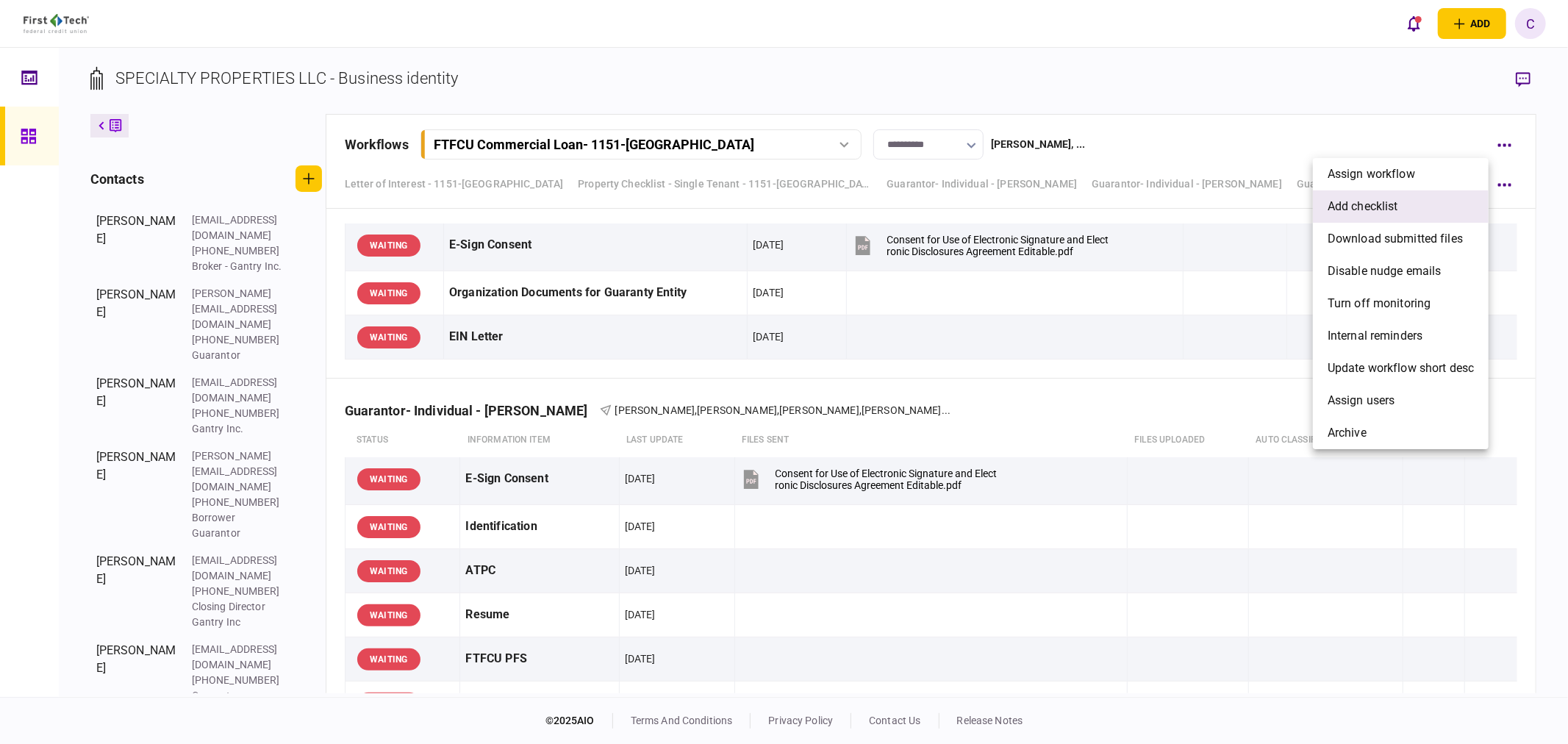
click at [1368, 210] on span "add checklist" at bounding box center [1363, 206] width 71 height 17
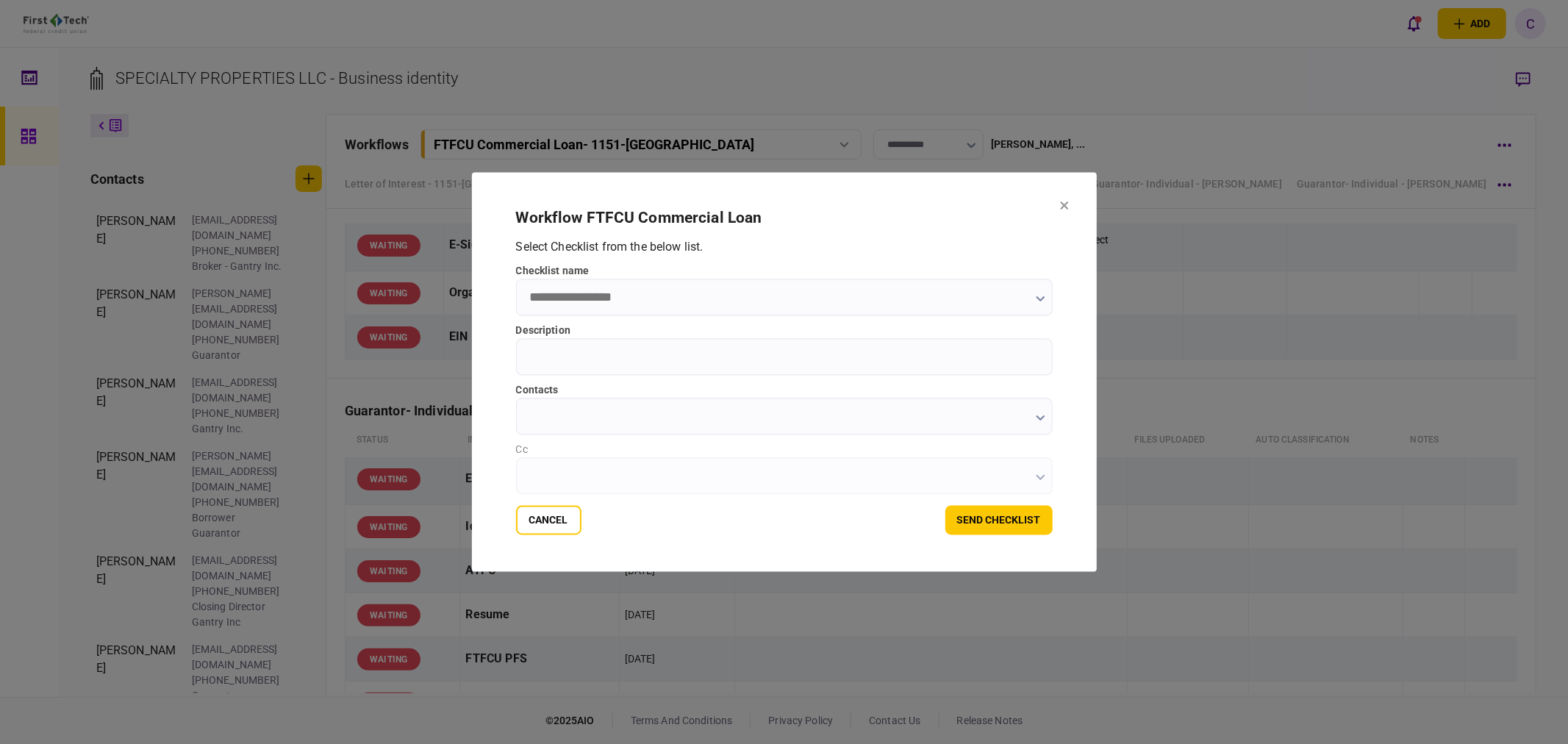
click at [621, 303] on input "checklist name" at bounding box center [784, 298] width 537 height 37
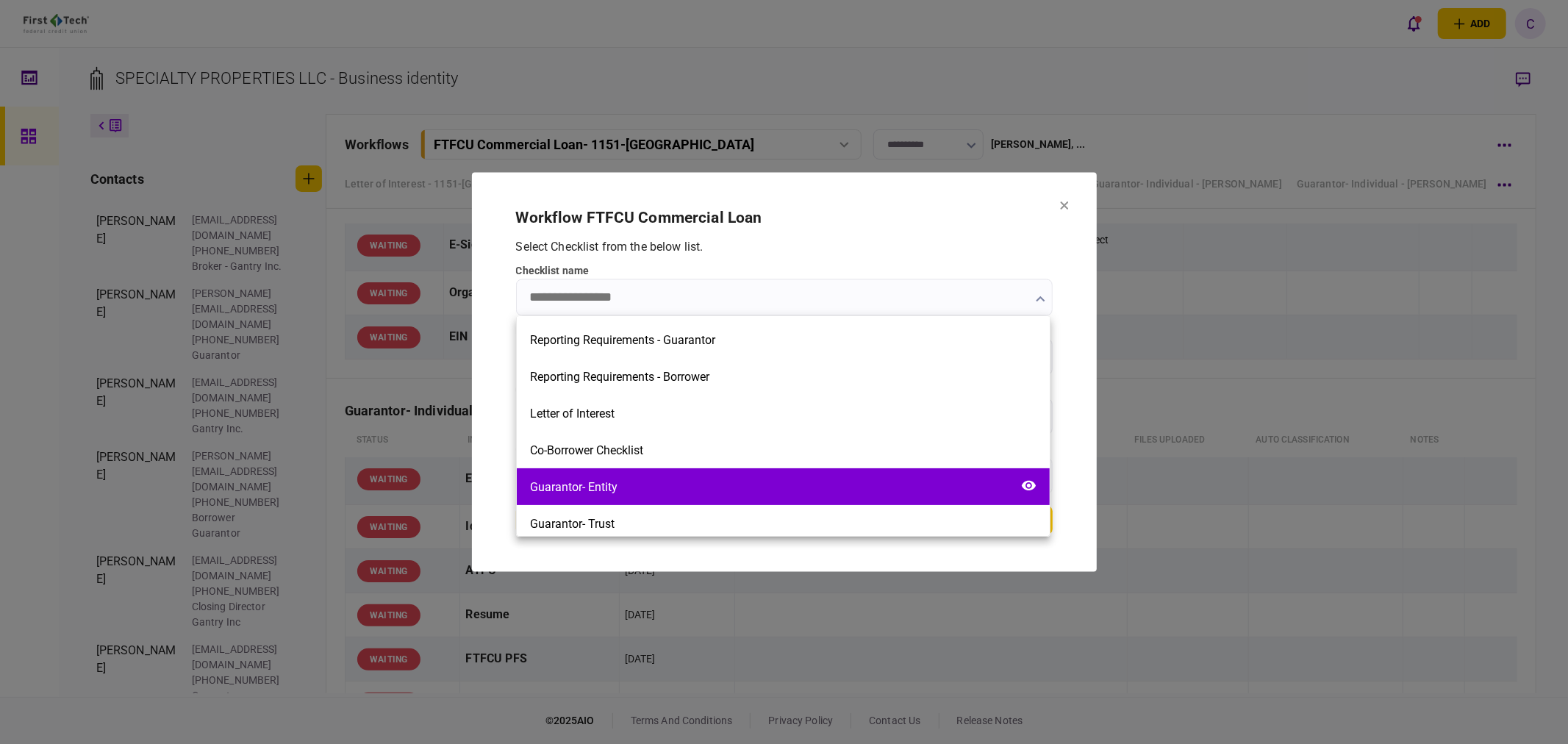
scroll to position [408, 0]
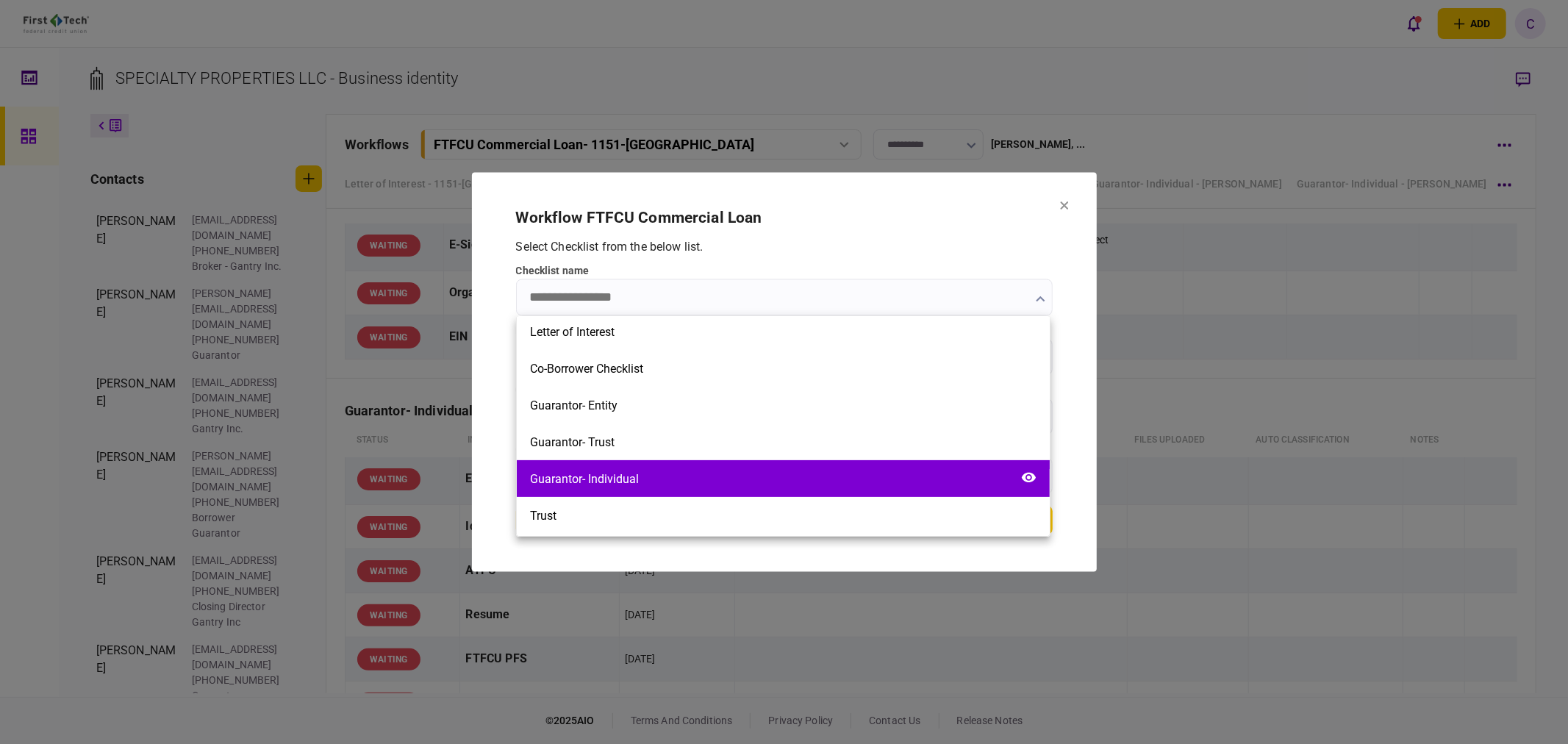
click at [616, 478] on div "Guarantor- Individual" at bounding box center [584, 479] width 109 height 14
type input "**********"
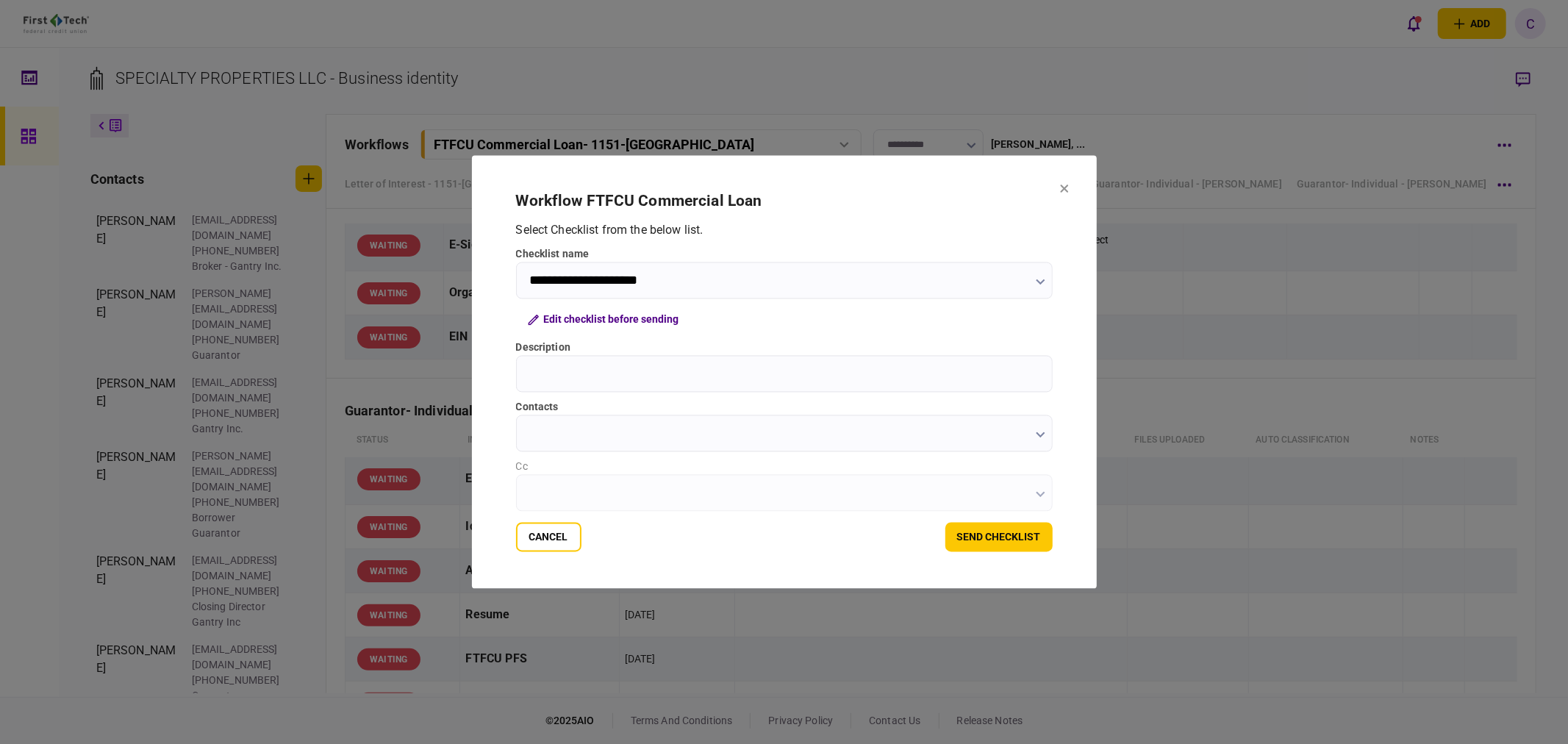
click at [590, 375] on input "Description" at bounding box center [784, 374] width 537 height 37
type input "**********"
click at [618, 439] on input "contacts" at bounding box center [784, 434] width 537 height 37
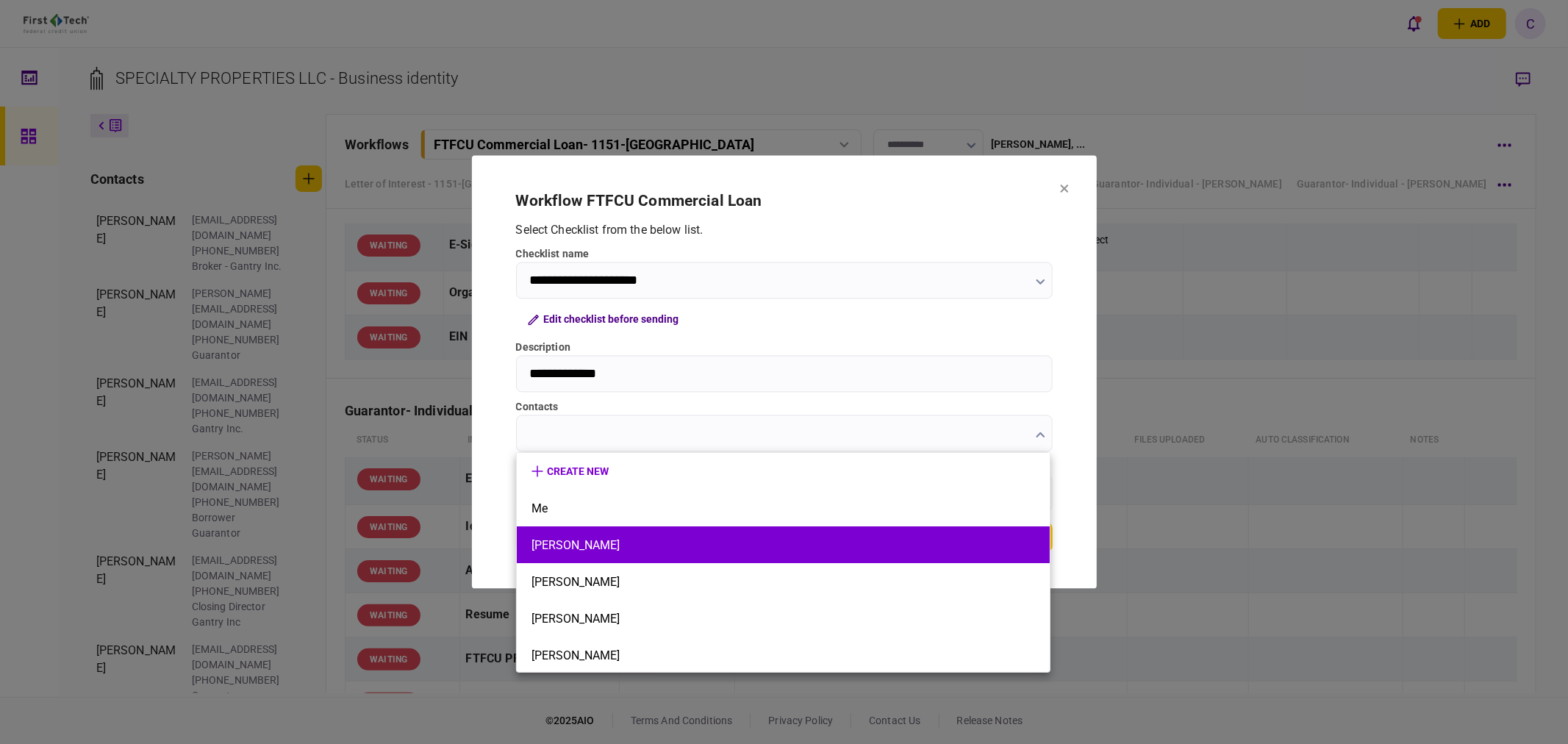
click at [571, 548] on button "[PERSON_NAME]" at bounding box center [784, 545] width 504 height 14
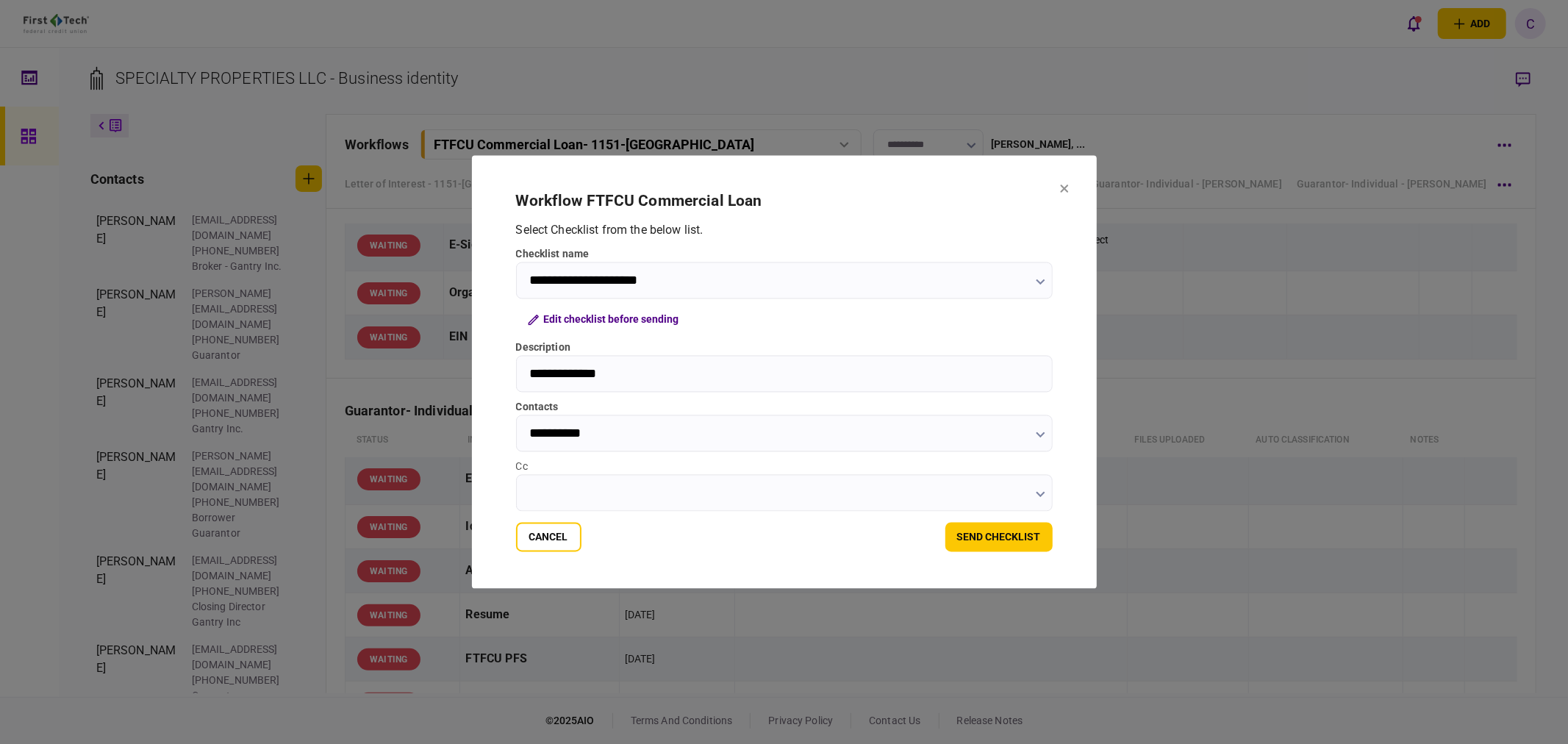
click at [1037, 436] on icon "button" at bounding box center [1040, 435] width 9 height 6
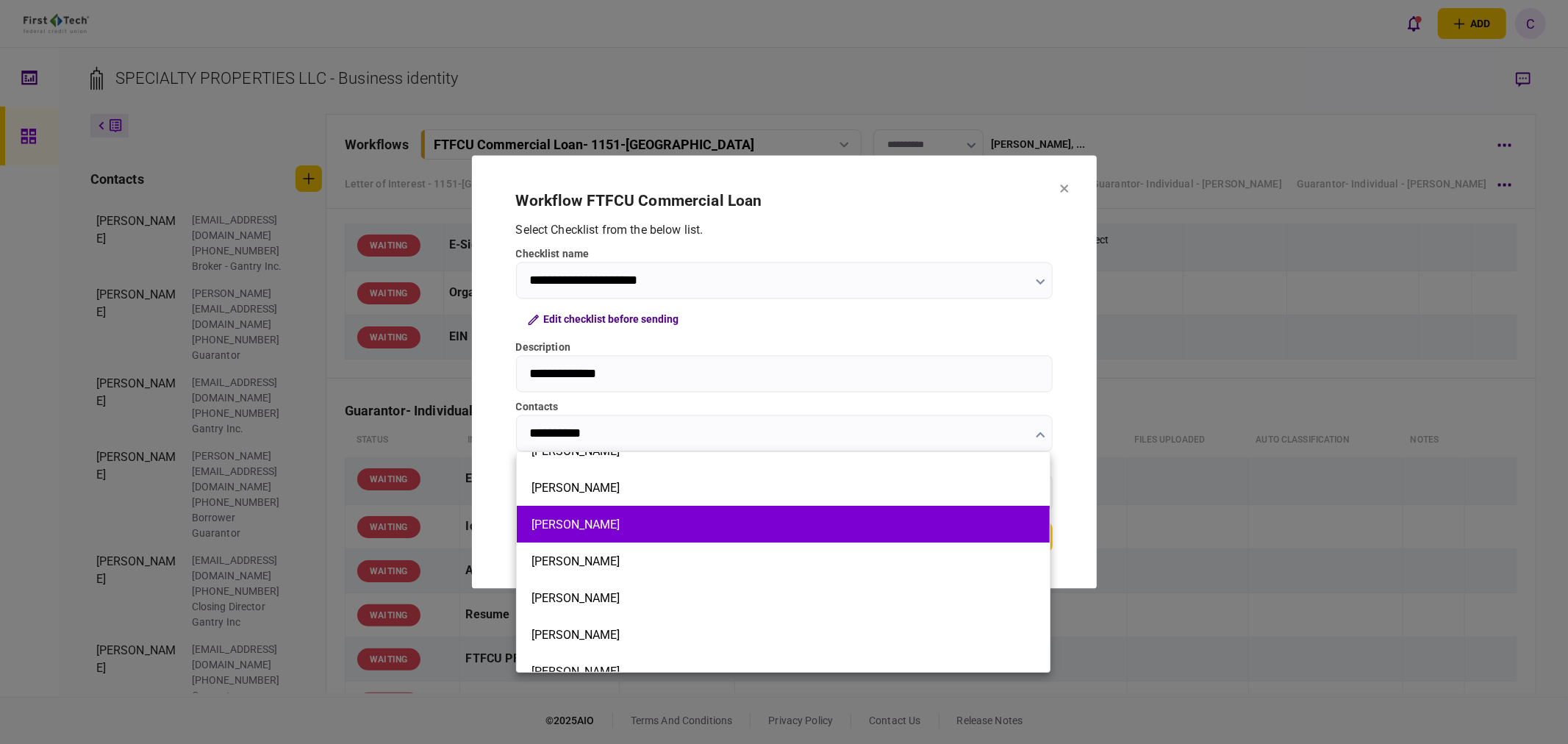
scroll to position [149, 0]
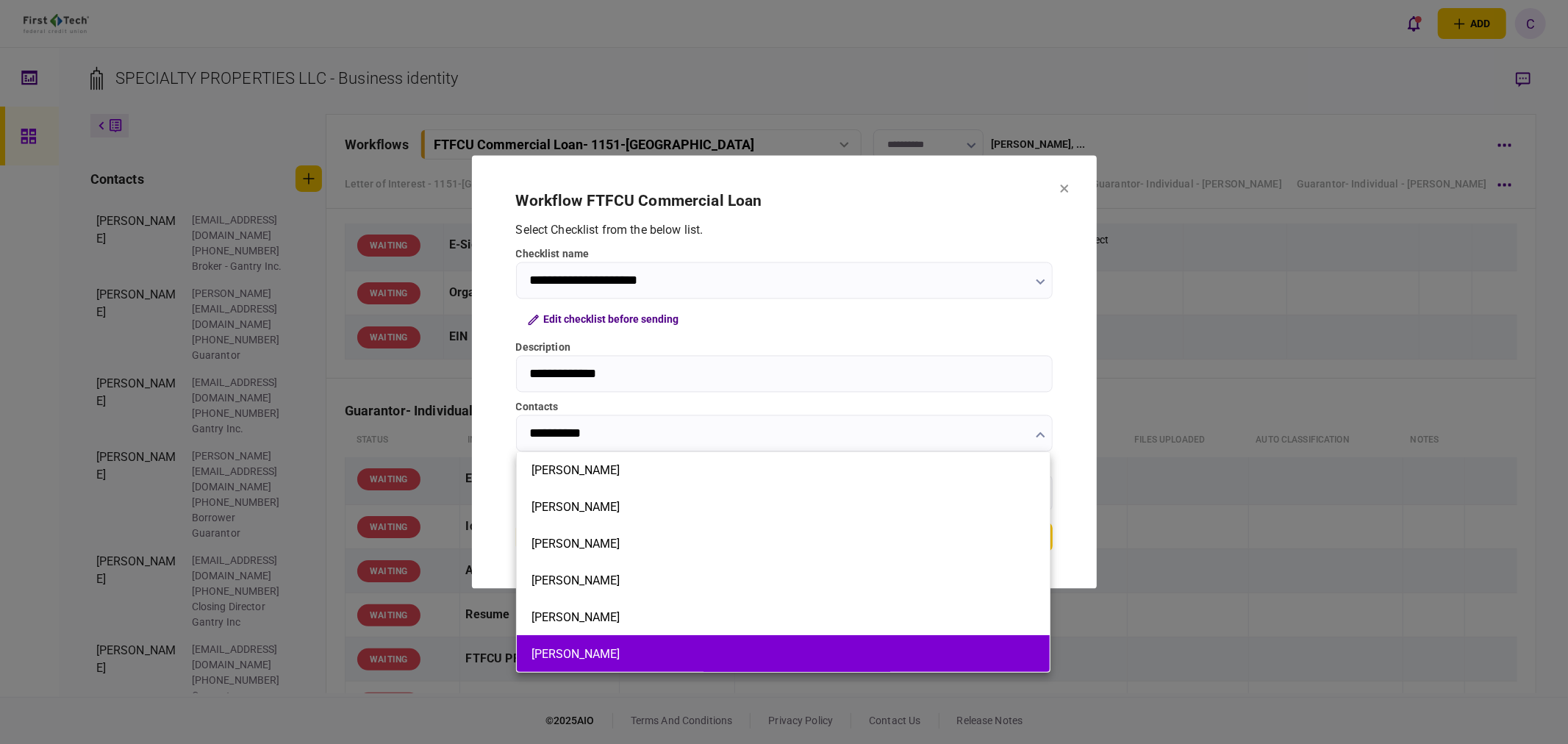
click at [583, 651] on button "[PERSON_NAME]" at bounding box center [784, 654] width 504 height 14
type input "**********"
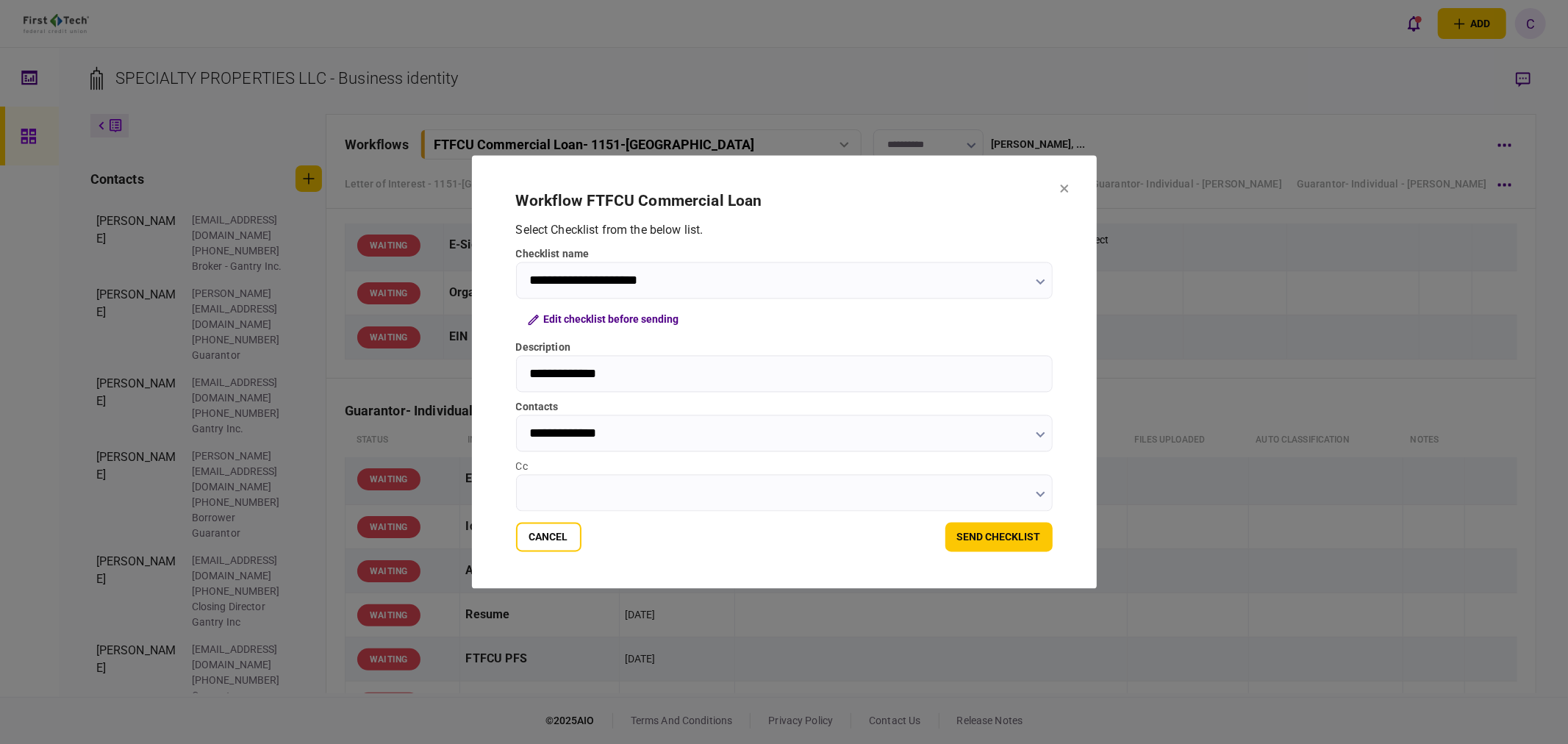
click at [572, 486] on input "Cc" at bounding box center [784, 494] width 537 height 37
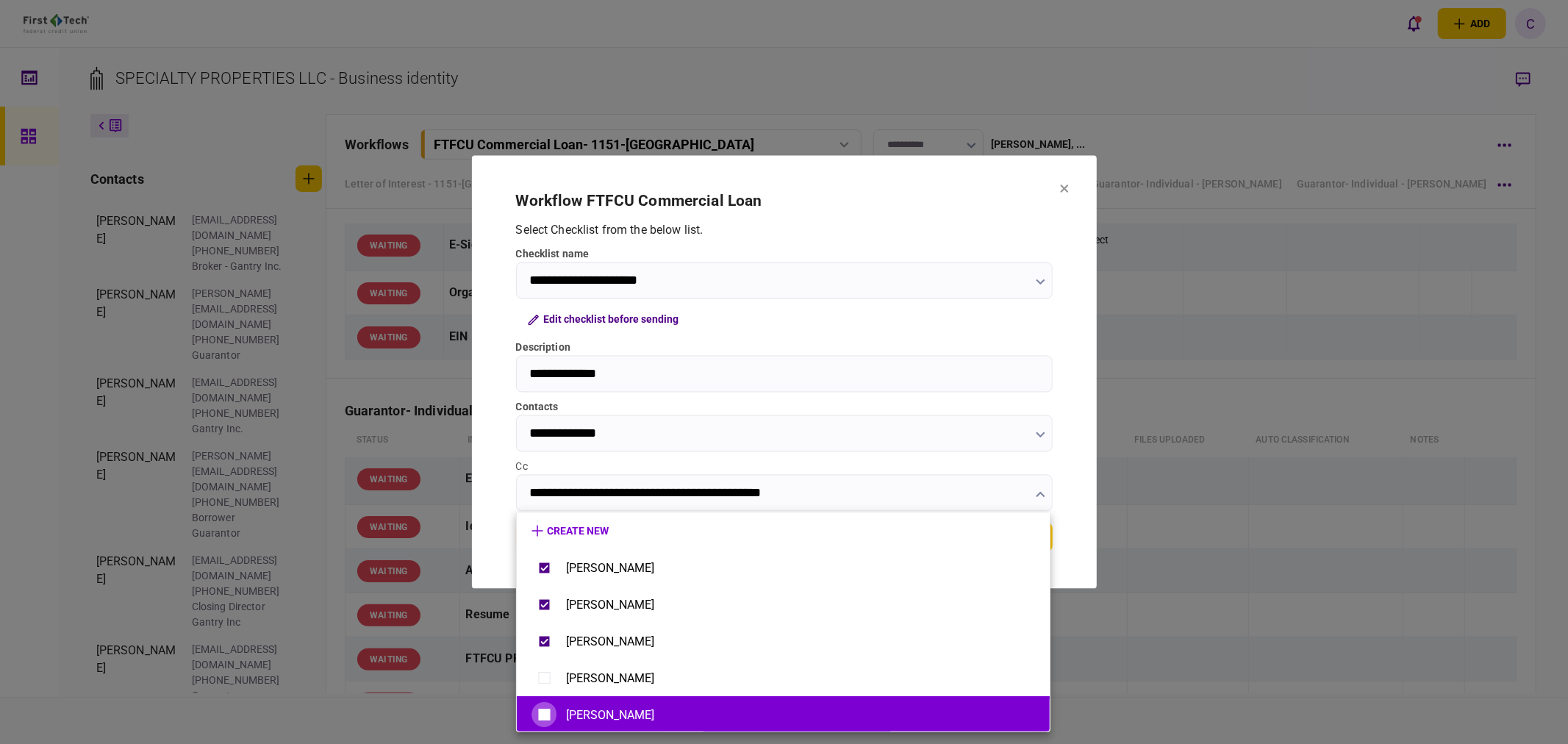
type input "**********"
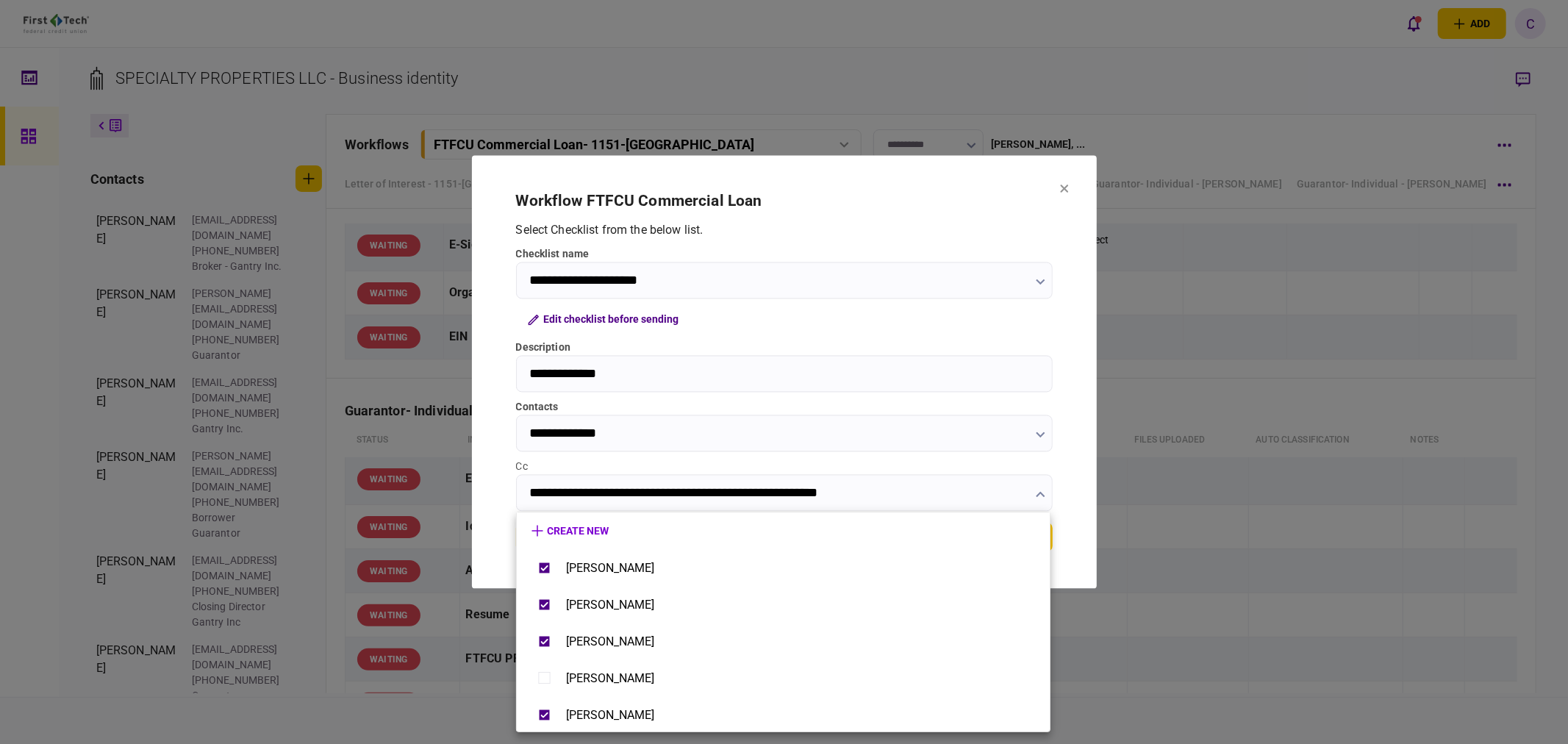
click at [501, 468] on div at bounding box center [784, 372] width 1568 height 744
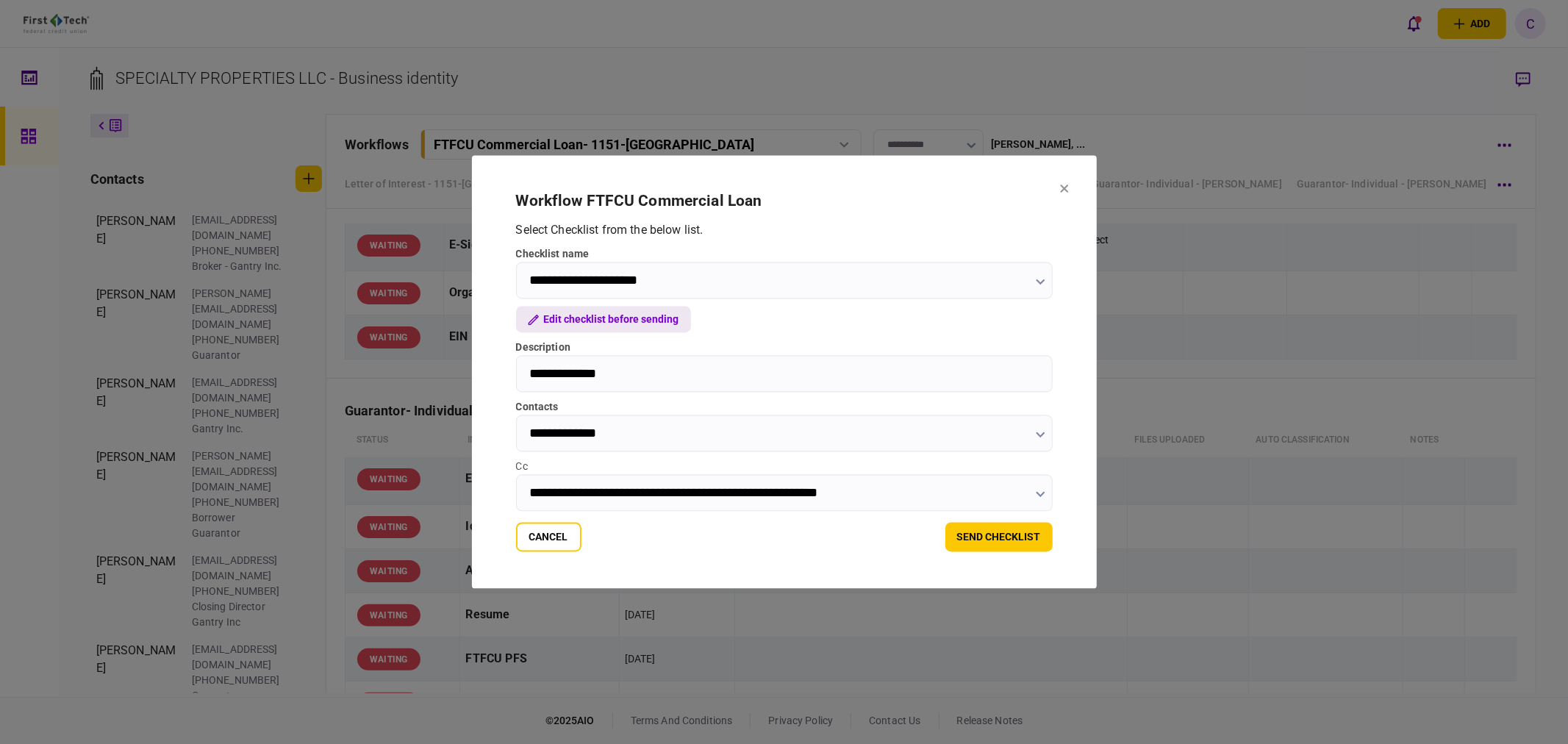
click at [629, 320] on button "Edit checklist before sending" at bounding box center [603, 320] width 175 height 27
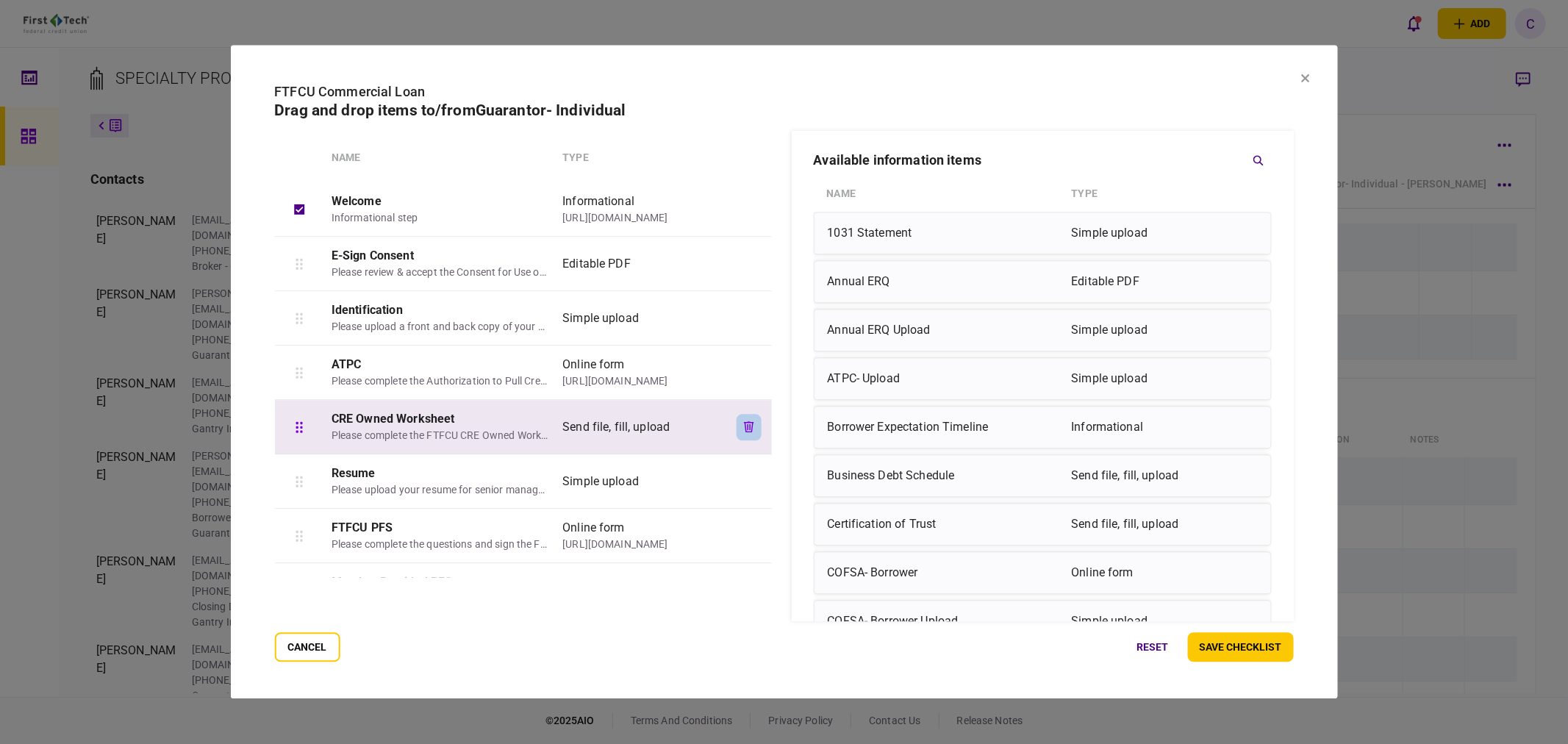
click at [746, 425] on icon "button" at bounding box center [749, 426] width 10 height 11
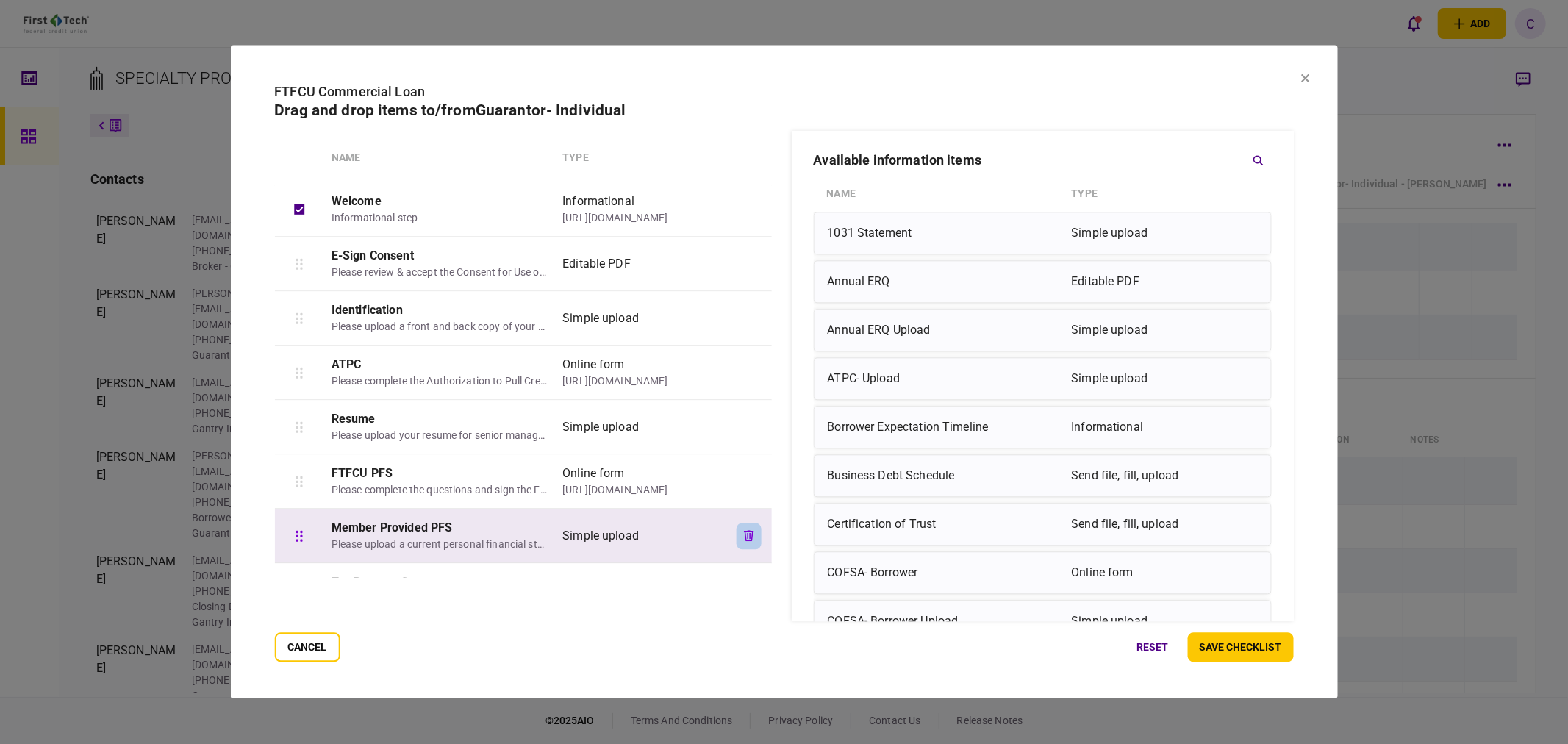
click at [747, 533] on icon "button" at bounding box center [749, 535] width 10 height 11
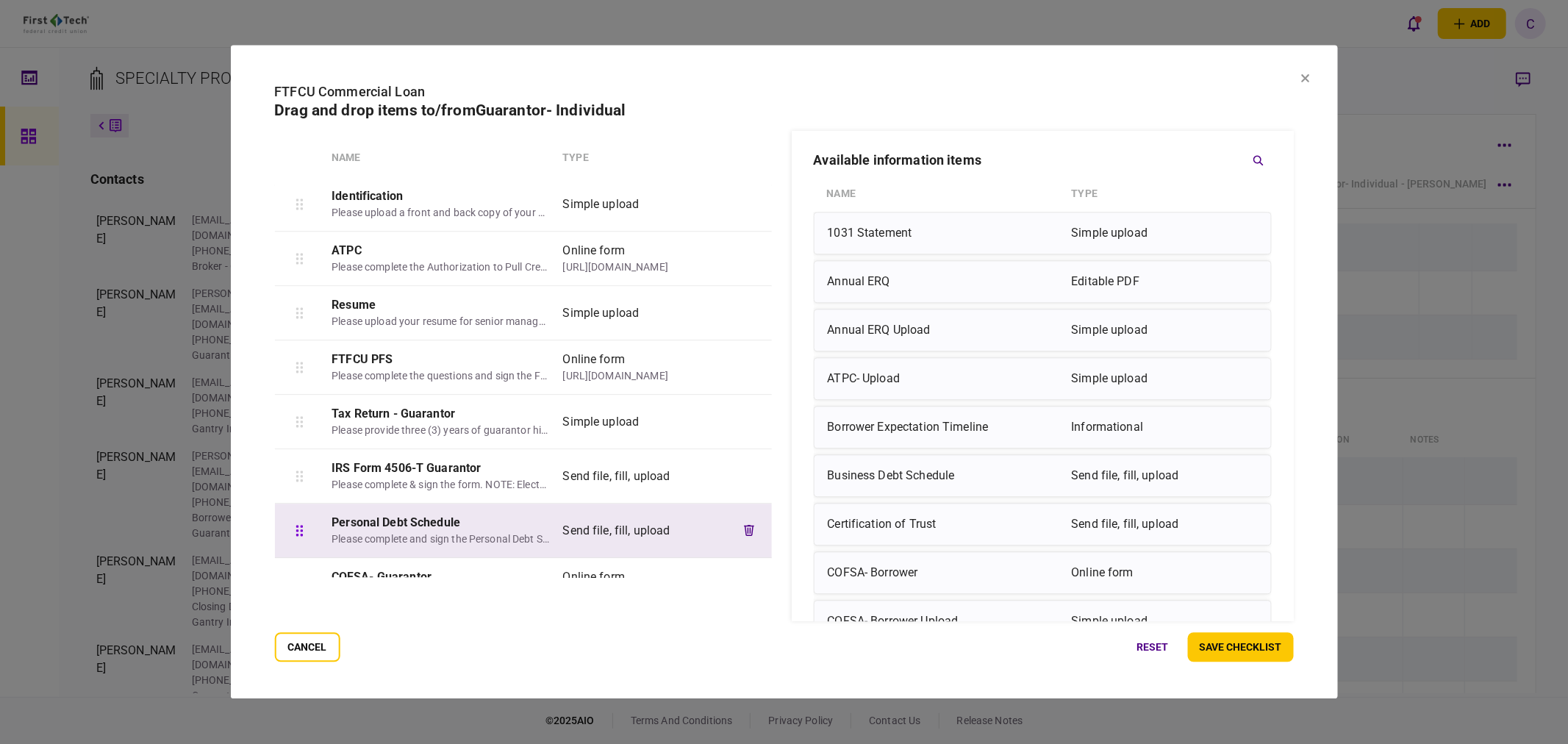
scroll to position [163, 0]
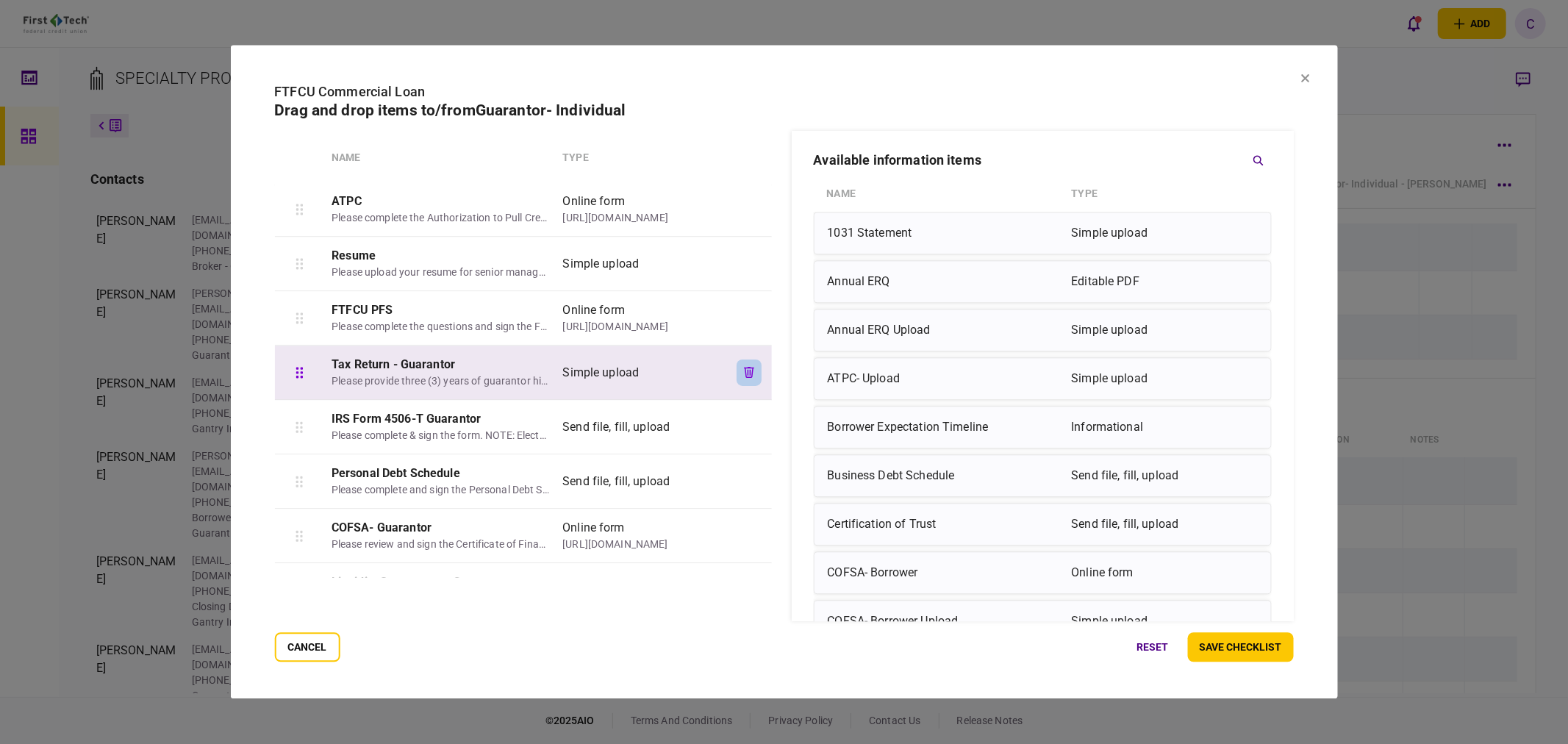
click at [748, 371] on icon "button" at bounding box center [749, 372] width 10 height 11
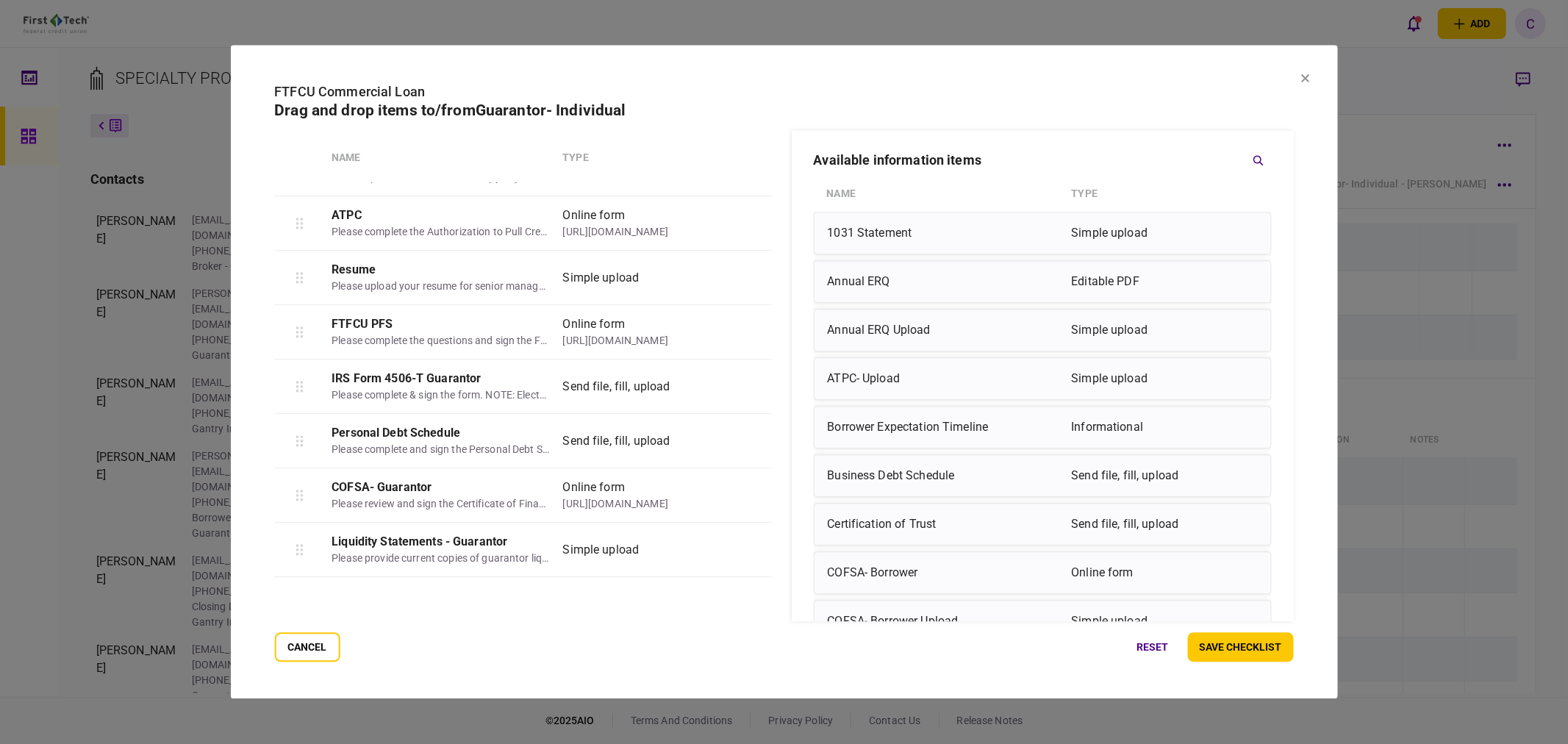
scroll to position [149, 0]
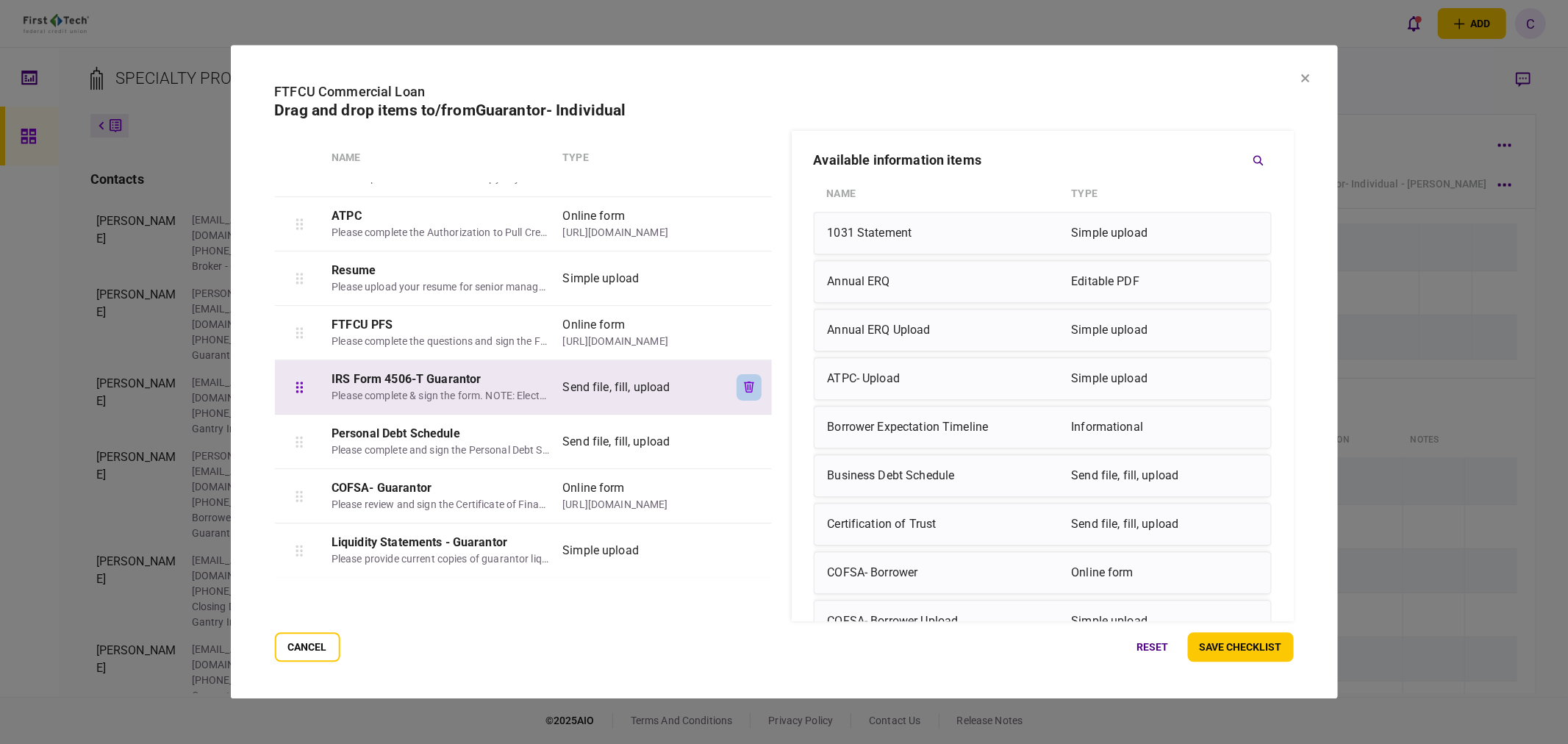
click at [753, 387] on button "button" at bounding box center [750, 387] width 25 height 27
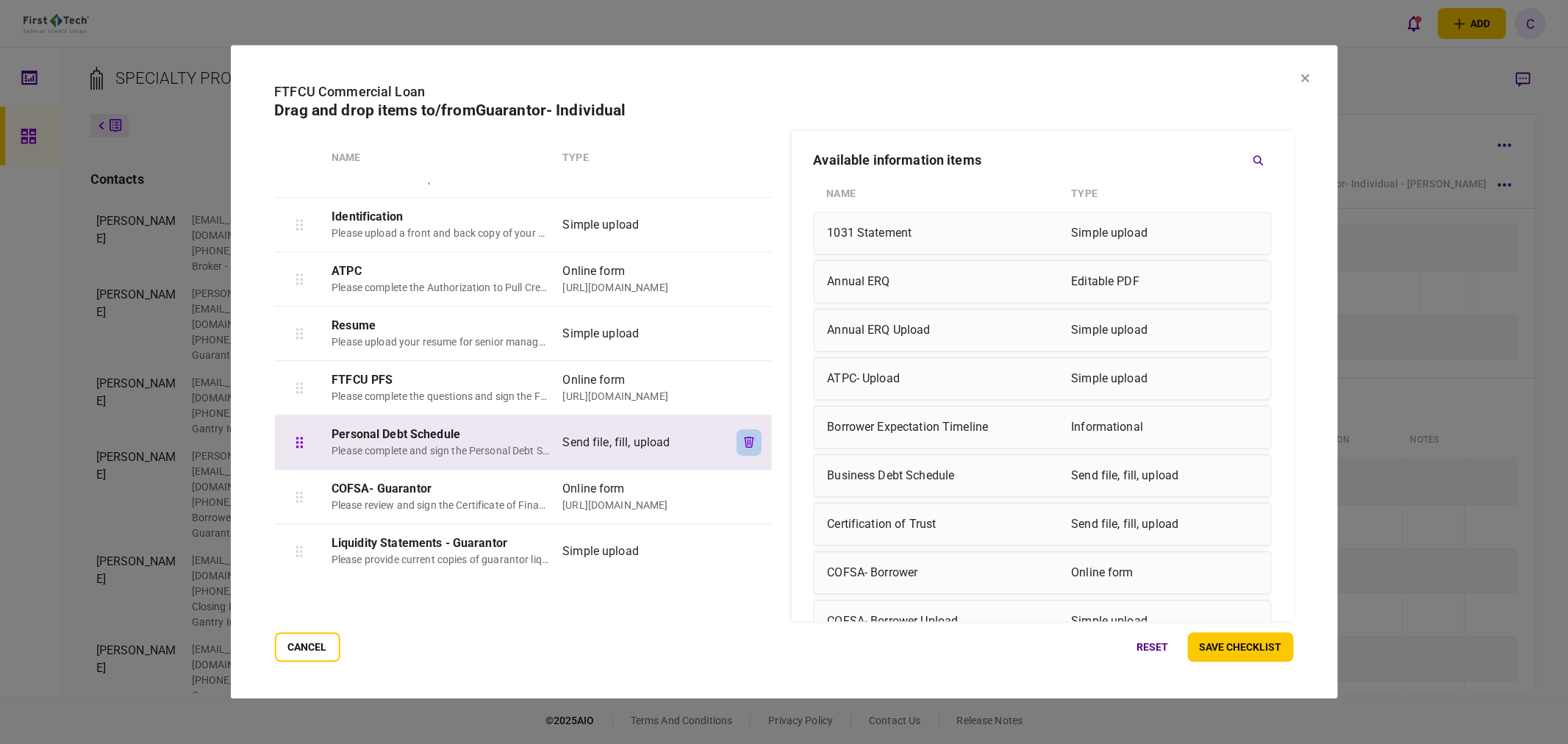
click at [752, 444] on button "button" at bounding box center [750, 443] width 25 height 27
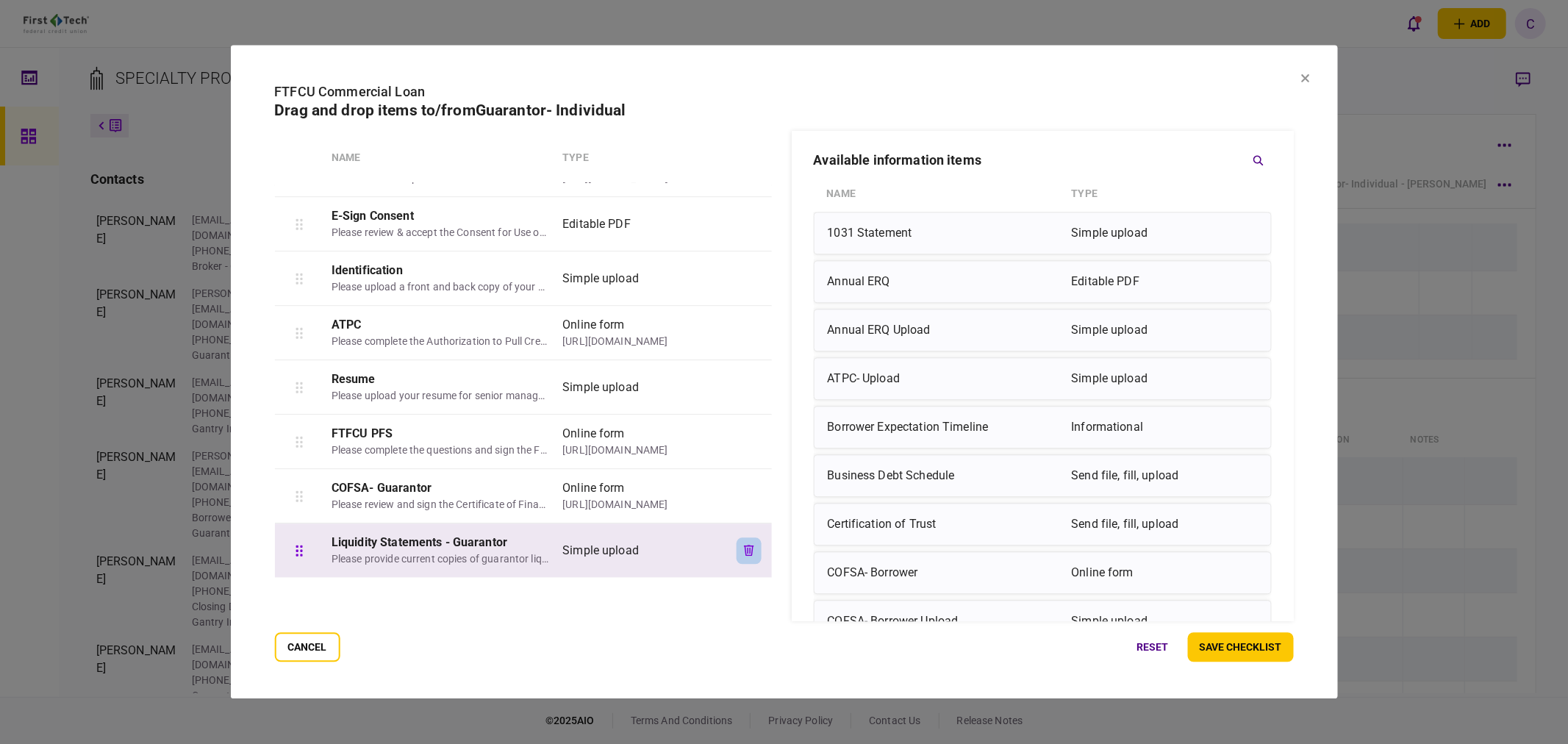
click at [748, 558] on button "button" at bounding box center [750, 551] width 25 height 27
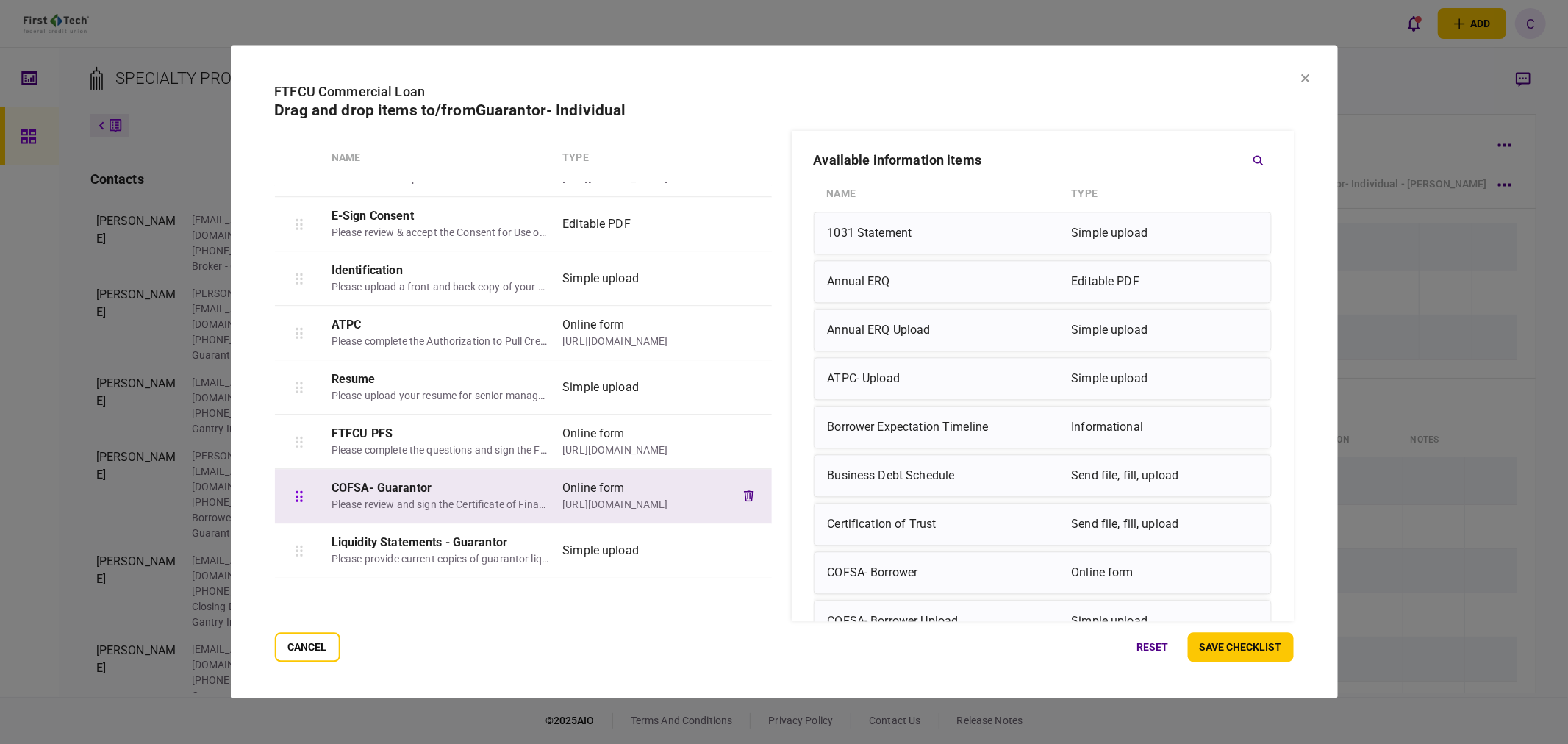
scroll to position [0, 0]
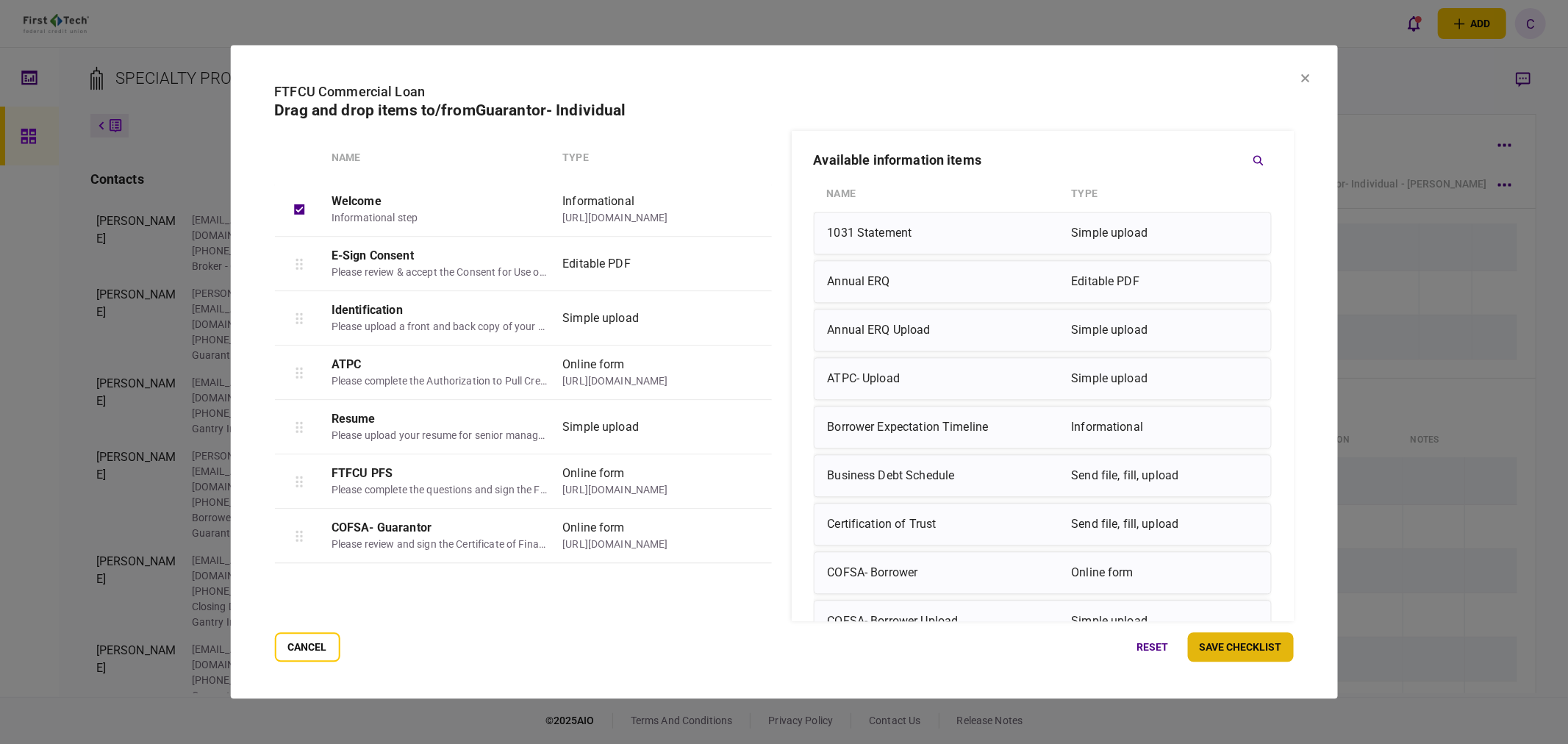
click at [1266, 652] on button "save checklist" at bounding box center [1241, 648] width 106 height 29
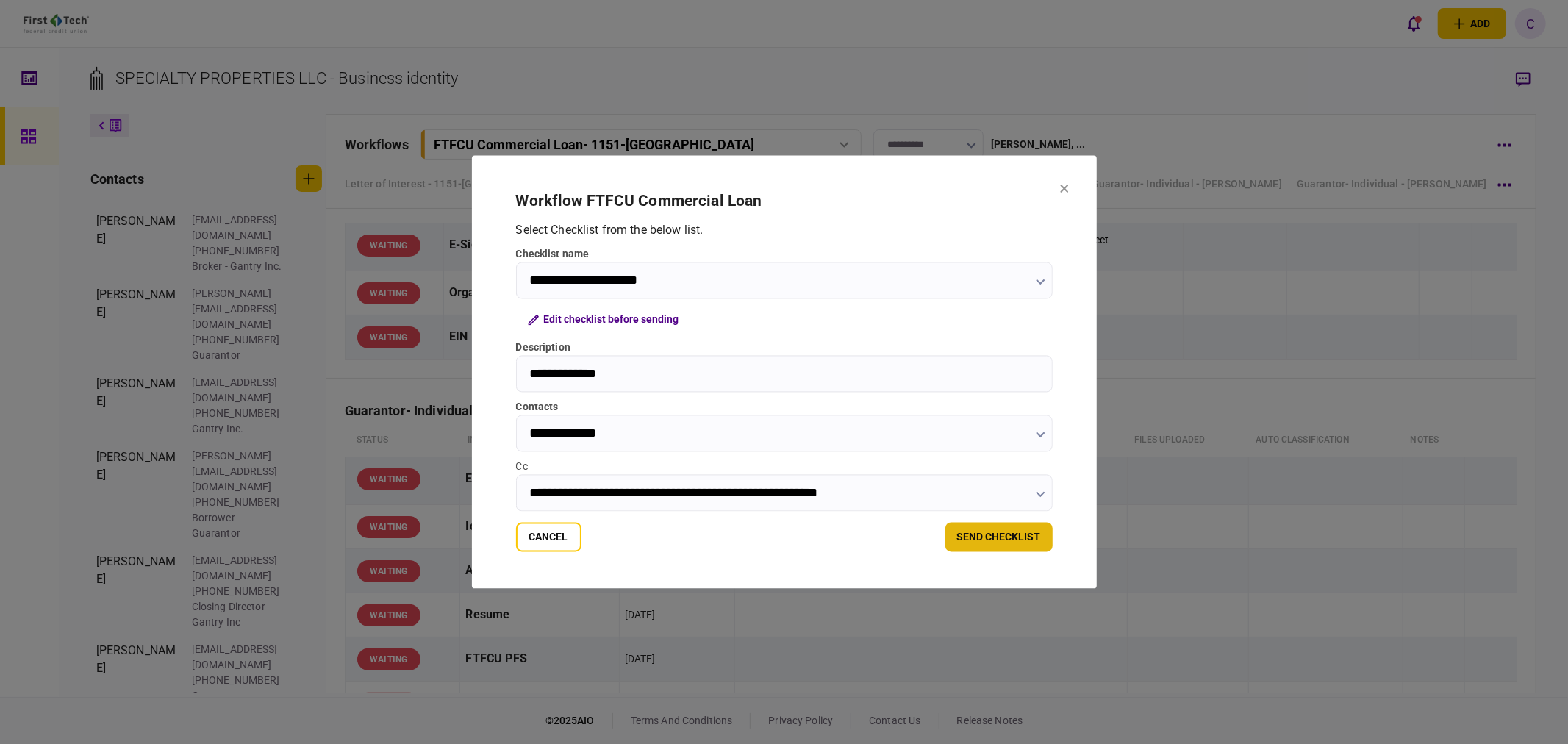
click at [1019, 535] on button "send checklist" at bounding box center [999, 537] width 107 height 29
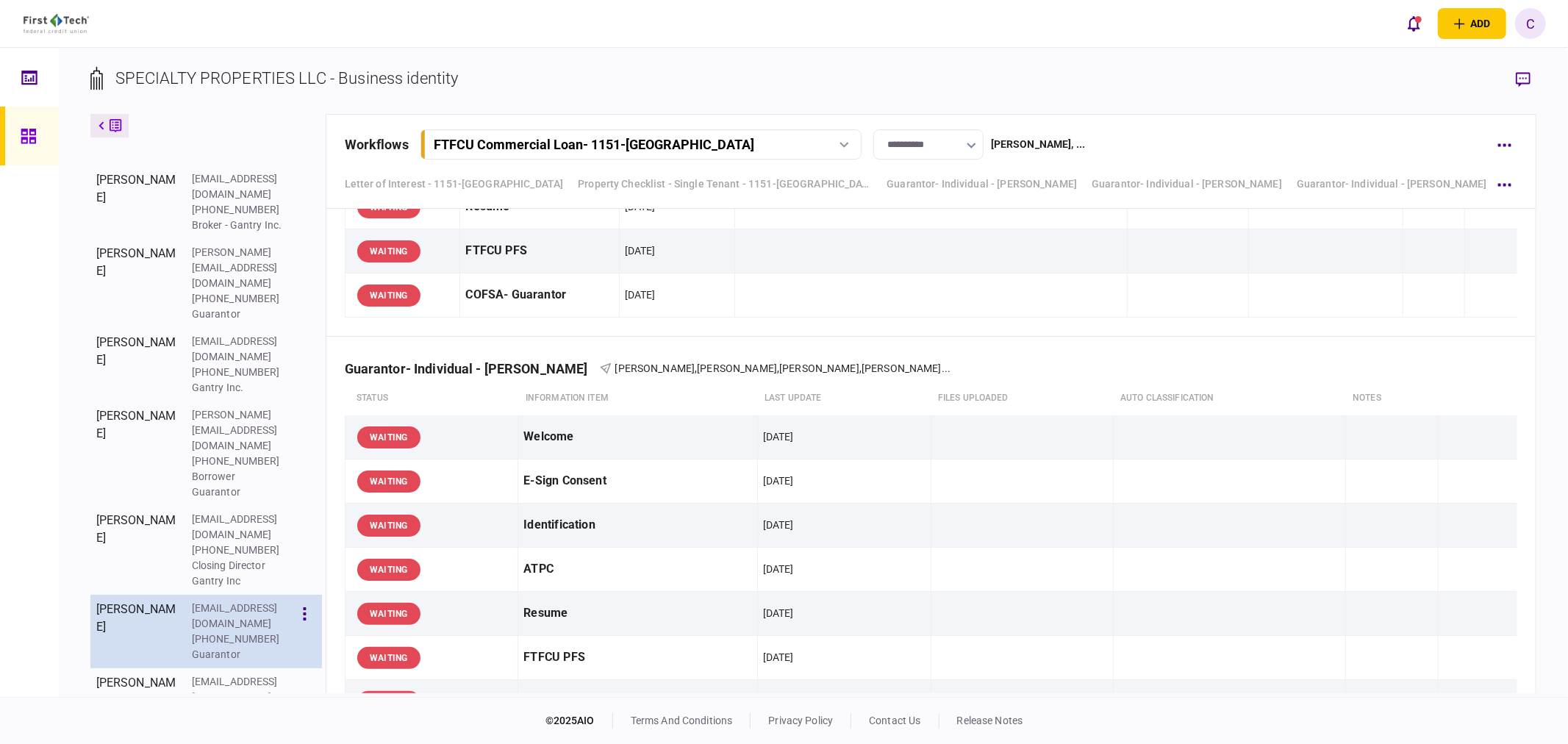
scroll to position [454, 0]
